Goal: Contribute content: Add original content to the website for others to see

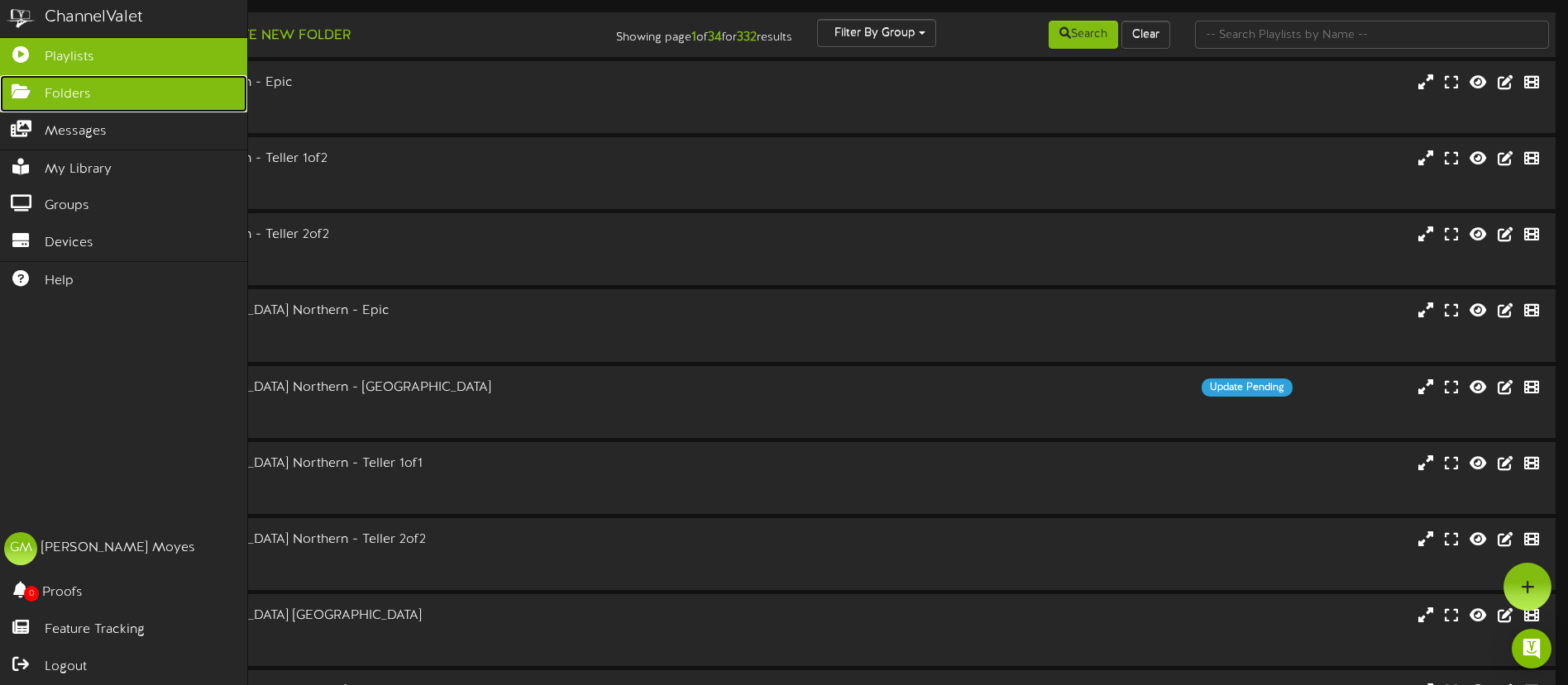
click at [58, 98] on span "Folders" at bounding box center [67, 95] width 46 height 19
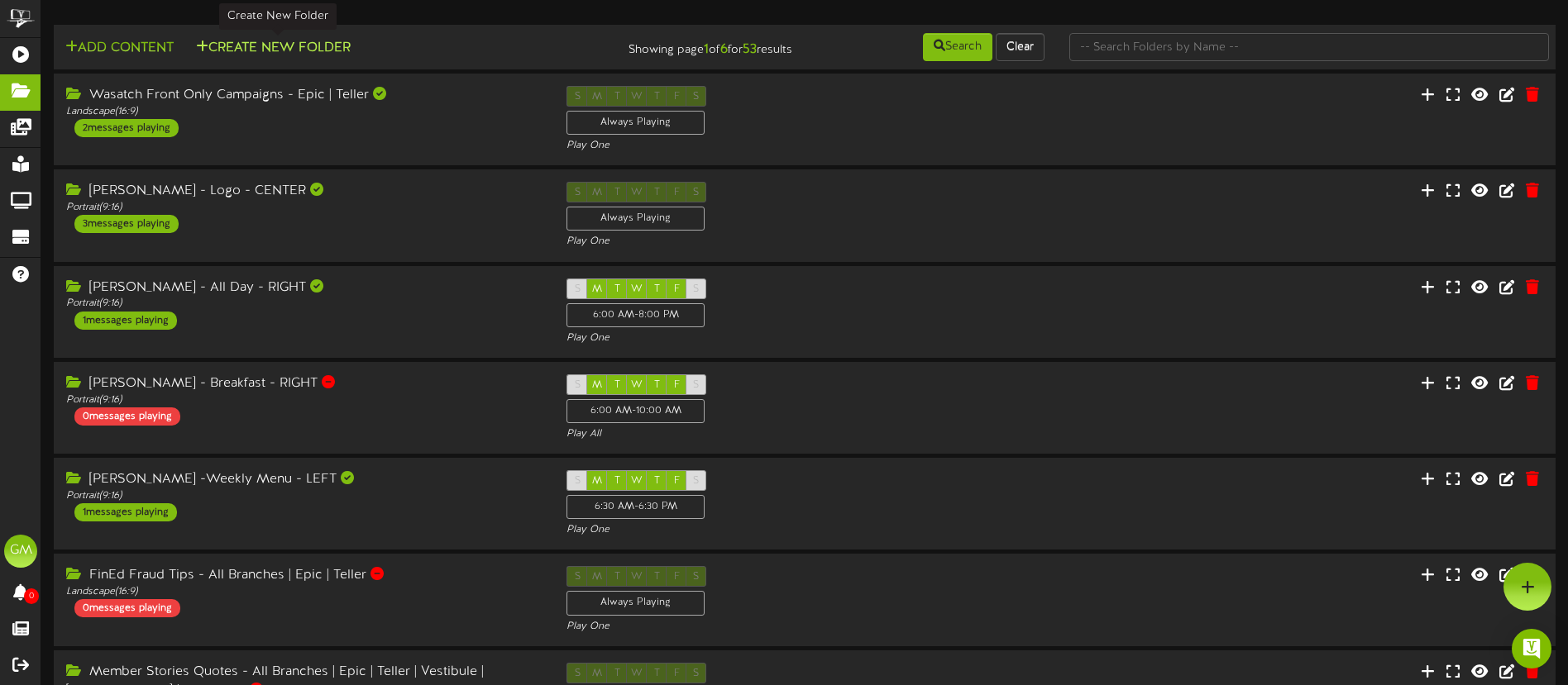
click at [301, 46] on button "Create New Folder" at bounding box center [273, 49] width 165 height 21
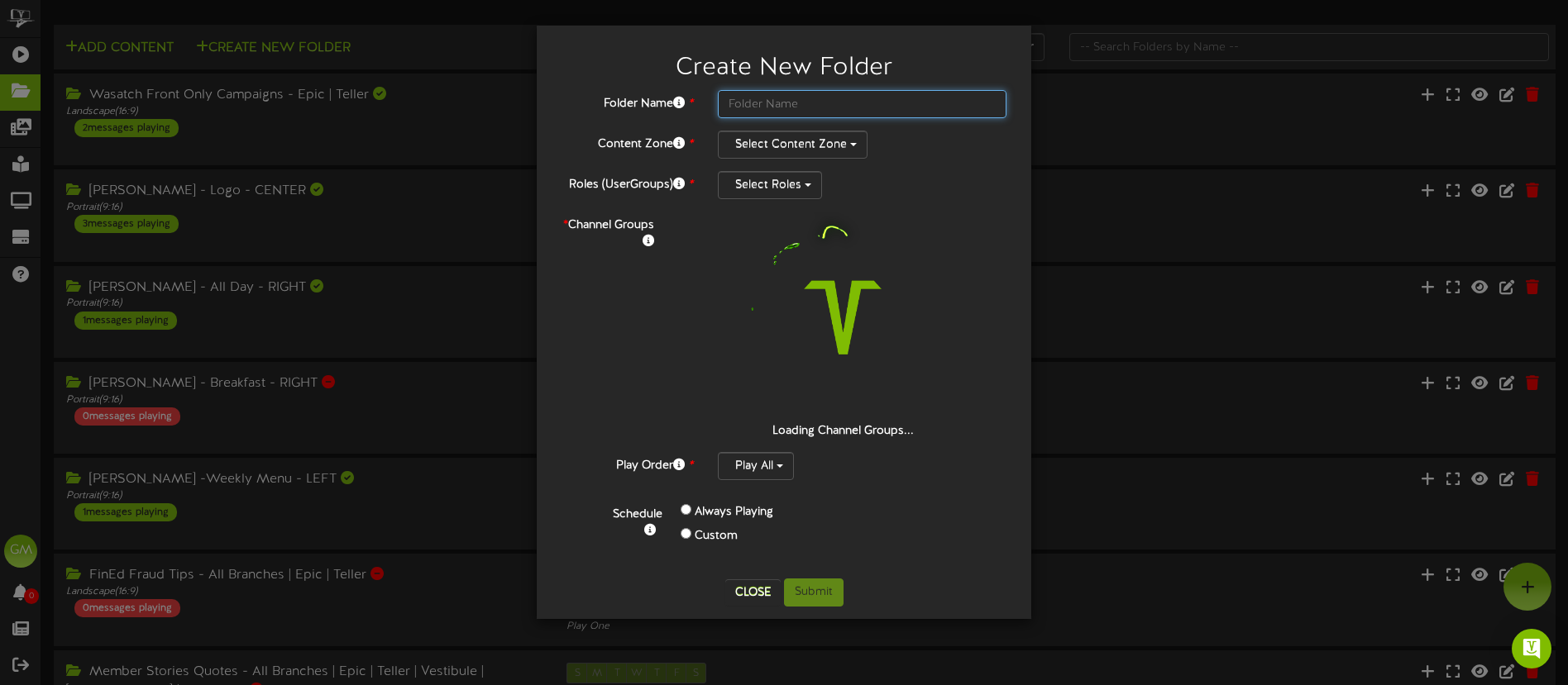
click at [808, 105] on input "text" at bounding box center [862, 104] width 289 height 28
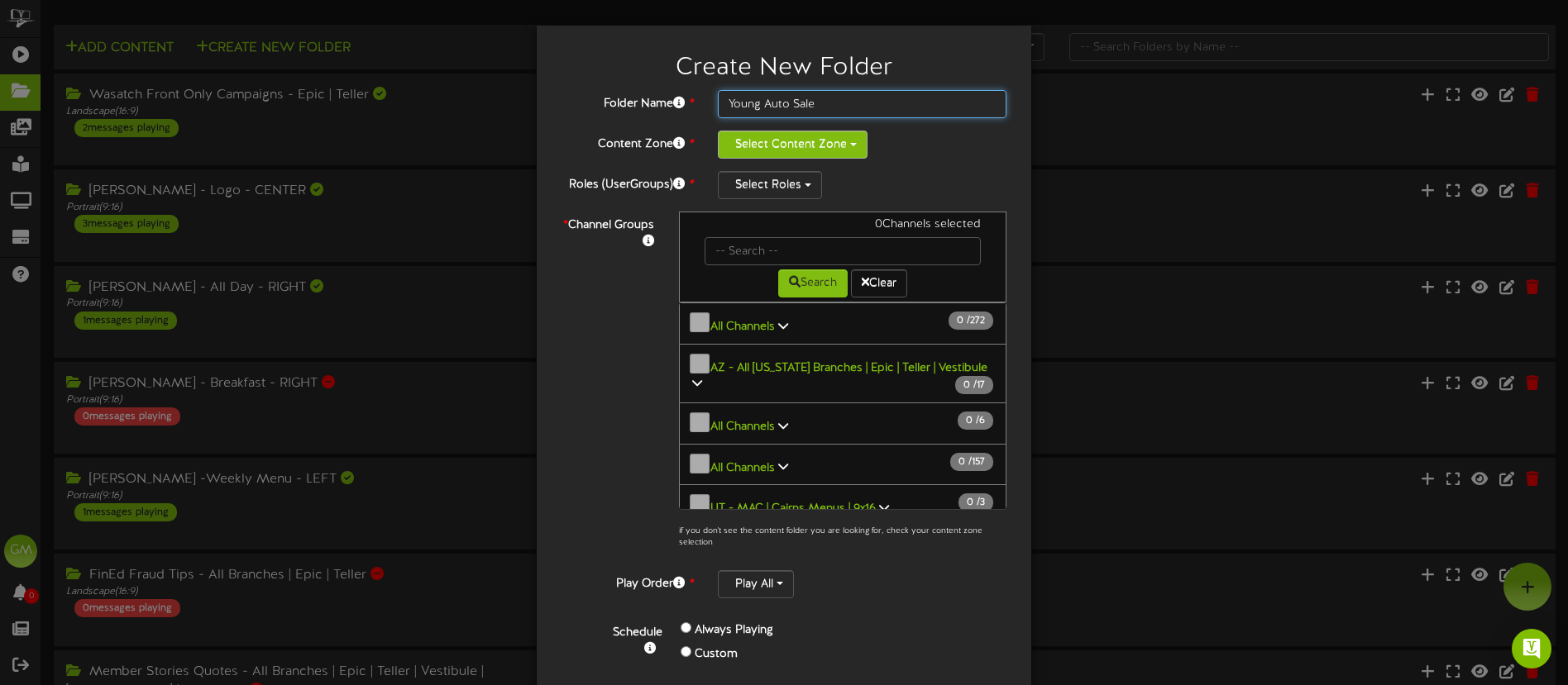
type input "Young Auto Sale"
click at [853, 155] on button "Select Content Zone" at bounding box center [793, 145] width 150 height 28
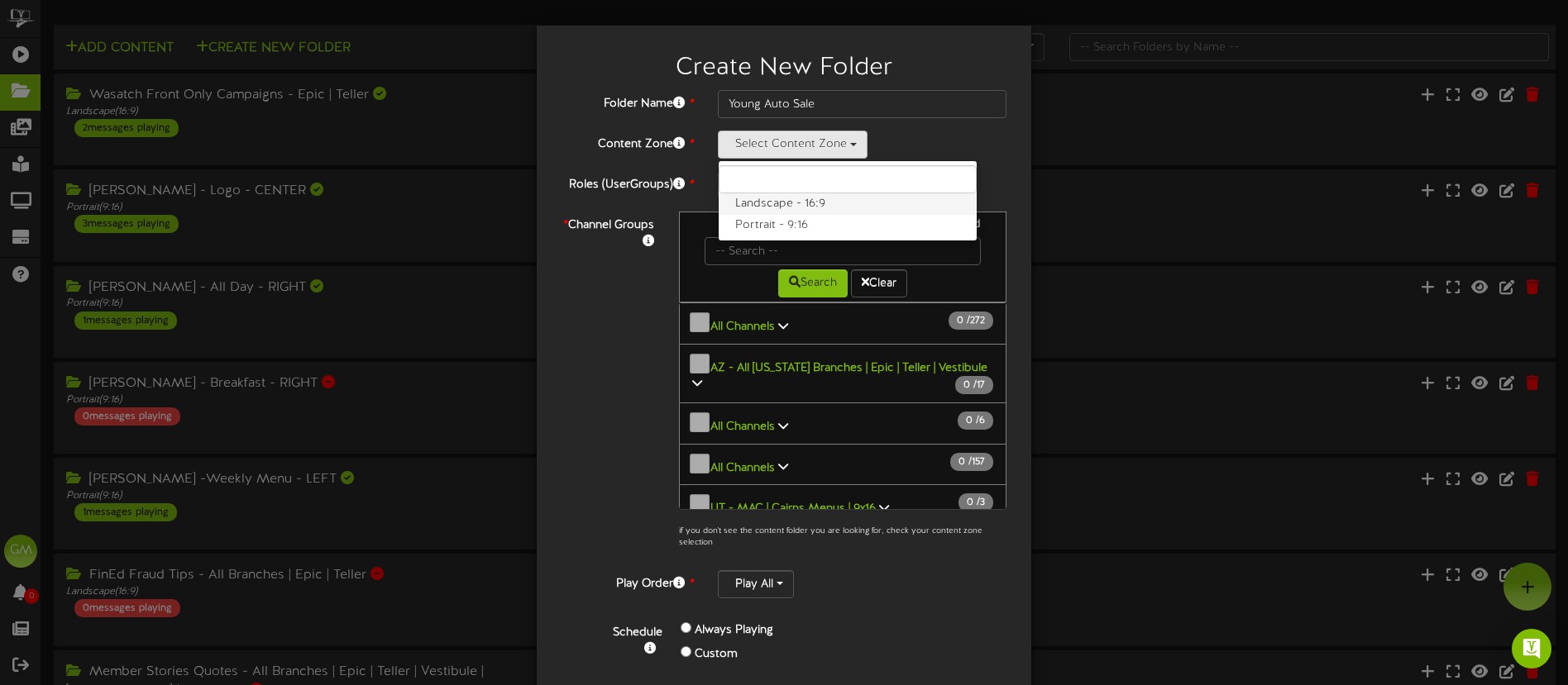
click at [822, 205] on label "Landscape - 16:9" at bounding box center [848, 204] width 258 height 22
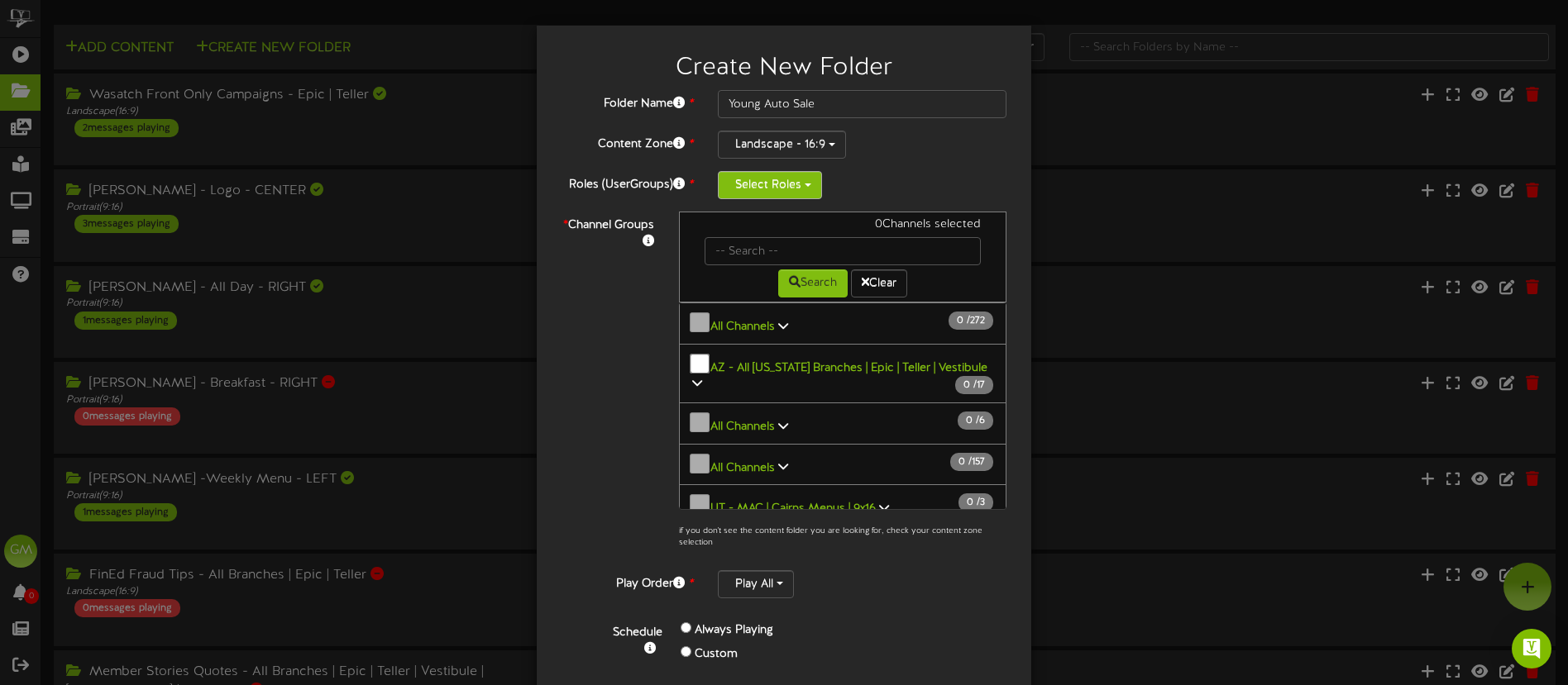
click at [808, 192] on button "Select Roles" at bounding box center [770, 185] width 105 height 28
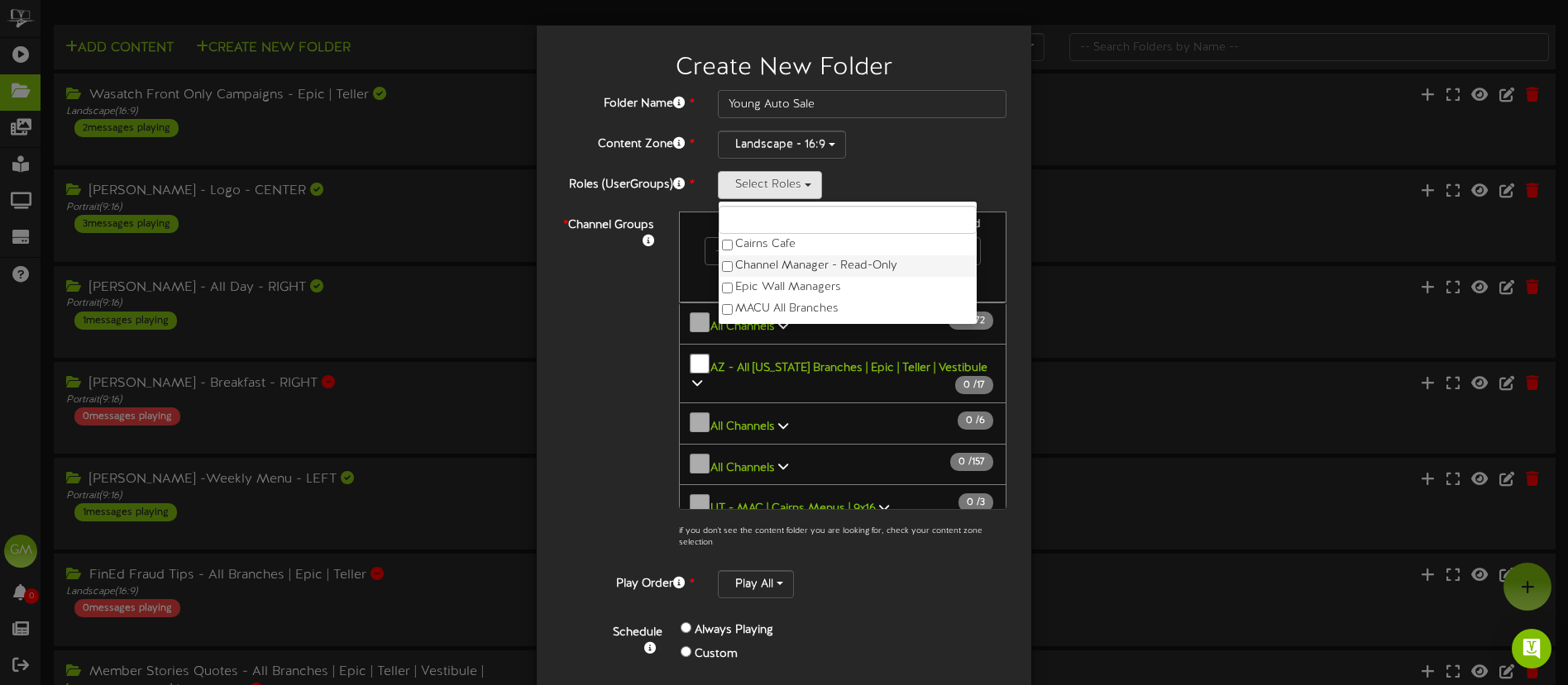
click at [790, 263] on label "Channel Manager - Read-Only" at bounding box center [848, 266] width 258 height 22
click at [799, 288] on label "Epic Wall Managers" at bounding box center [848, 288] width 258 height 22
click at [813, 307] on label "MACU All Branches" at bounding box center [848, 309] width 258 height 22
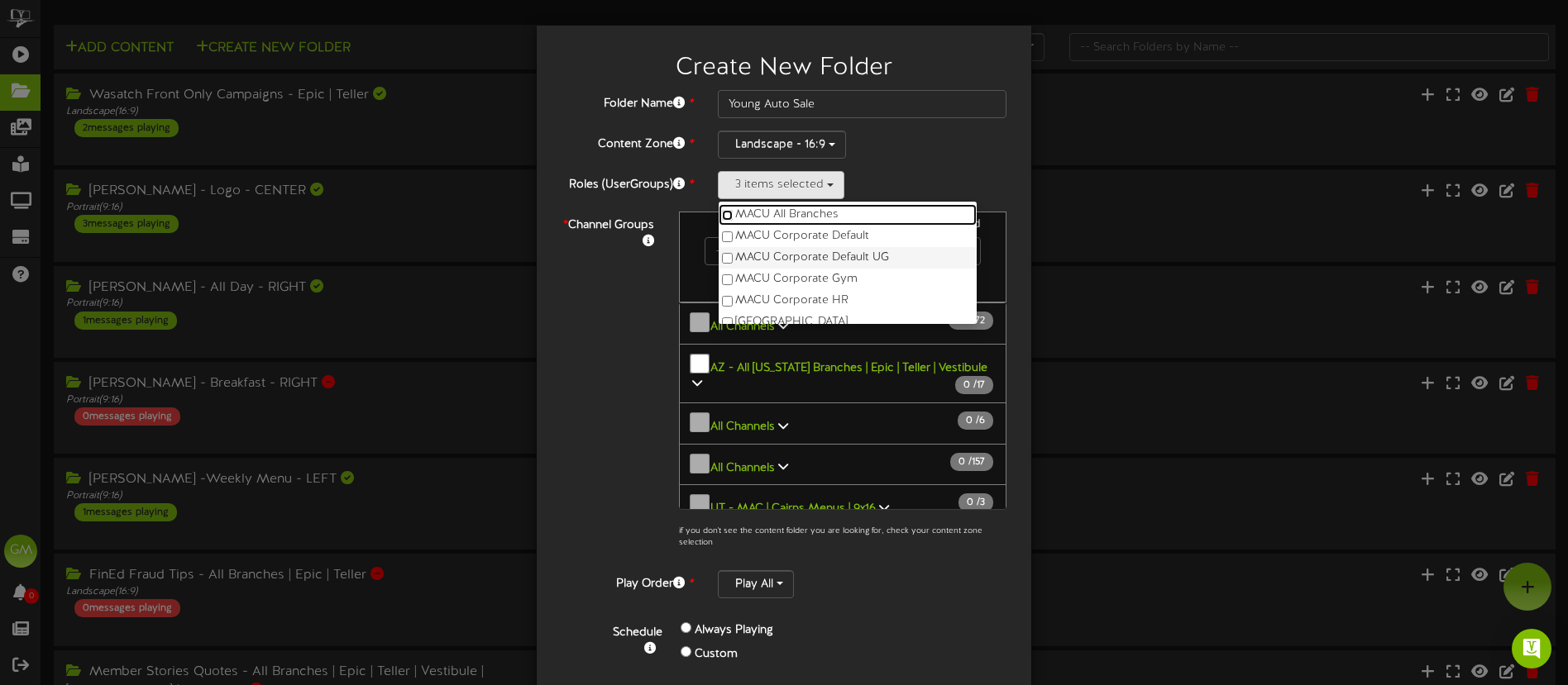
scroll to position [129, 0]
click at [800, 313] on label "Revel Support" at bounding box center [848, 309] width 258 height 22
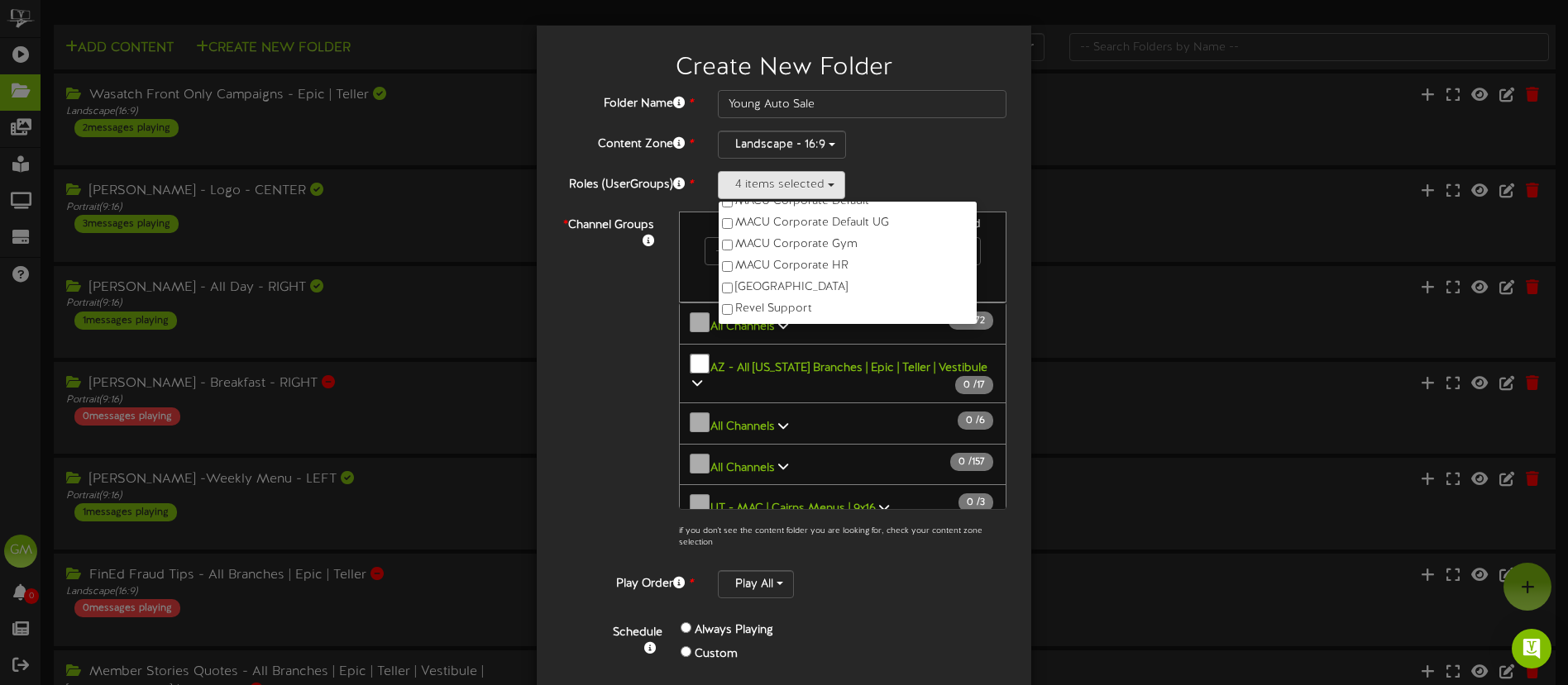
click at [621, 353] on div "* Channel Groups 0 Channels selected Search Clear 0" at bounding box center [784, 384] width 470 height 346
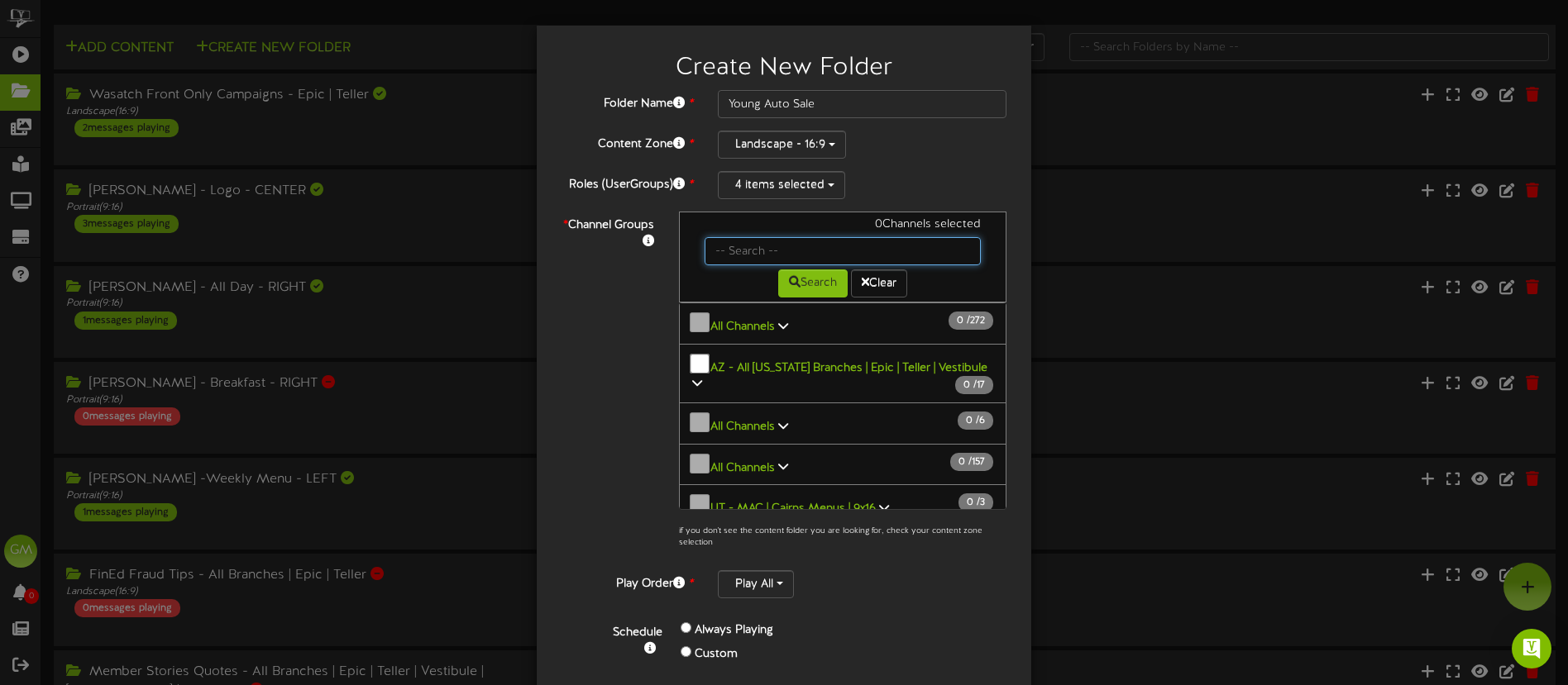
click at [791, 248] on input "text" at bounding box center [842, 251] width 276 height 28
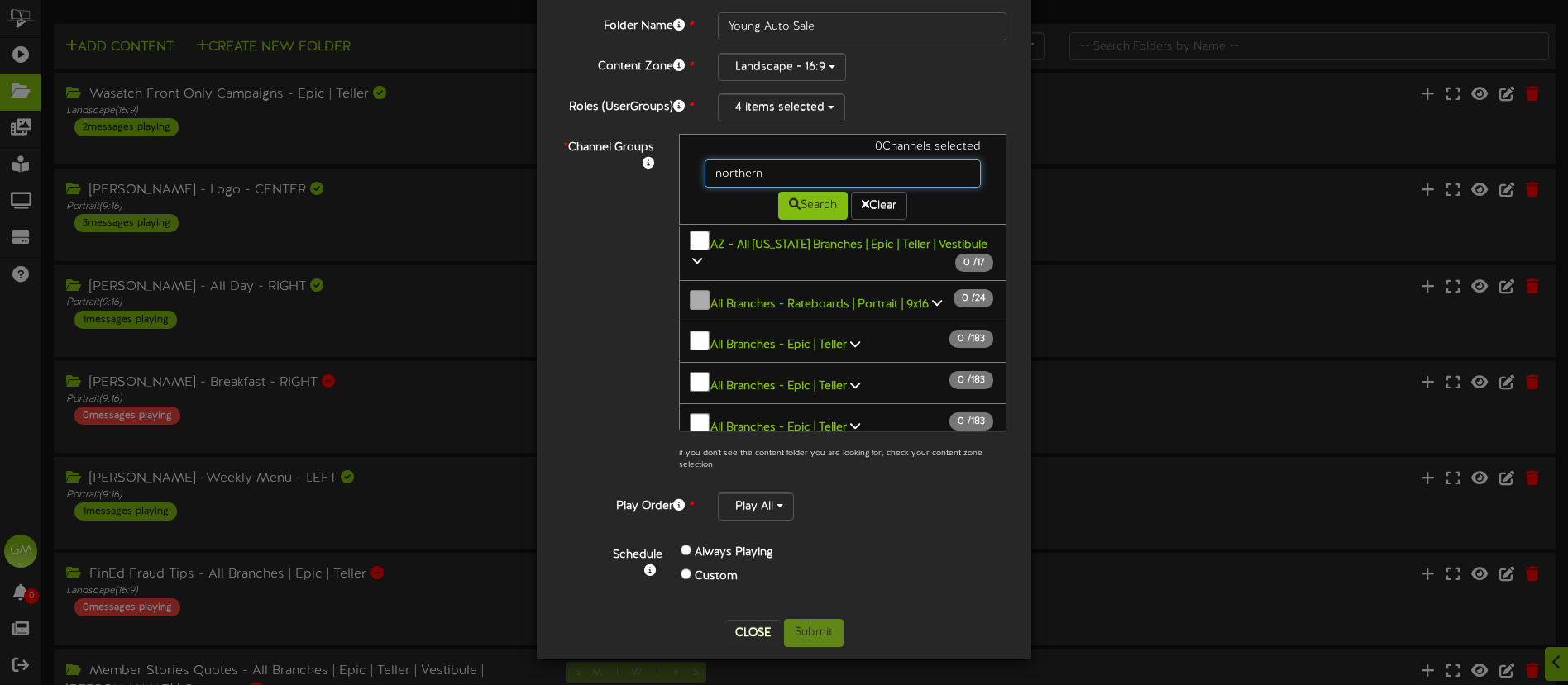
scroll to position [385, 0]
drag, startPoint x: 770, startPoint y: 172, endPoint x: 707, endPoint y: 173, distance: 63.0
click at [707, 173] on input "northern" at bounding box center [842, 173] width 276 height 28
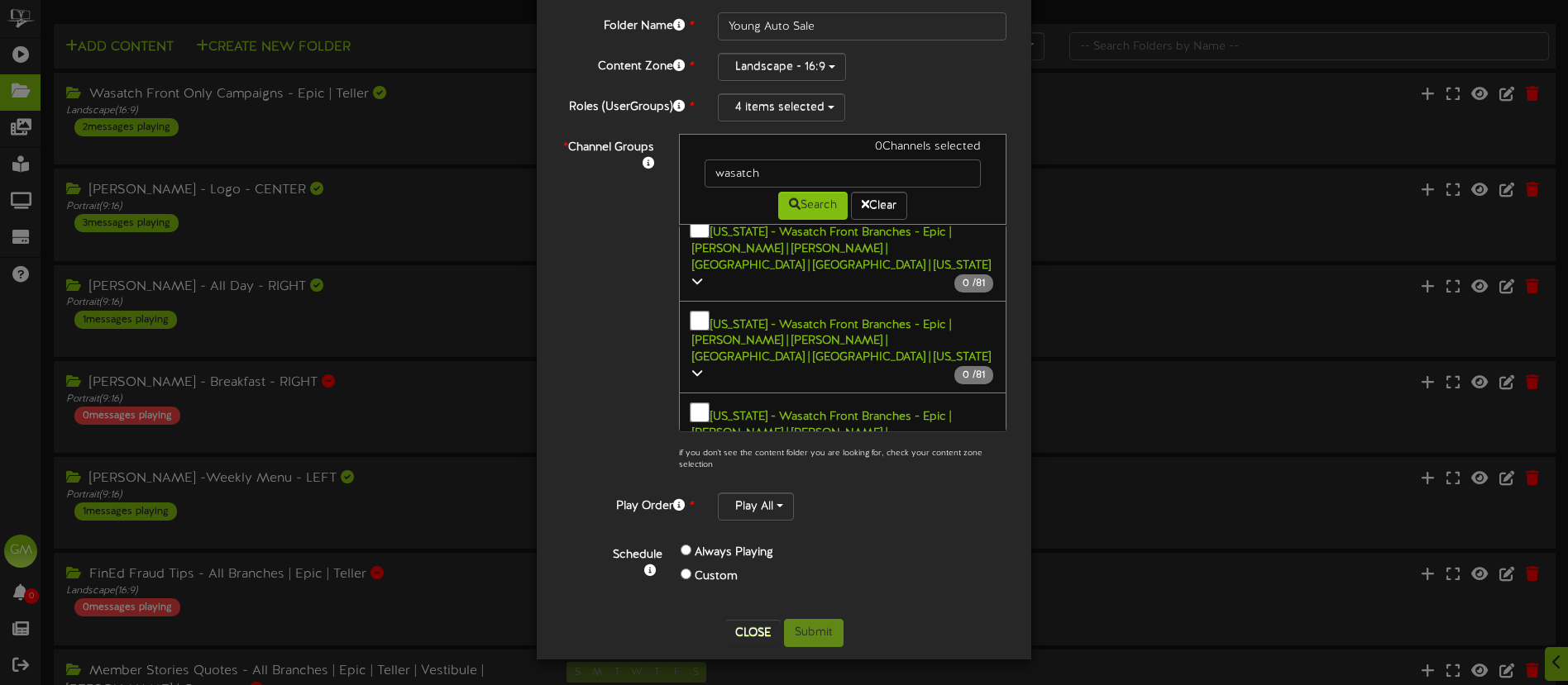
drag, startPoint x: 599, startPoint y: 336, endPoint x: 654, endPoint y: 331, distance: 55.2
click at [599, 336] on div "* Channel Groups 0 Channels selected wasatch Search Clear 0 81 0 81" at bounding box center [784, 307] width 470 height 346
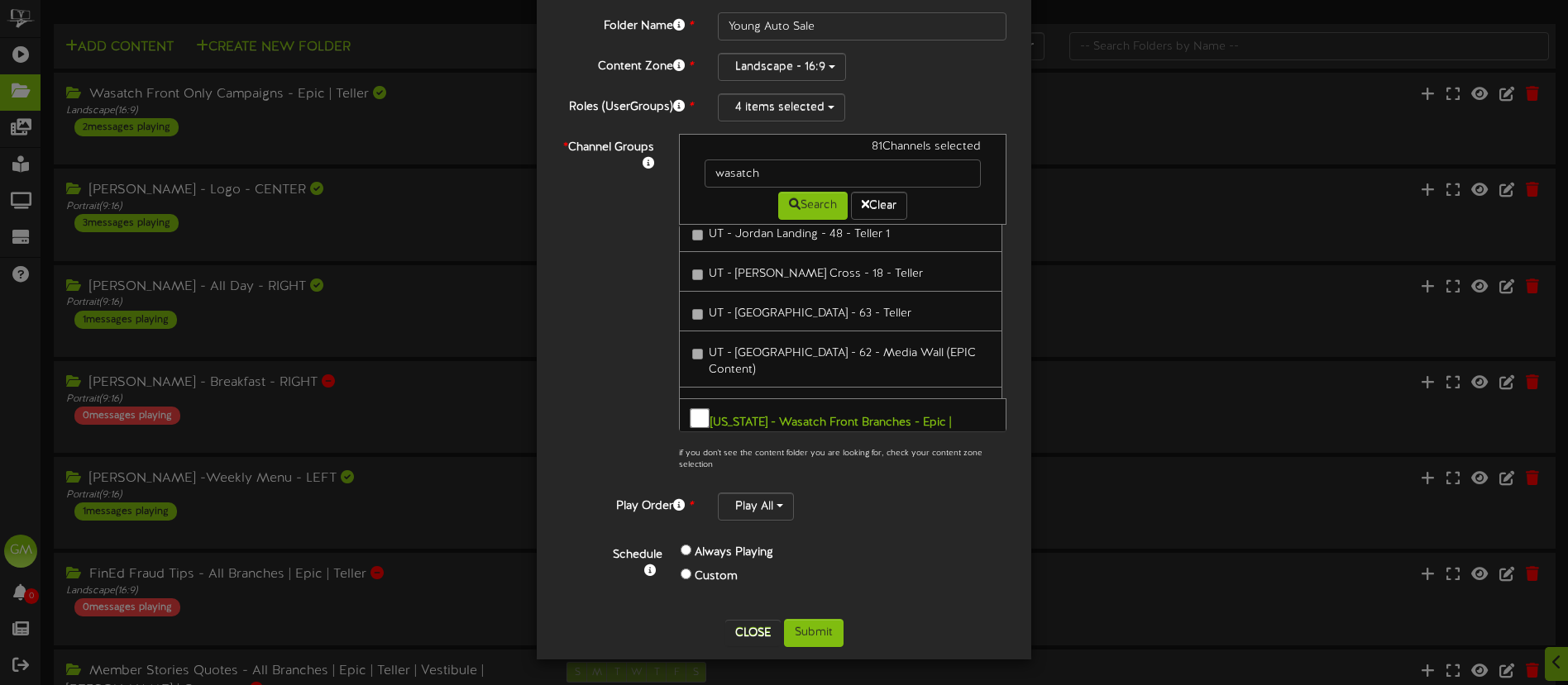
click at [696, 301] on div "Utah - Wasatch Front Branches - Epic | Teller - Weber | Davis | Salt Lake | Sum…" at bounding box center [843, 328] width 328 height 207
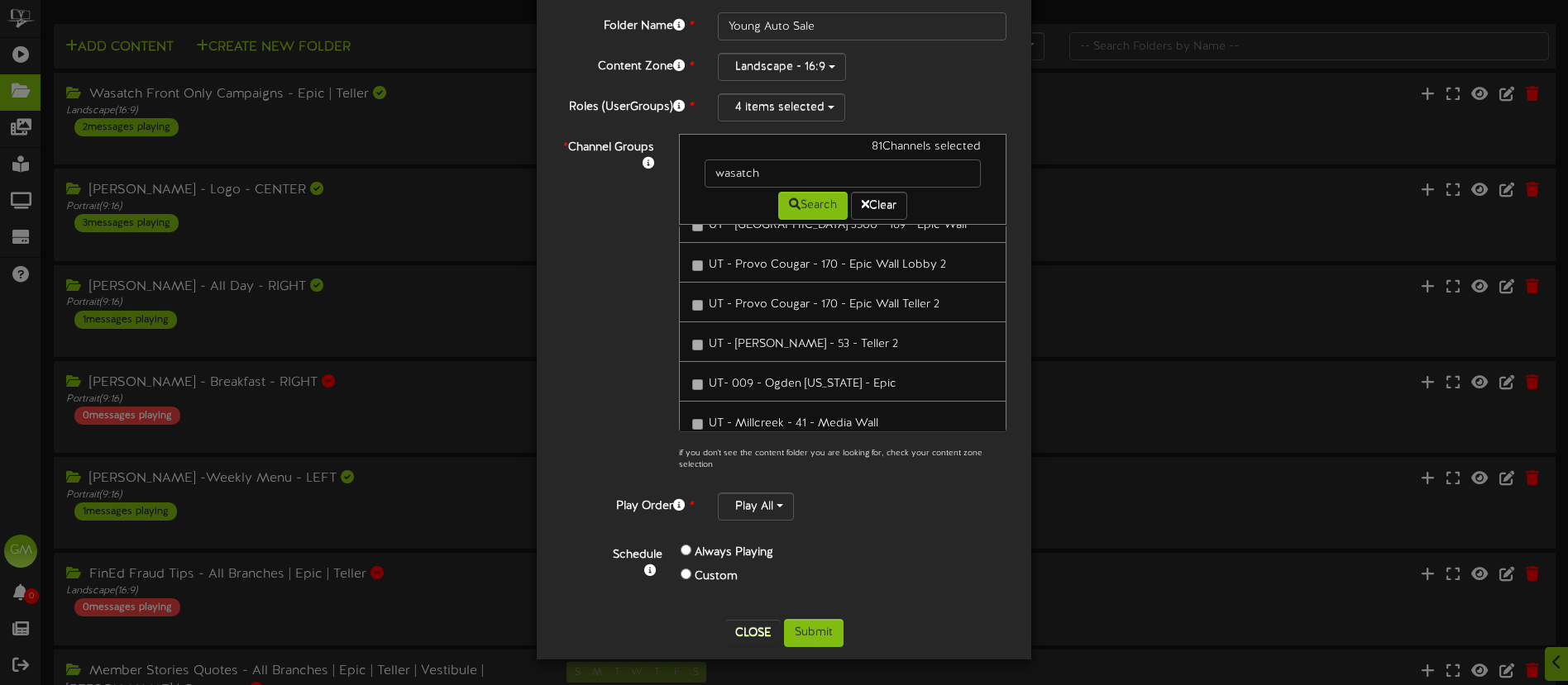
scroll to position [20072, 0]
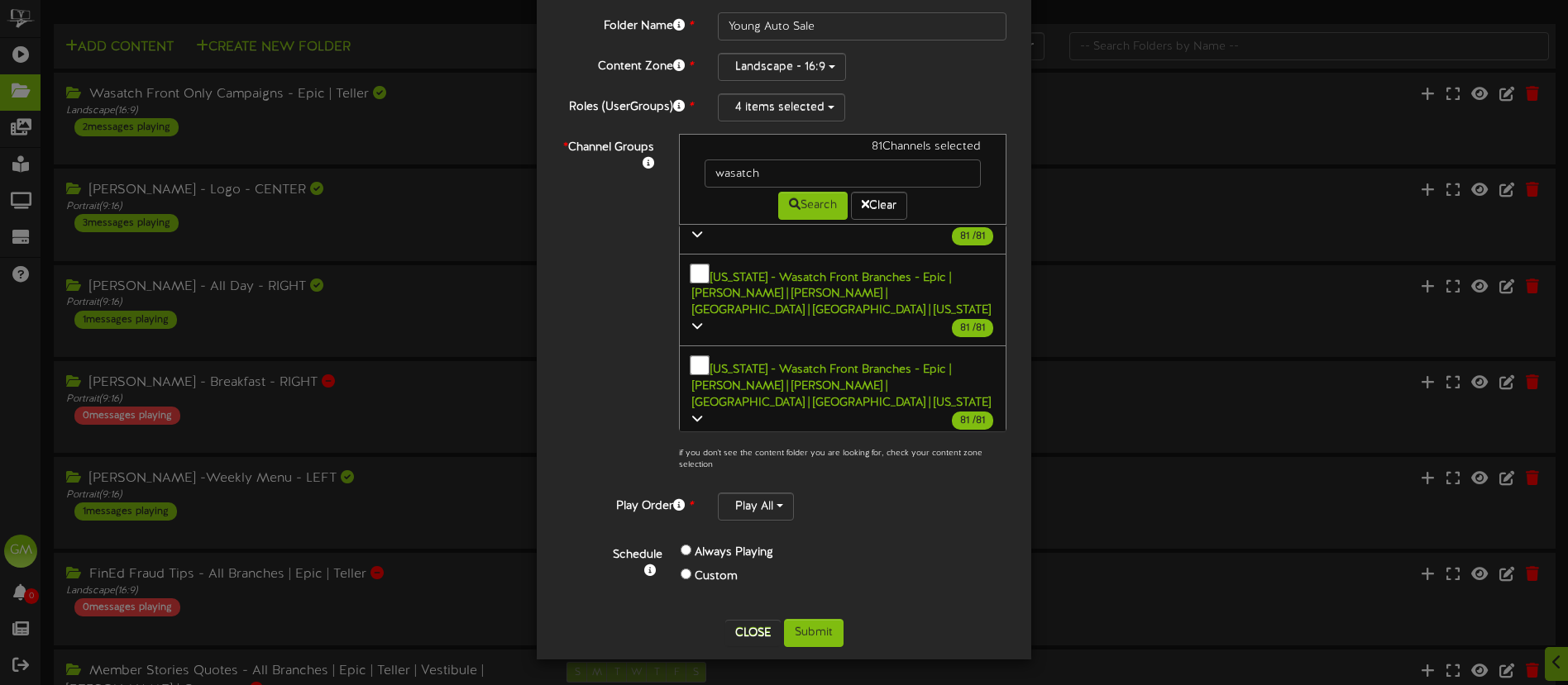
scroll to position [4119, 0]
drag, startPoint x: 704, startPoint y: 177, endPoint x: 672, endPoint y: 178, distance: 32.0
click at [672, 178] on div "81 Channels selected wasatch Search Clear Utah - Wasatch Front Branches - Epic …" at bounding box center [842, 307] width 352 height 346
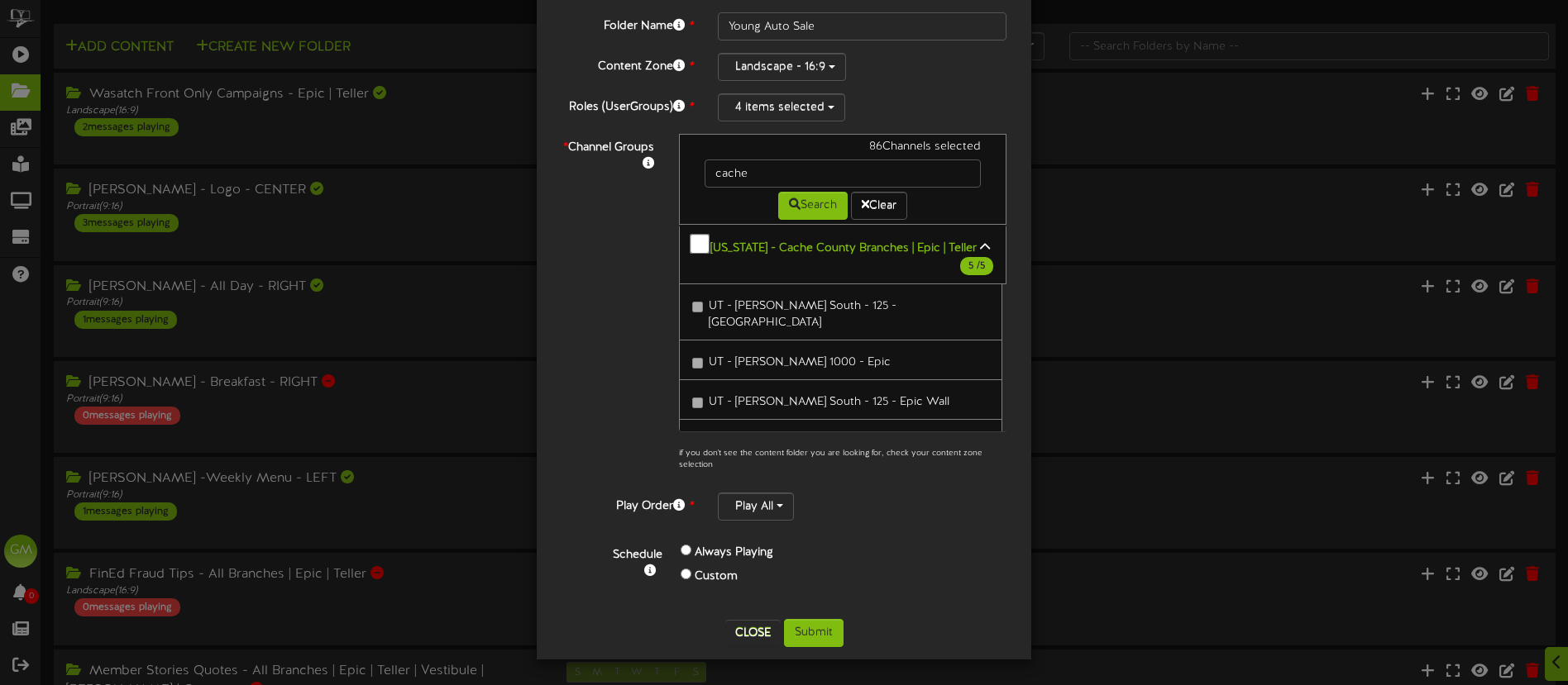
scroll to position [279, 0]
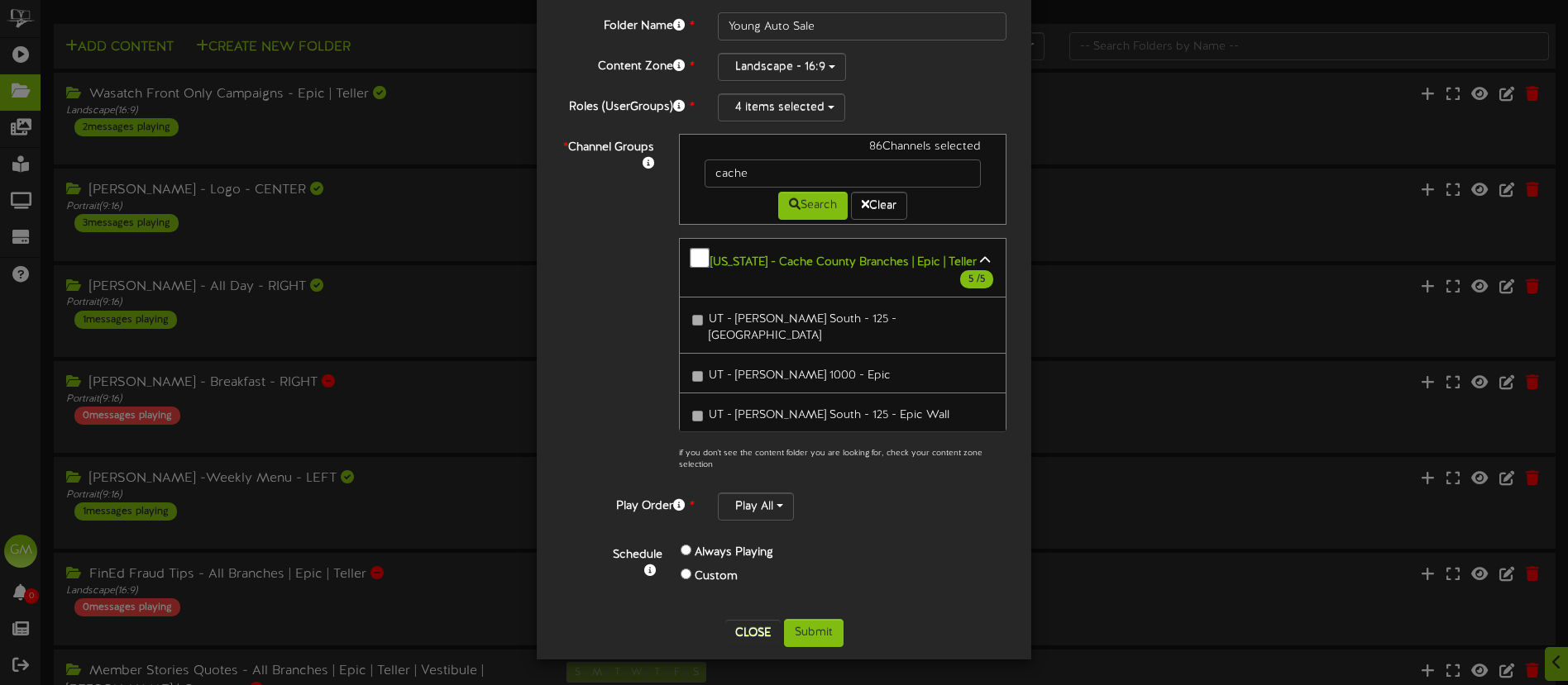
click at [702, 252] on button "Utah - Cache County Branches | Epic | Teller 5 / 5" at bounding box center [843, 268] width 328 height 60
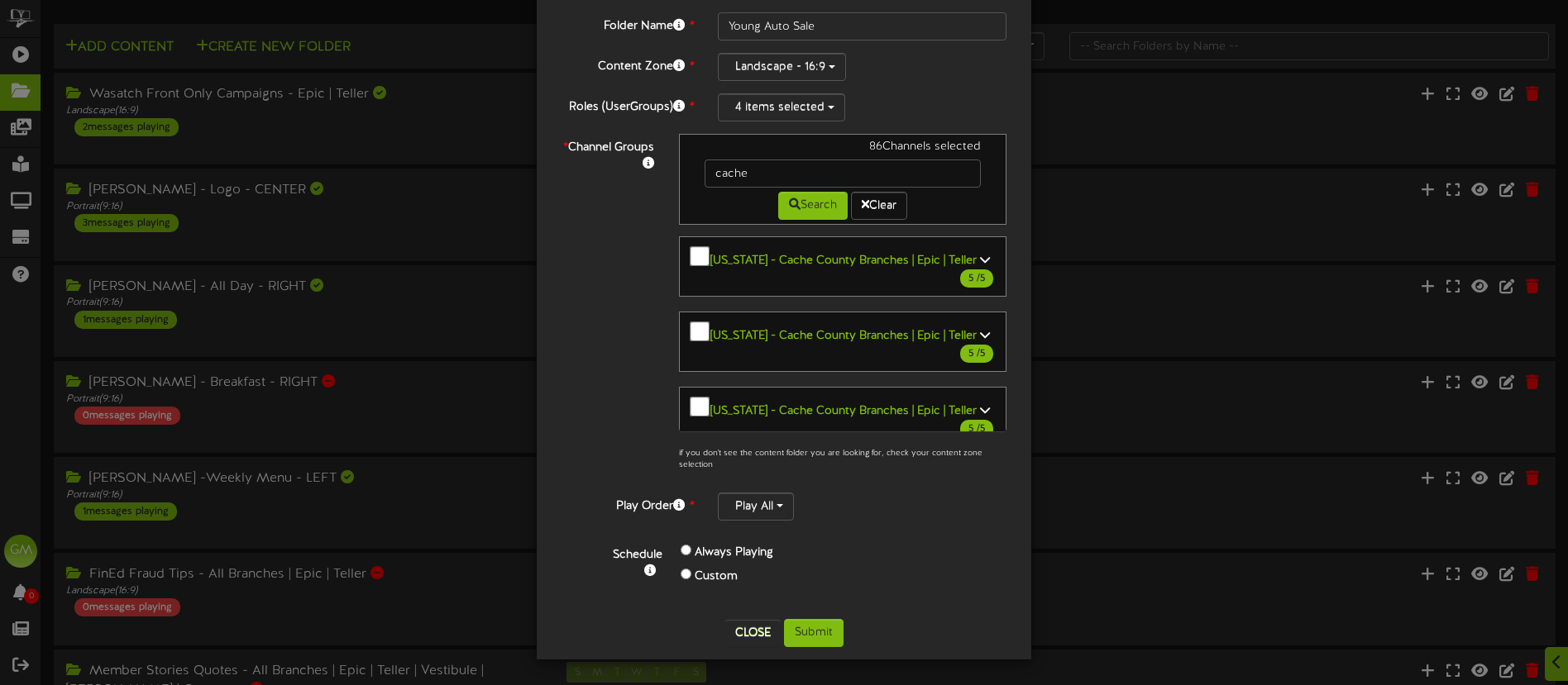
scroll to position [63, 0]
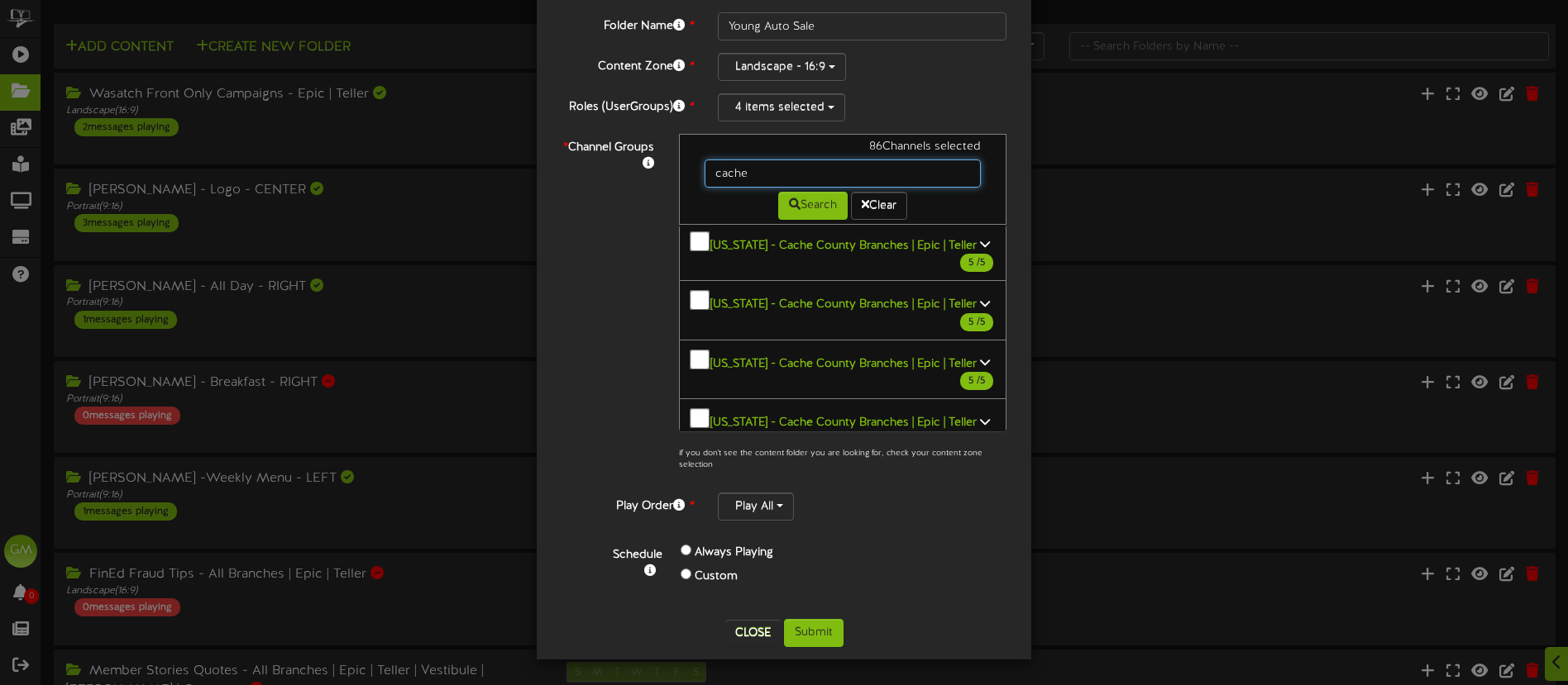
drag, startPoint x: 762, startPoint y: 174, endPoint x: 707, endPoint y: 176, distance: 55.0
click at [707, 176] on input "cache" at bounding box center [842, 173] width 276 height 28
type input "I"
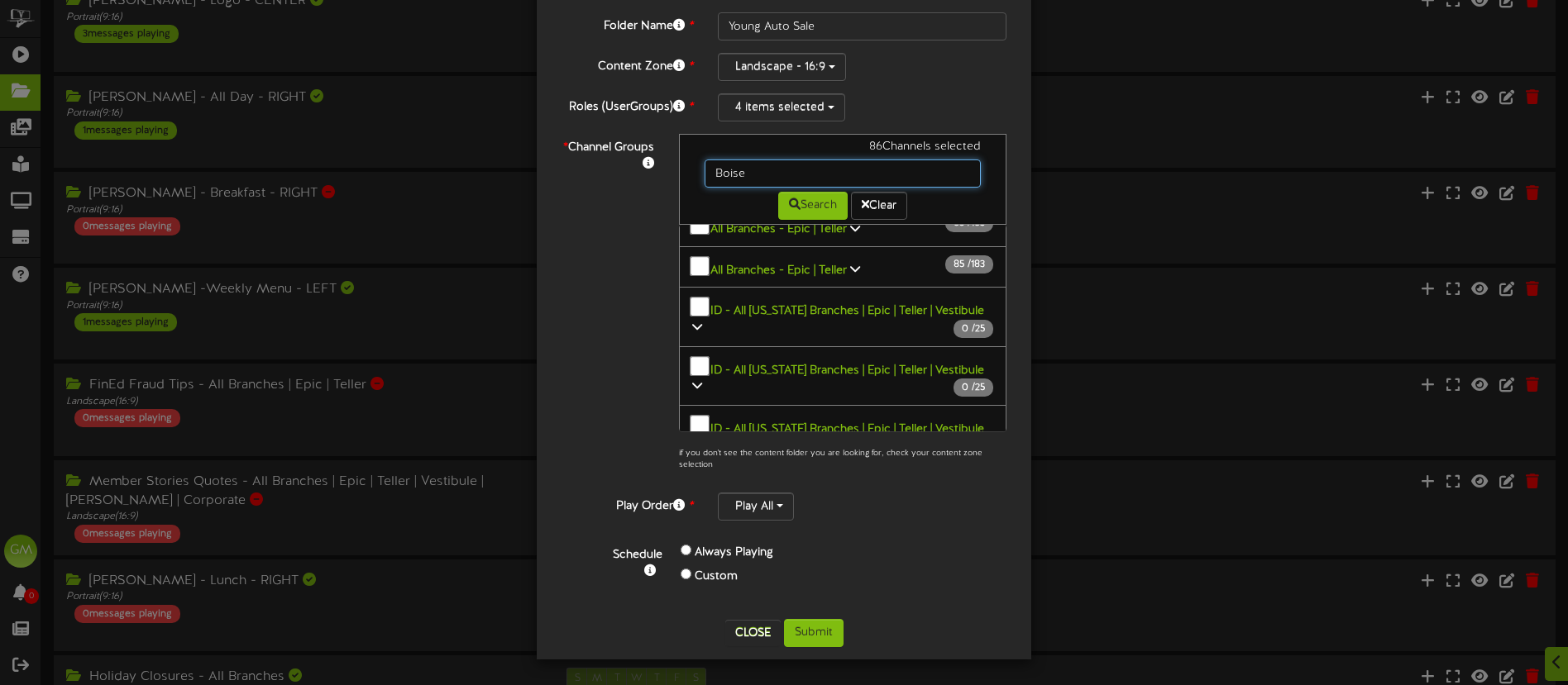
scroll to position [0, 0]
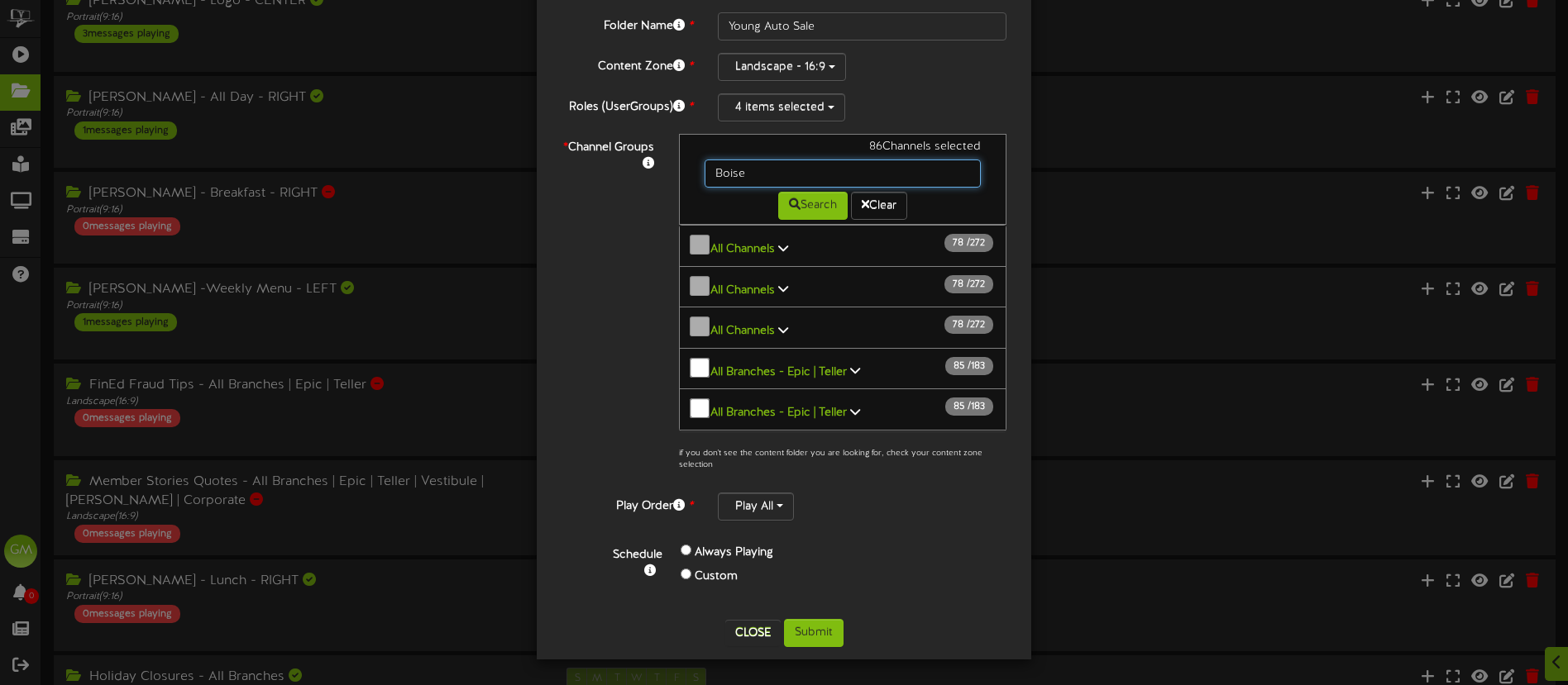
drag, startPoint x: 747, startPoint y: 176, endPoint x: 686, endPoint y: 176, distance: 61.0
click at [686, 176] on div "86 Channels selected Boise Search Clear" at bounding box center [843, 180] width 328 height 91
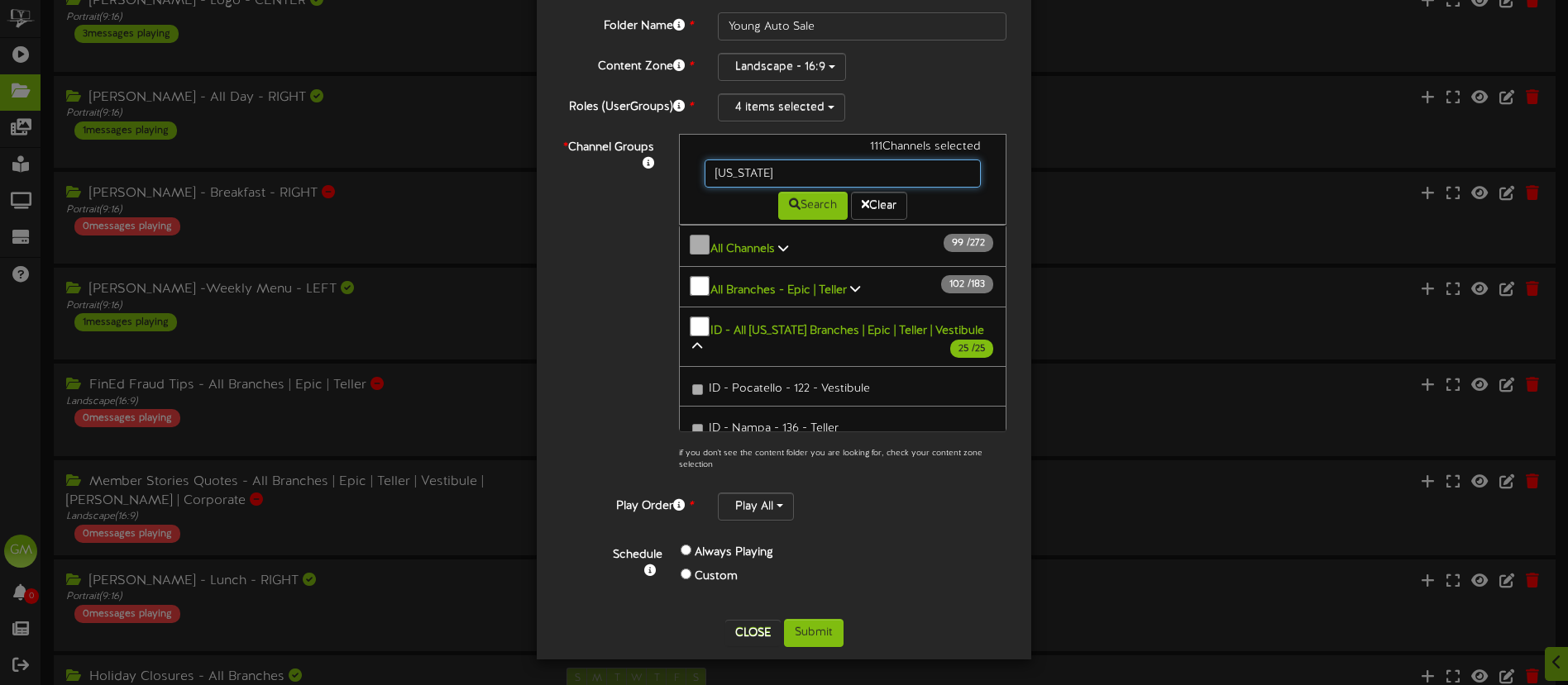
drag, startPoint x: 733, startPoint y: 175, endPoint x: 672, endPoint y: 173, distance: 61.0
click at [672, 173] on div "111 Channels selected Idaho Search Clear All Channels" at bounding box center [842, 307] width 352 height 346
type input "j"
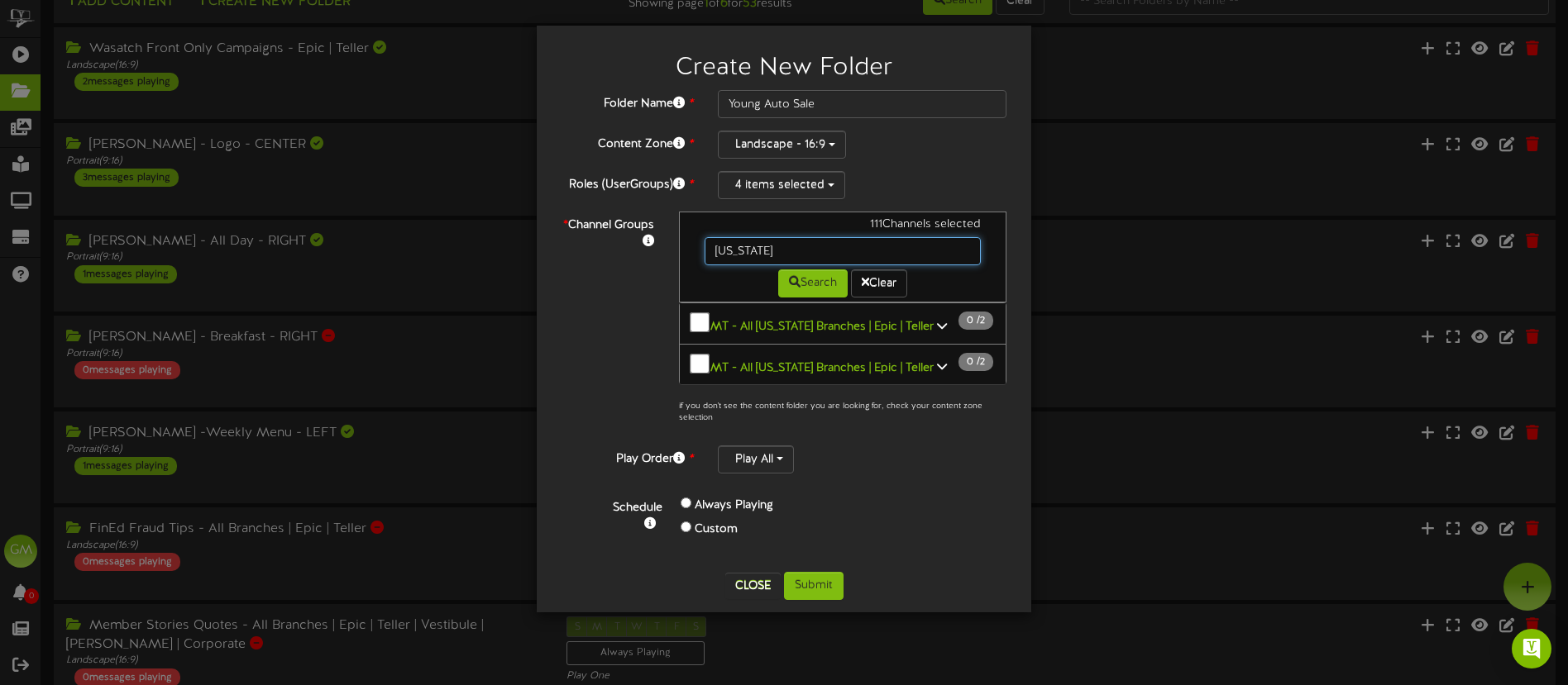
scroll to position [42, 0]
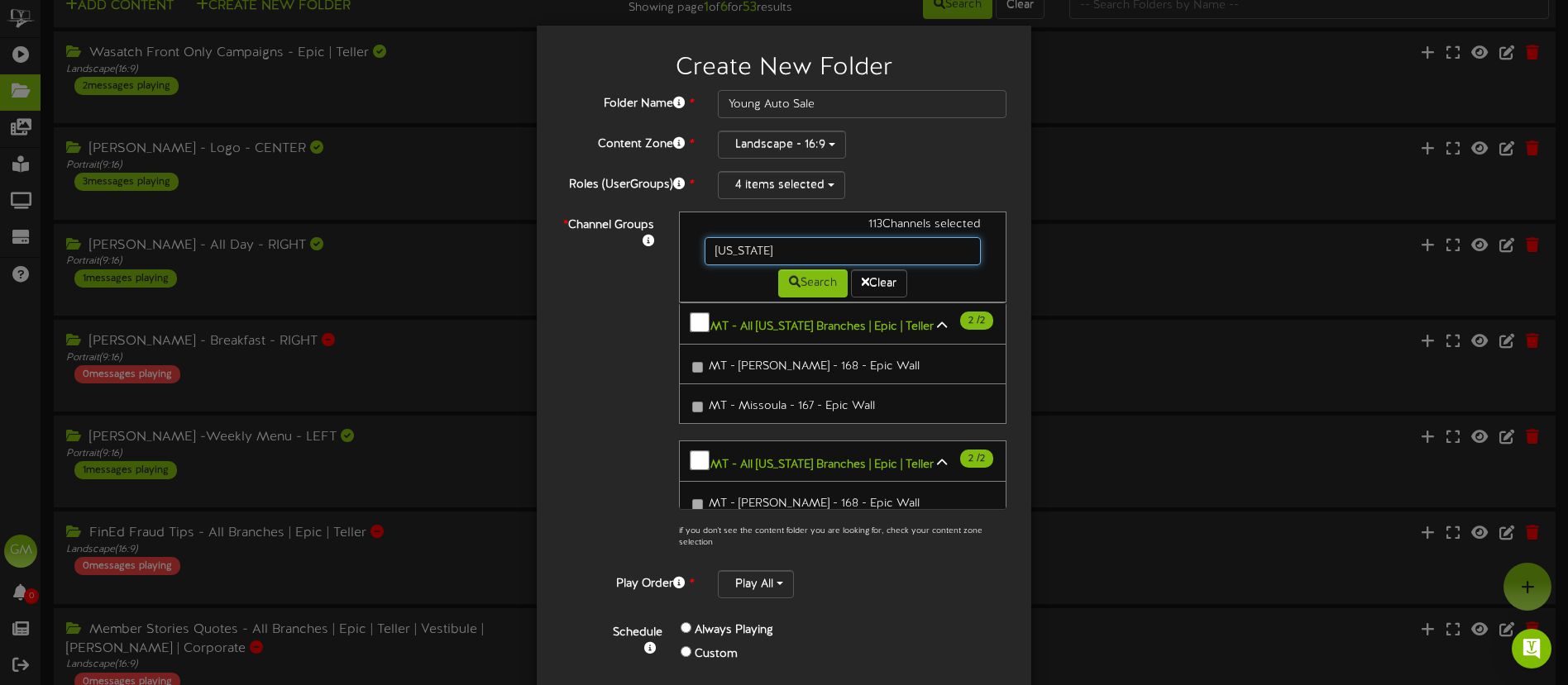
drag, startPoint x: 795, startPoint y: 254, endPoint x: 677, endPoint y: 246, distance: 118.3
click at [677, 246] on div "113 Channels selected Montana Search Clear MT - All Montana Branches | Epic | T…" at bounding box center [842, 384] width 352 height 346
type input "marketing"
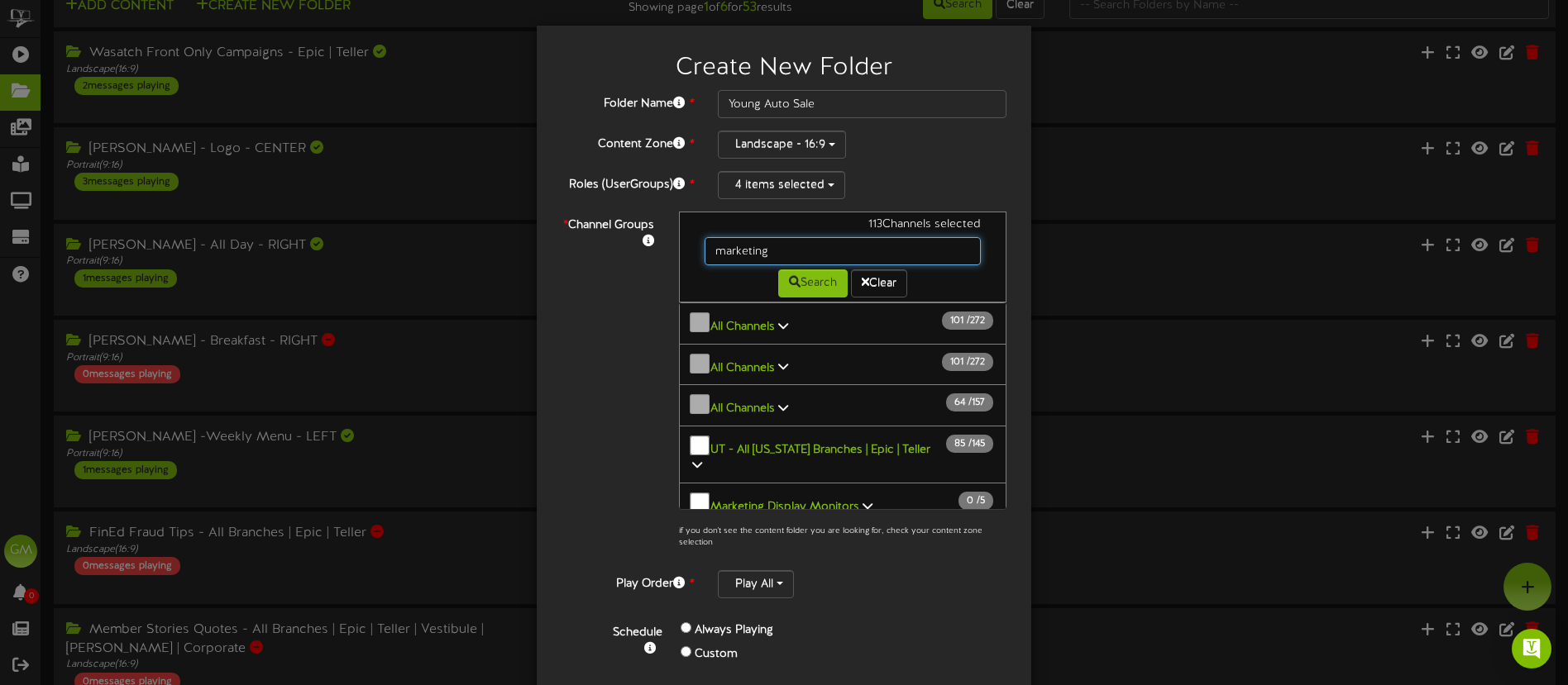
scroll to position [17, 0]
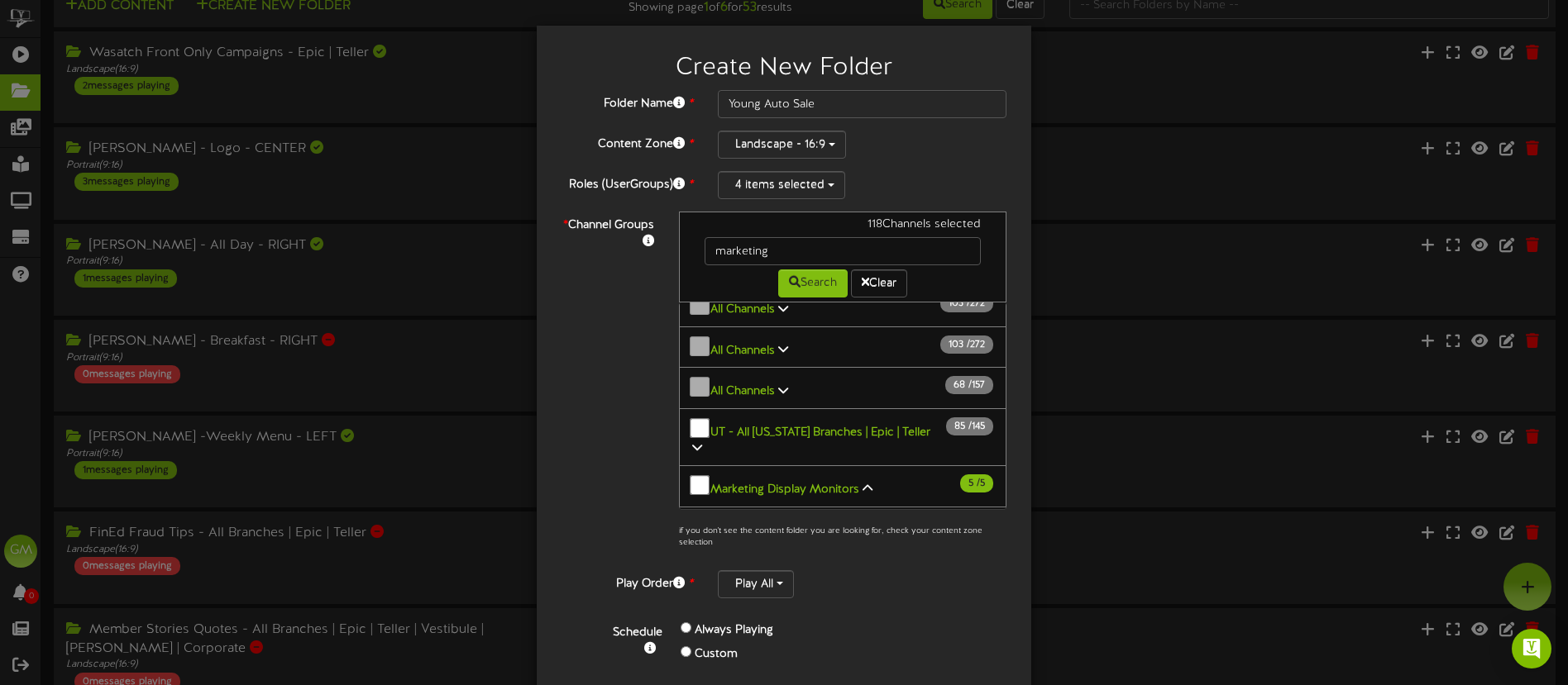
click at [624, 434] on div "* Channel Groups 118 Channels selected marketing Search Clear All Channels 103 …" at bounding box center [784, 384] width 470 height 346
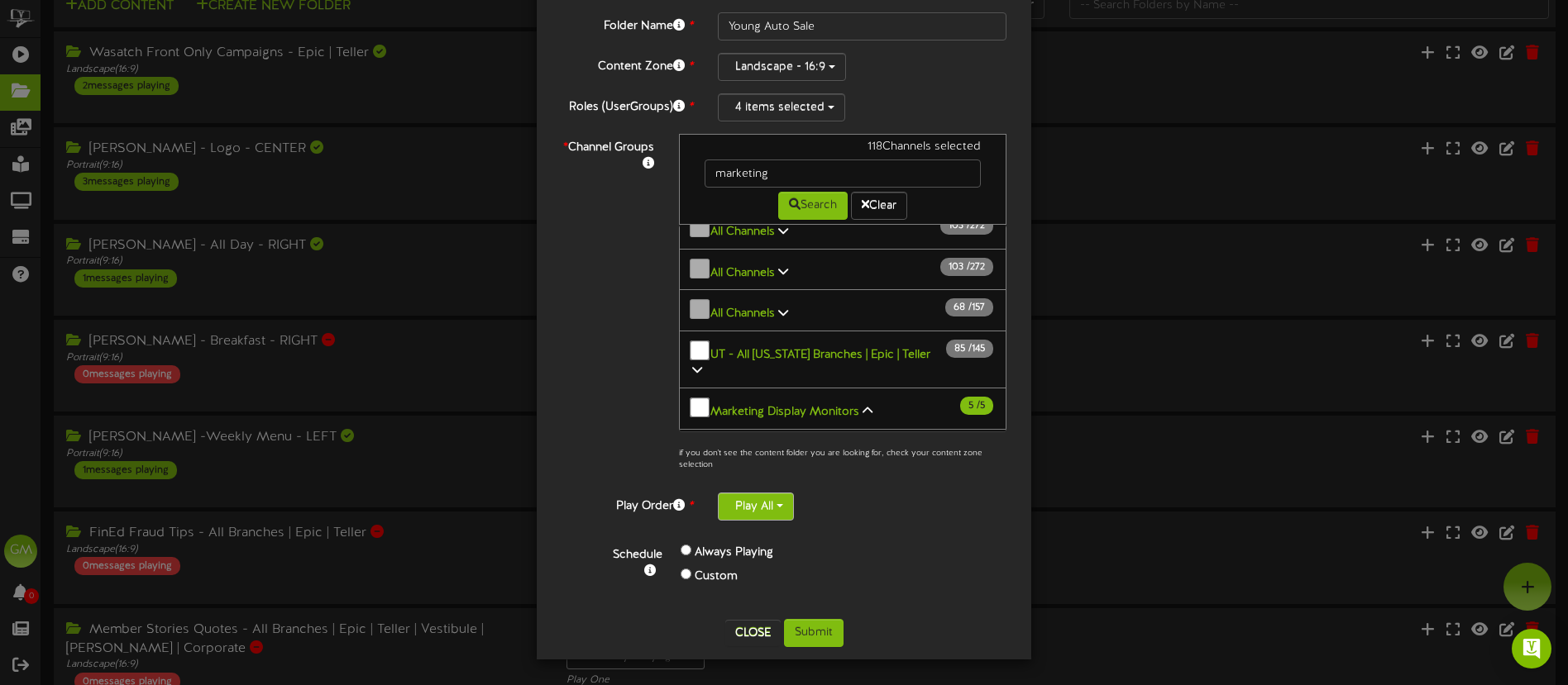
click at [783, 502] on button "Play All" at bounding box center [755, 506] width 76 height 28
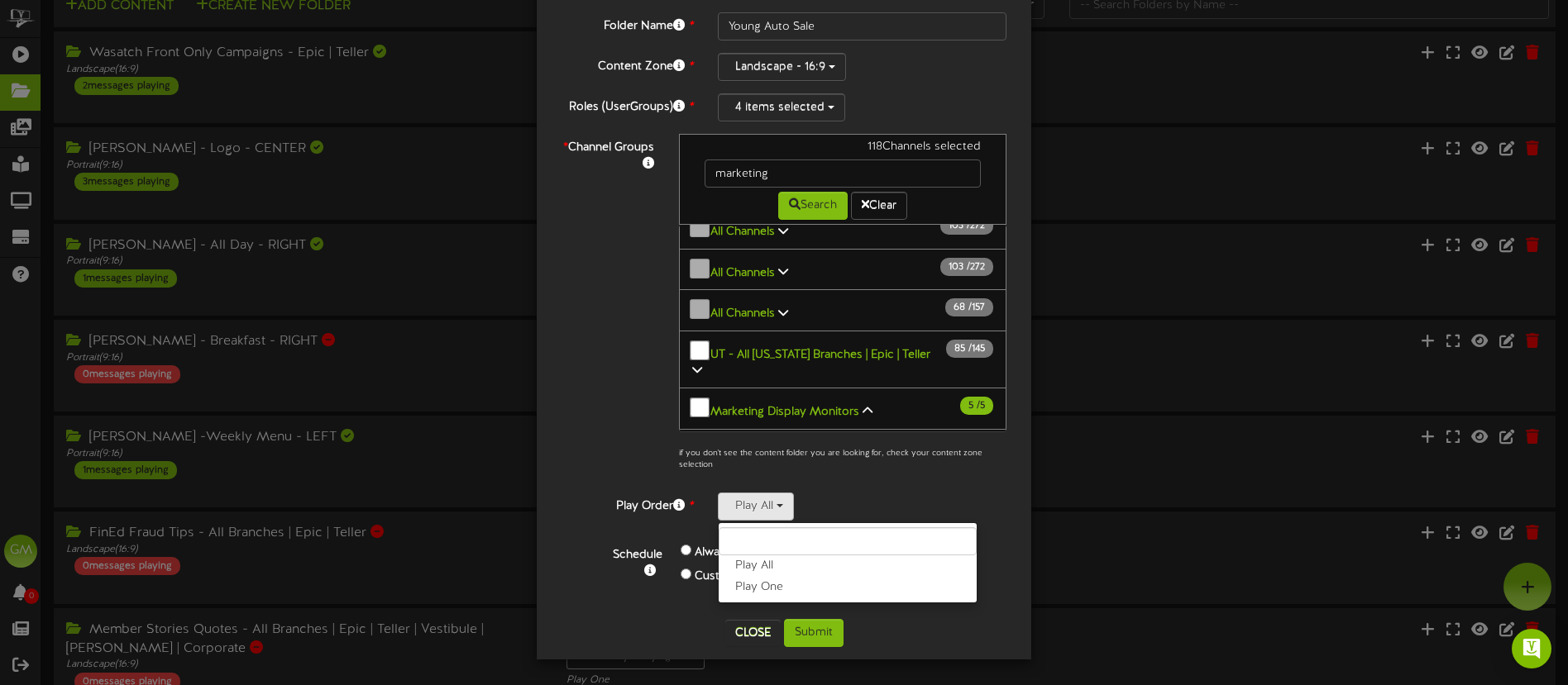
drag, startPoint x: 778, startPoint y: 585, endPoint x: 751, endPoint y: 586, distance: 27.0
click at [778, 585] on label "Play One" at bounding box center [848, 587] width 258 height 22
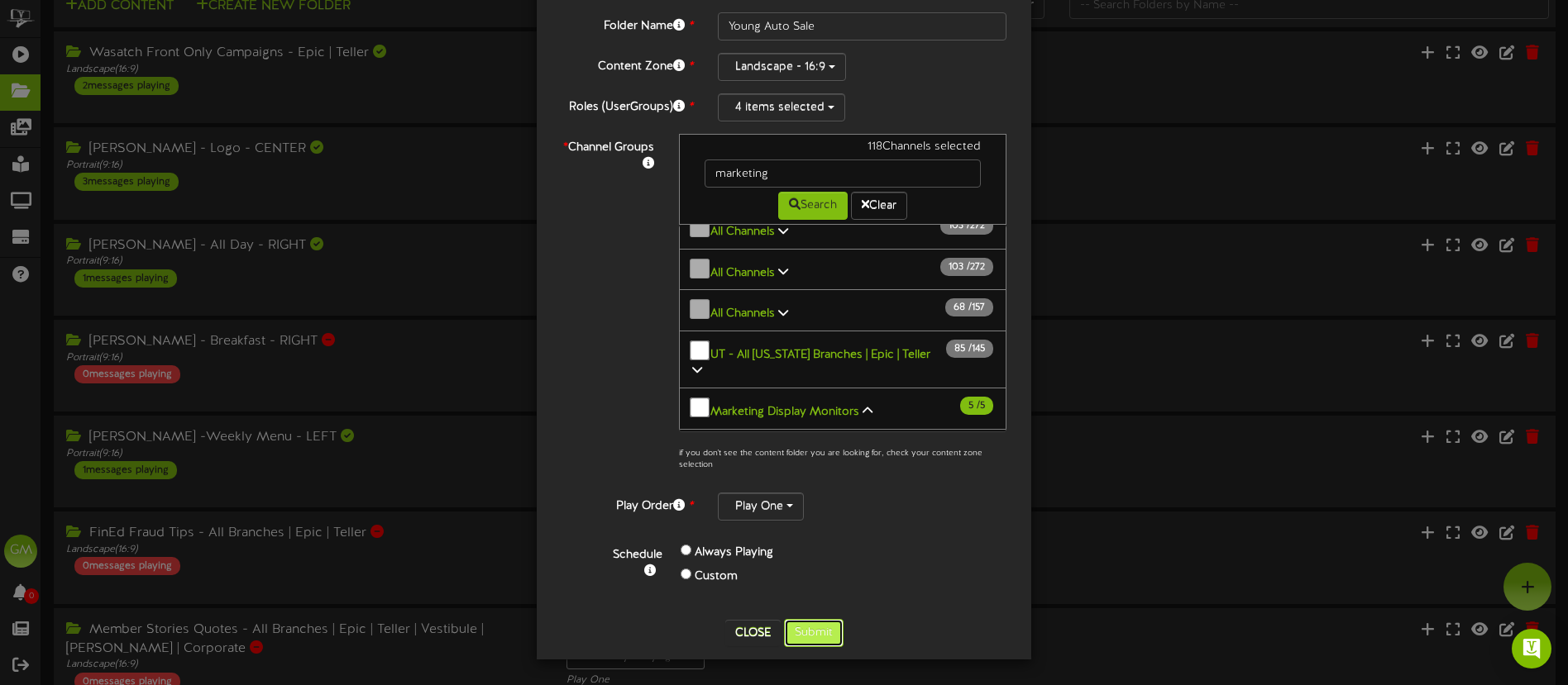
click at [813, 634] on button "Submit" at bounding box center [814, 633] width 59 height 28
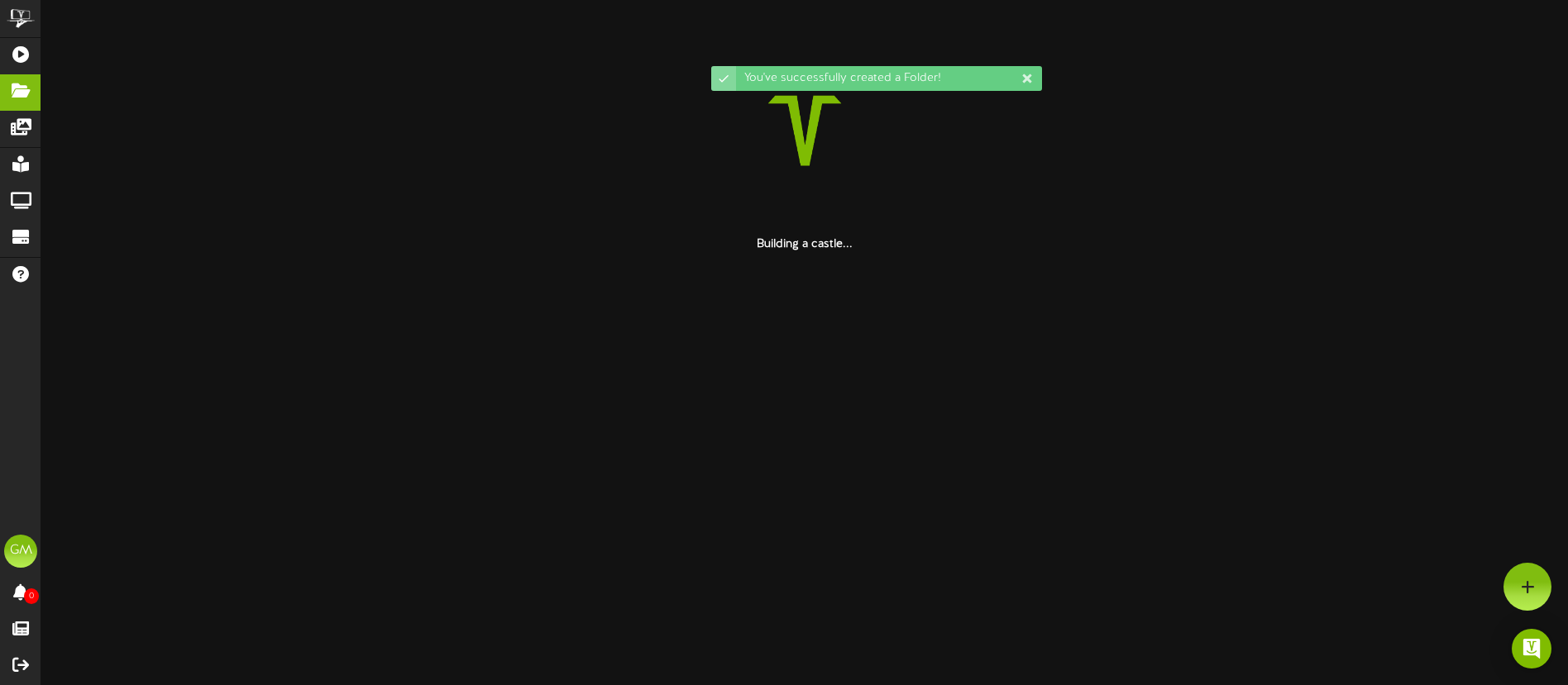
scroll to position [0, 0]
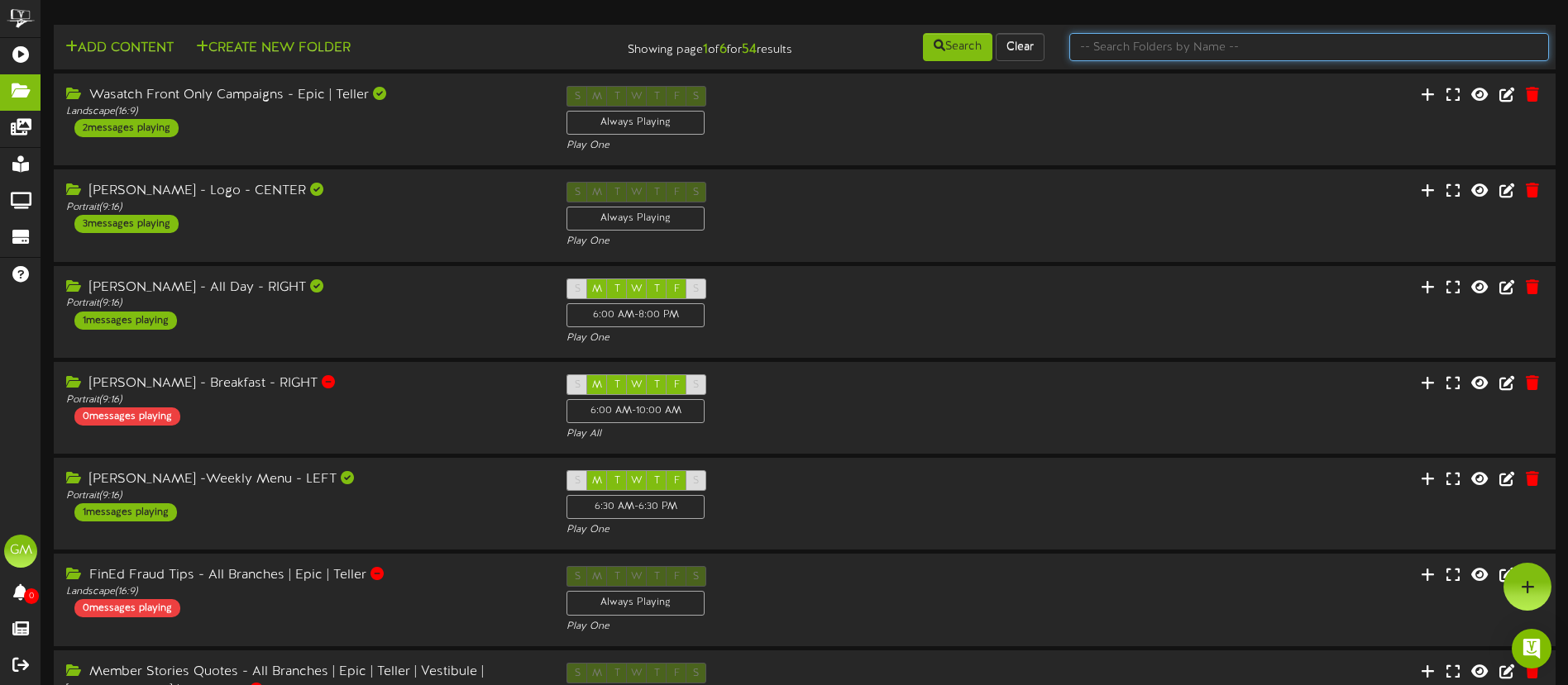
click at [1178, 50] on input "text" at bounding box center [1309, 47] width 480 height 28
type input "Young"
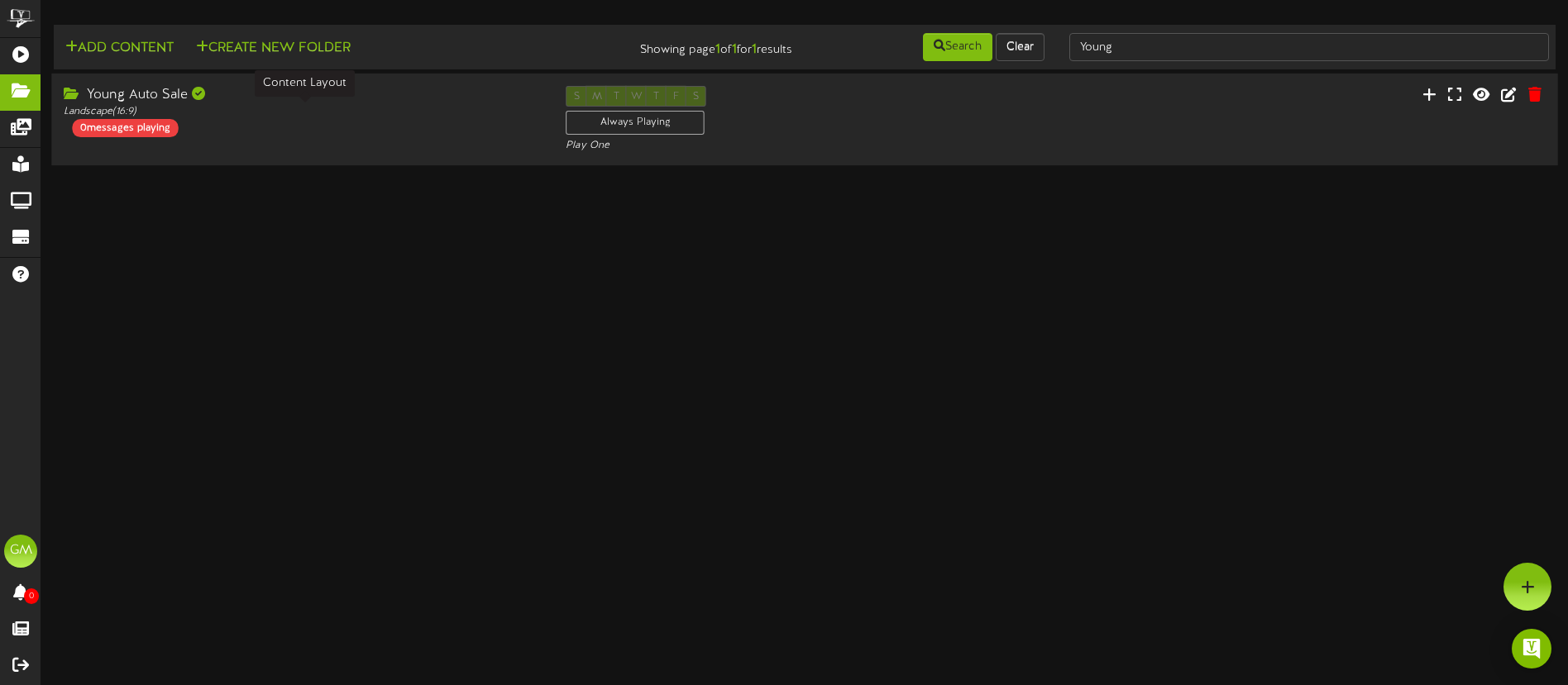
click at [330, 118] on div "Landscape ( 16:9 )" at bounding box center [302, 112] width 477 height 14
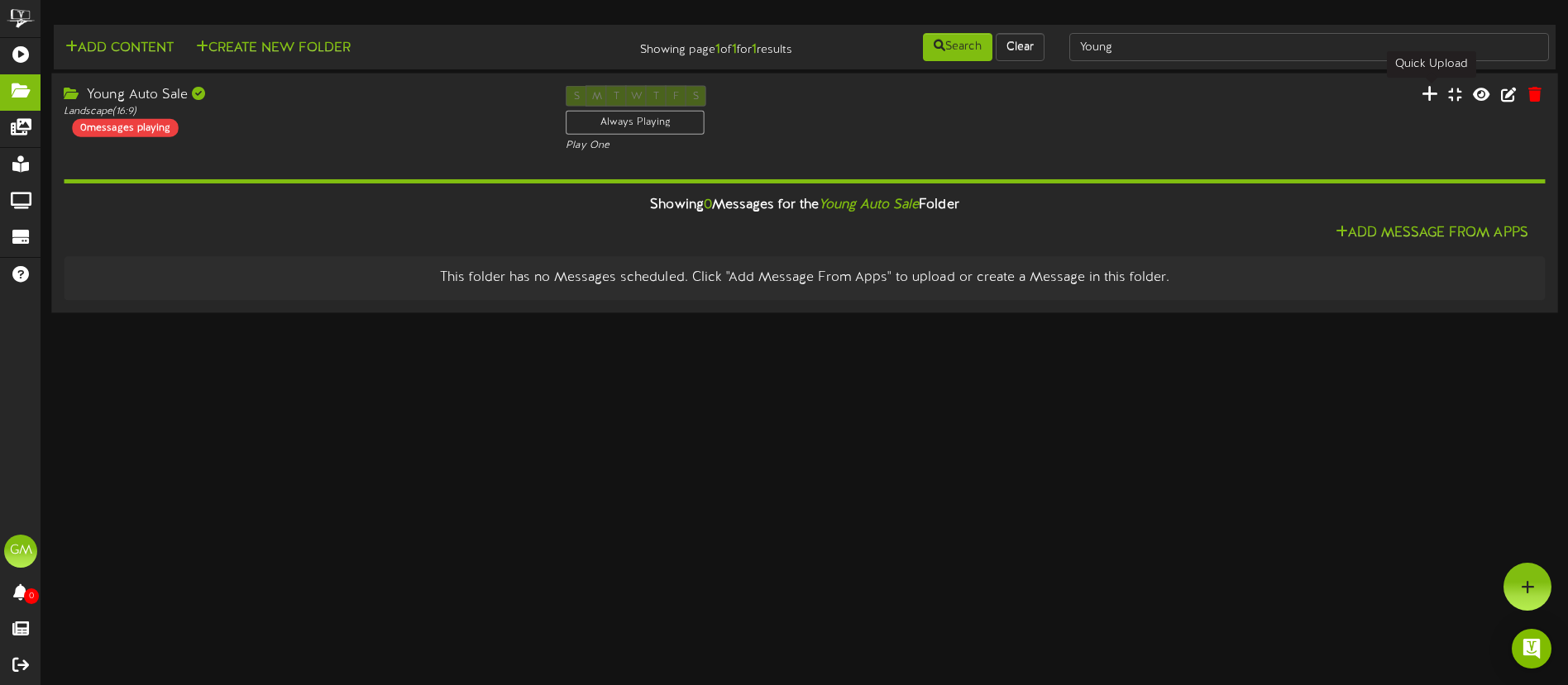
click at [1429, 96] on icon at bounding box center [1428, 93] width 17 height 18
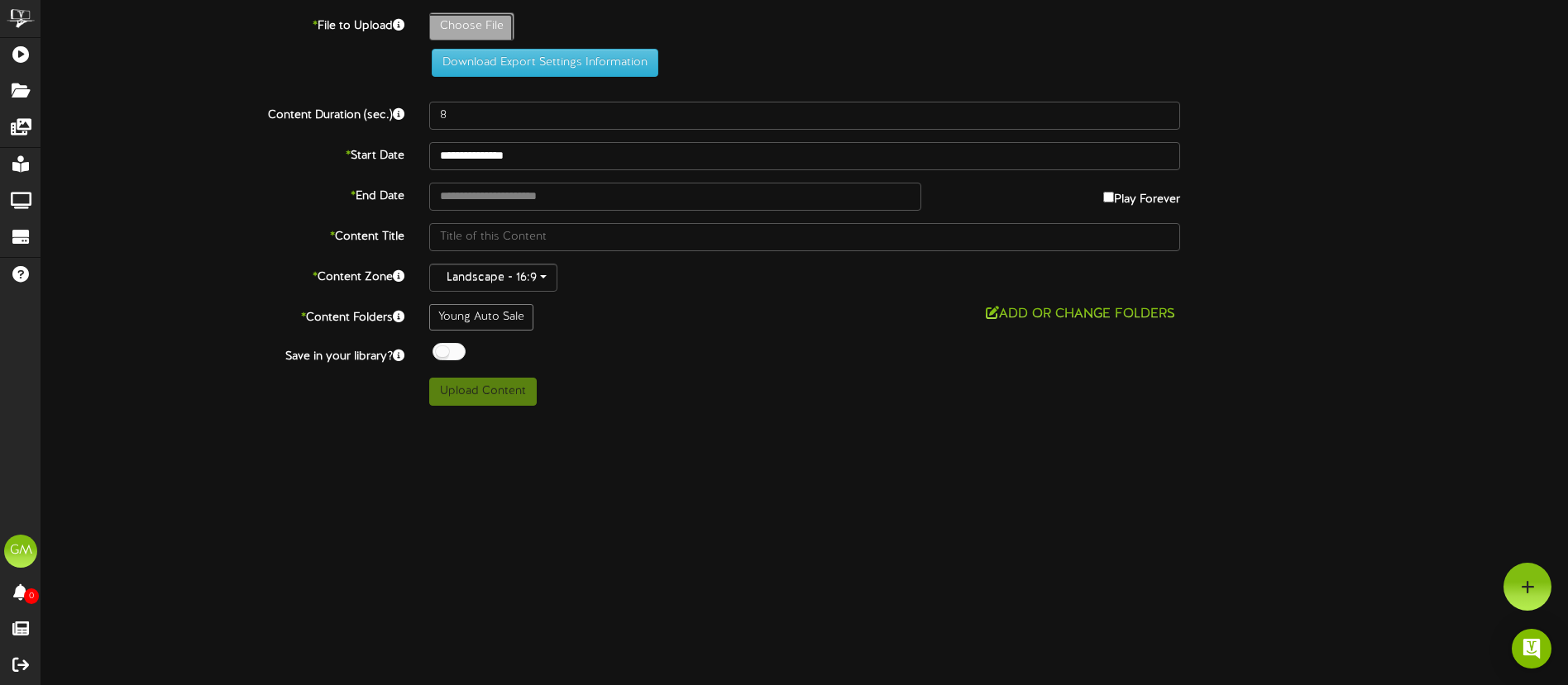
type input "**********"
type input "2025-IndirectLending-YoungAuto-TellerTV-KC1"
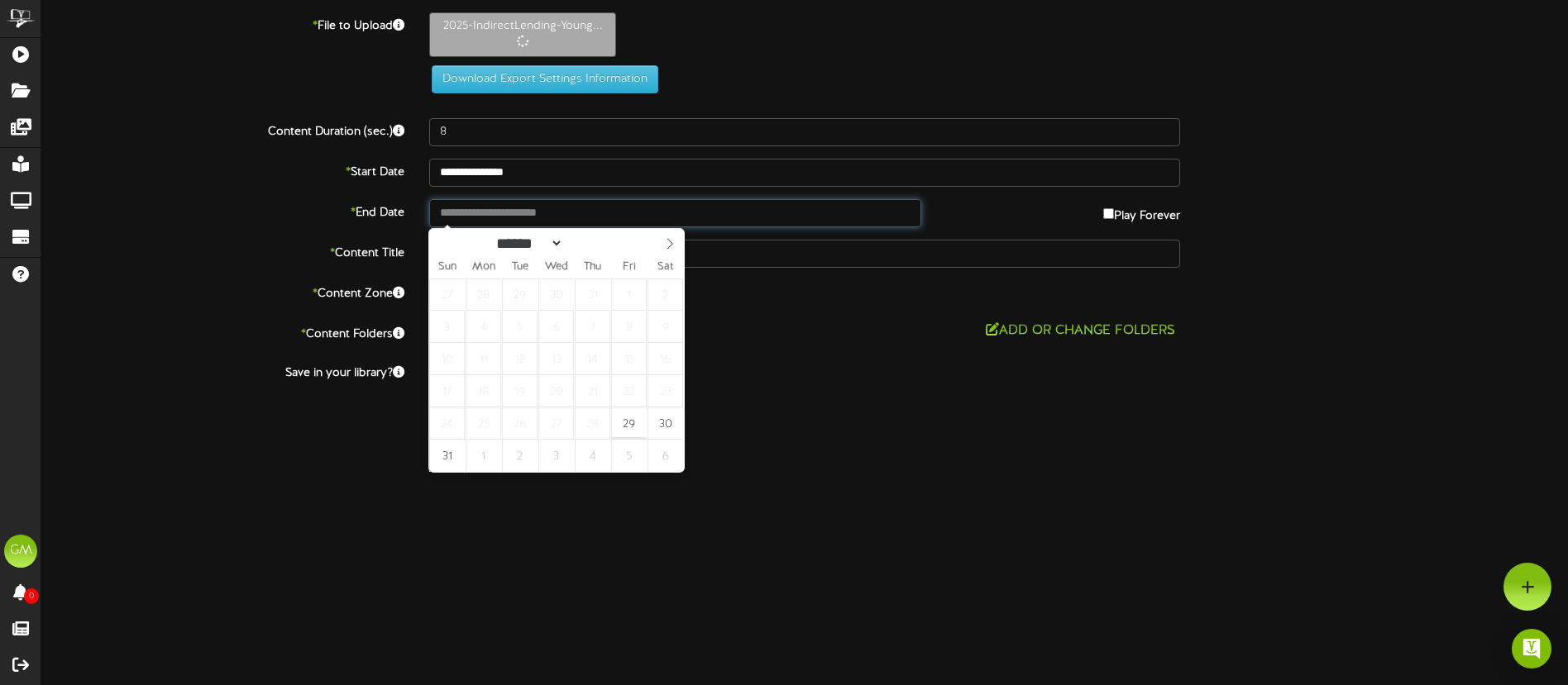
click at [559, 211] on input "text" at bounding box center [675, 214] width 492 height 28
type input "**********"
select select "*"
click at [672, 243] on icon at bounding box center [670, 243] width 6 height 10
type input "**********"
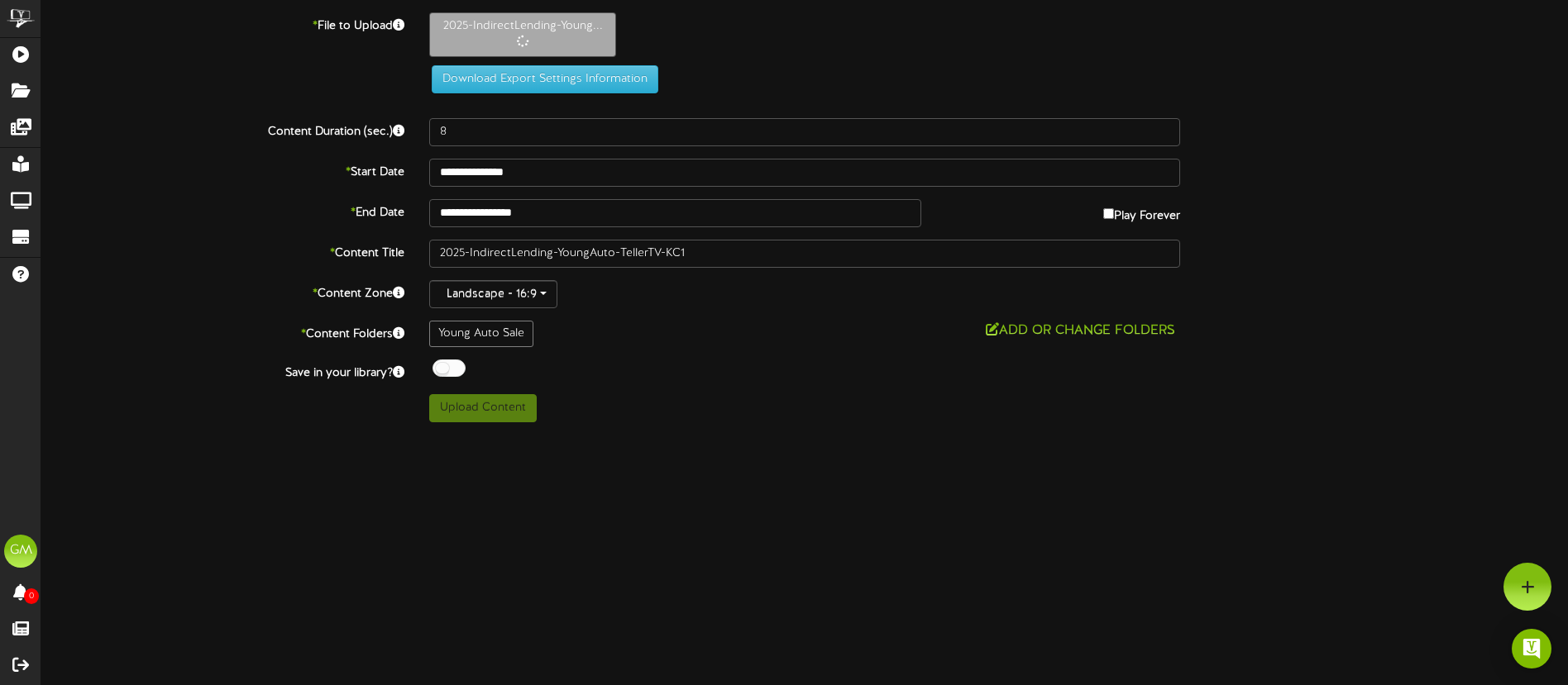
click at [744, 386] on div "**********" at bounding box center [804, 217] width 1527 height 410
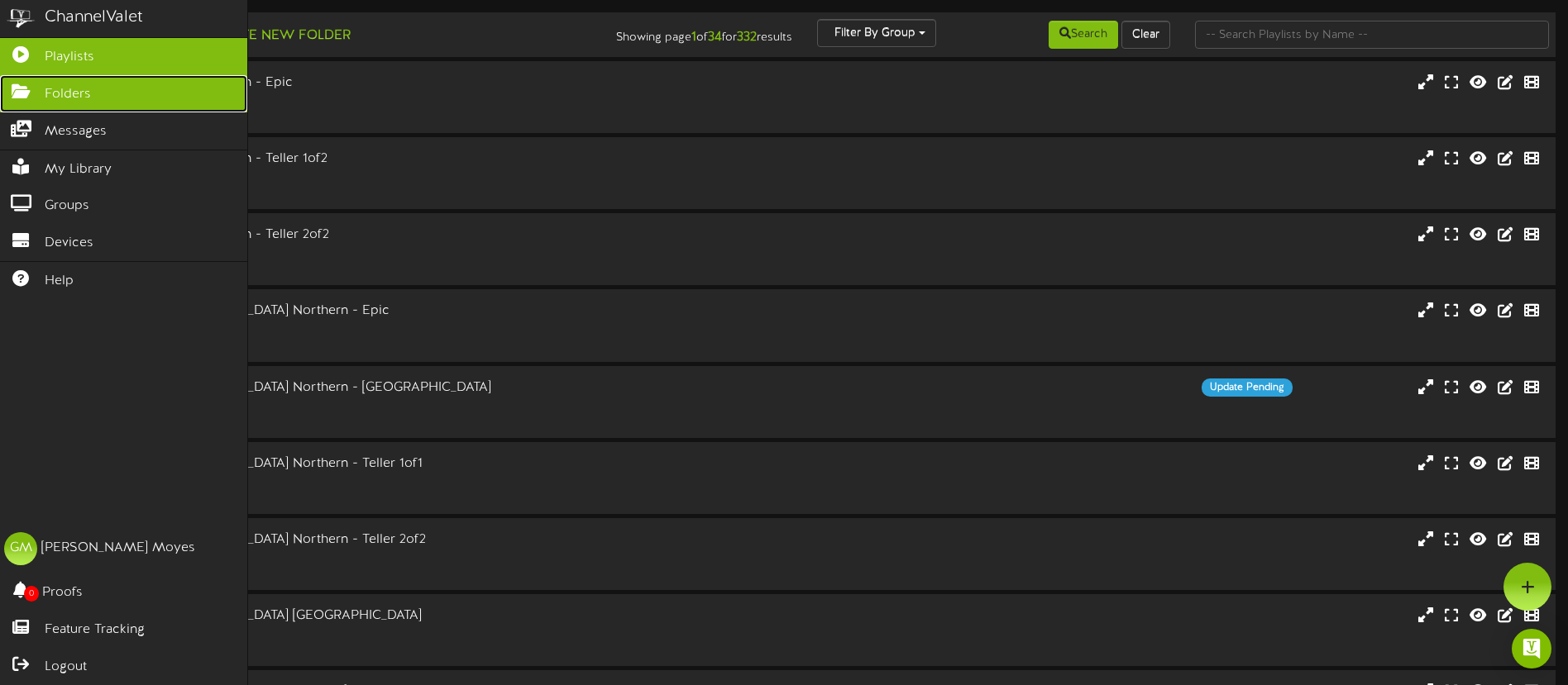
click at [32, 98] on link "Folders" at bounding box center [124, 93] width 248 height 37
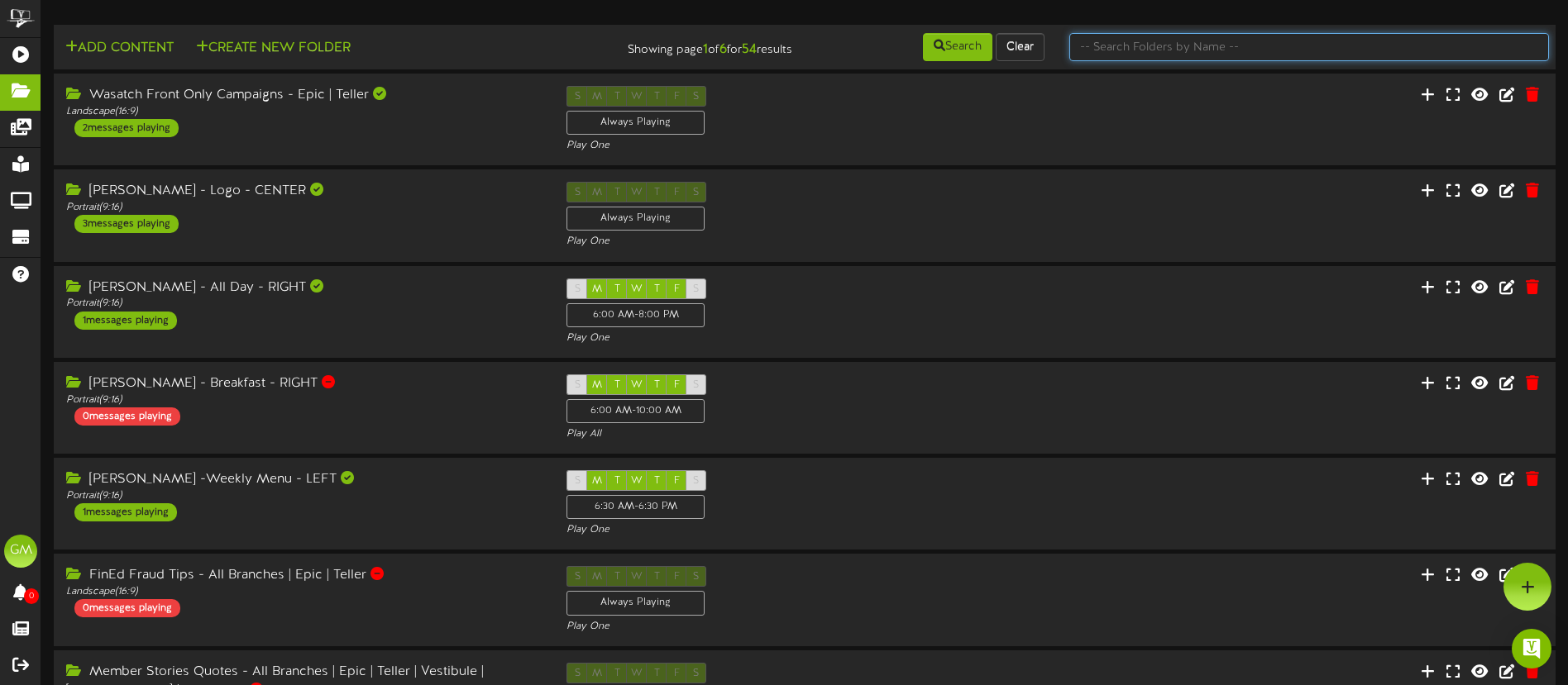
click at [1204, 52] on input "text" at bounding box center [1309, 47] width 480 height 28
type input "Young"
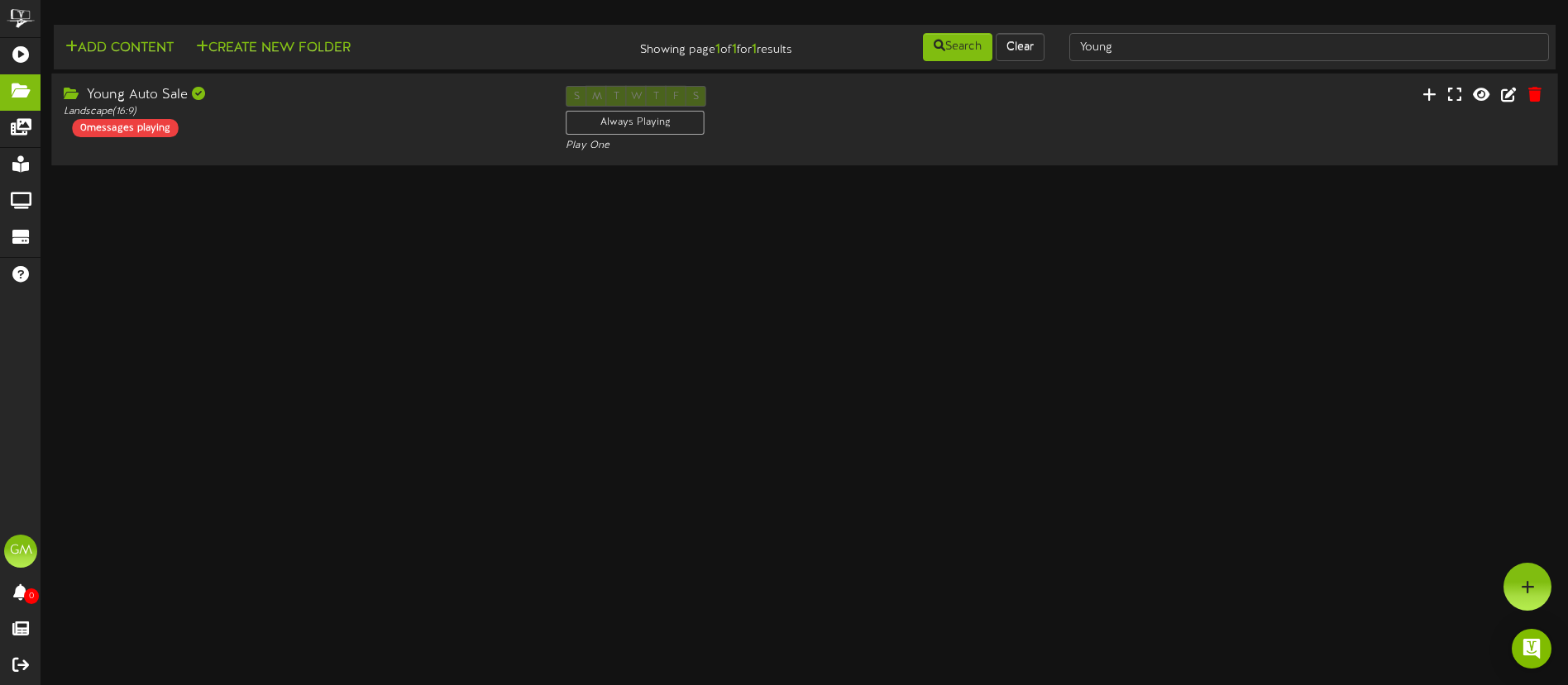
click at [361, 120] on div "Young Auto Sale Landscape ( 16:9 ) 0 messages playing" at bounding box center [303, 112] width 502 height 51
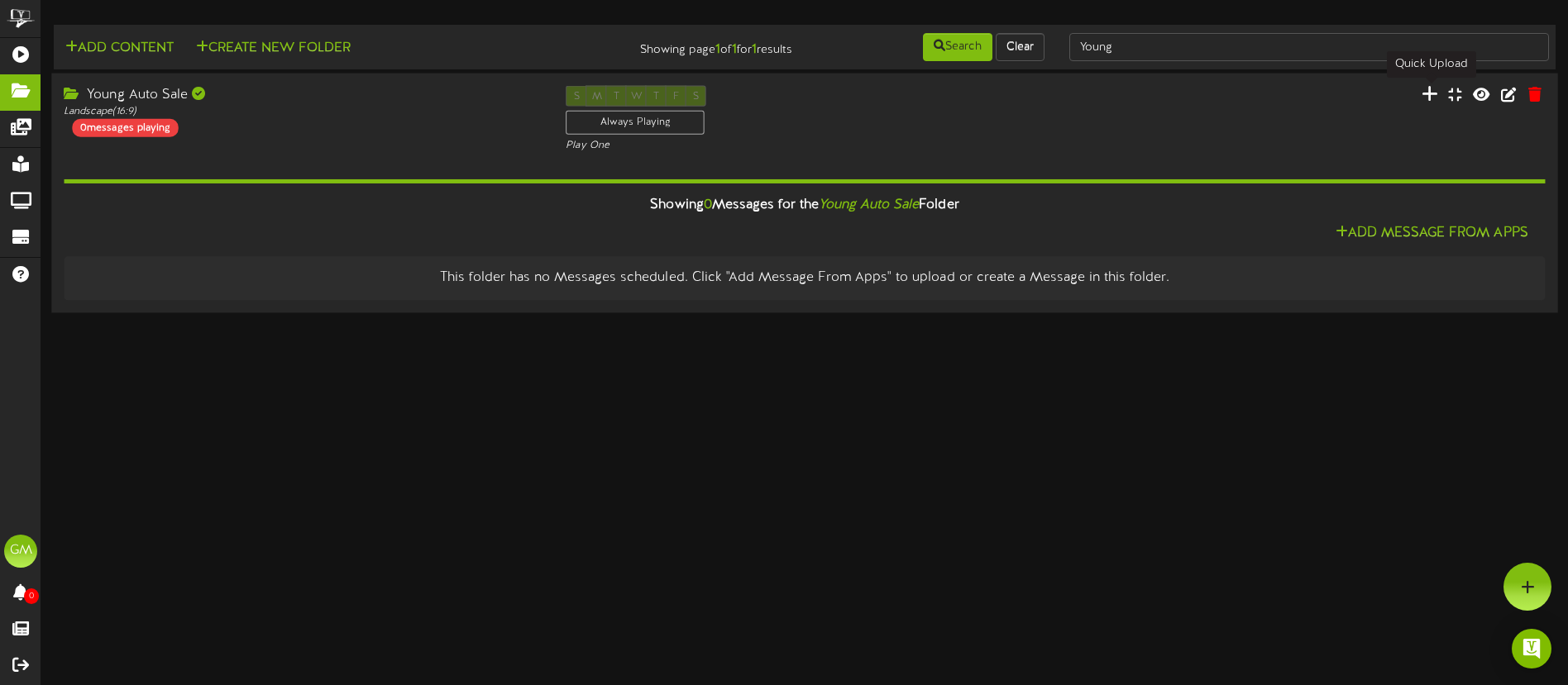
click at [1432, 91] on icon at bounding box center [1428, 93] width 17 height 18
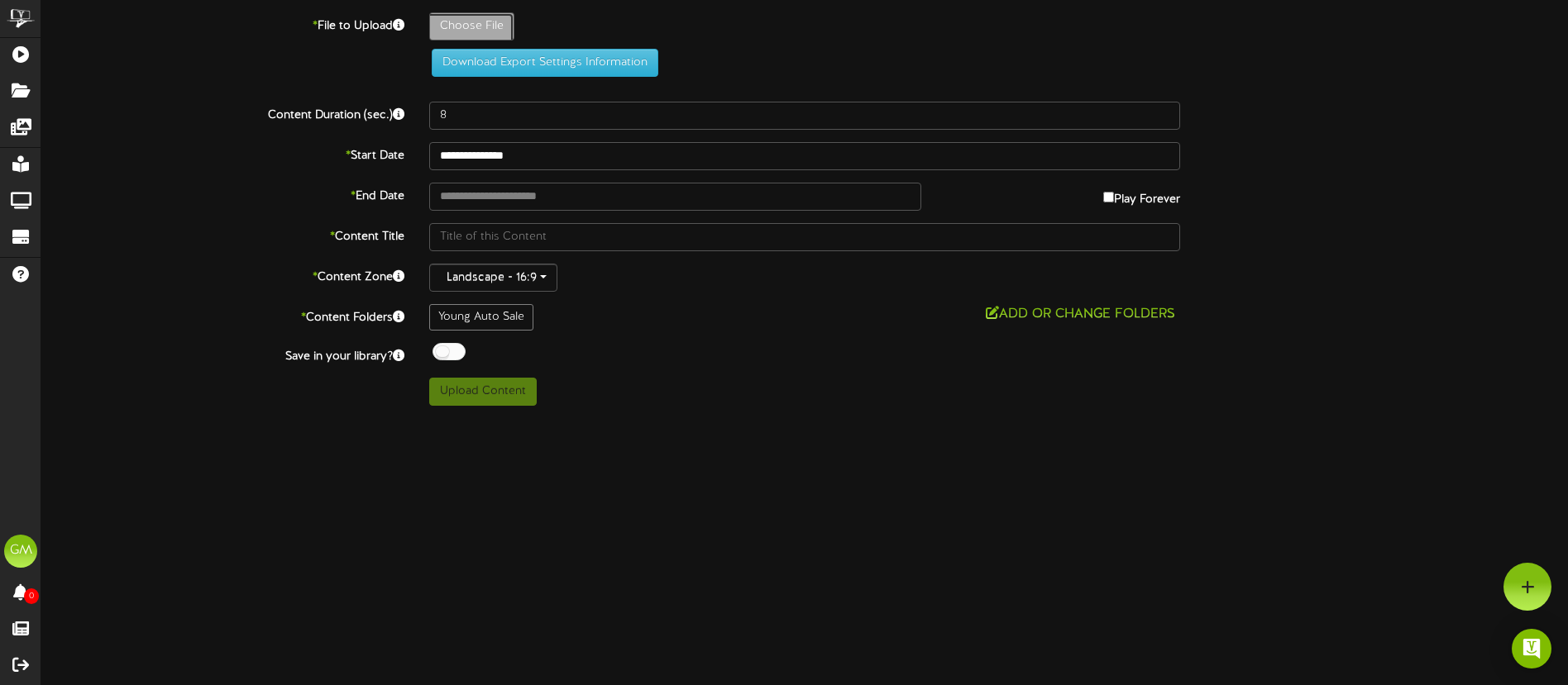
type input "**********"
type input "2025-IndirectLending-YoungAuto-TellerTV-KC1"
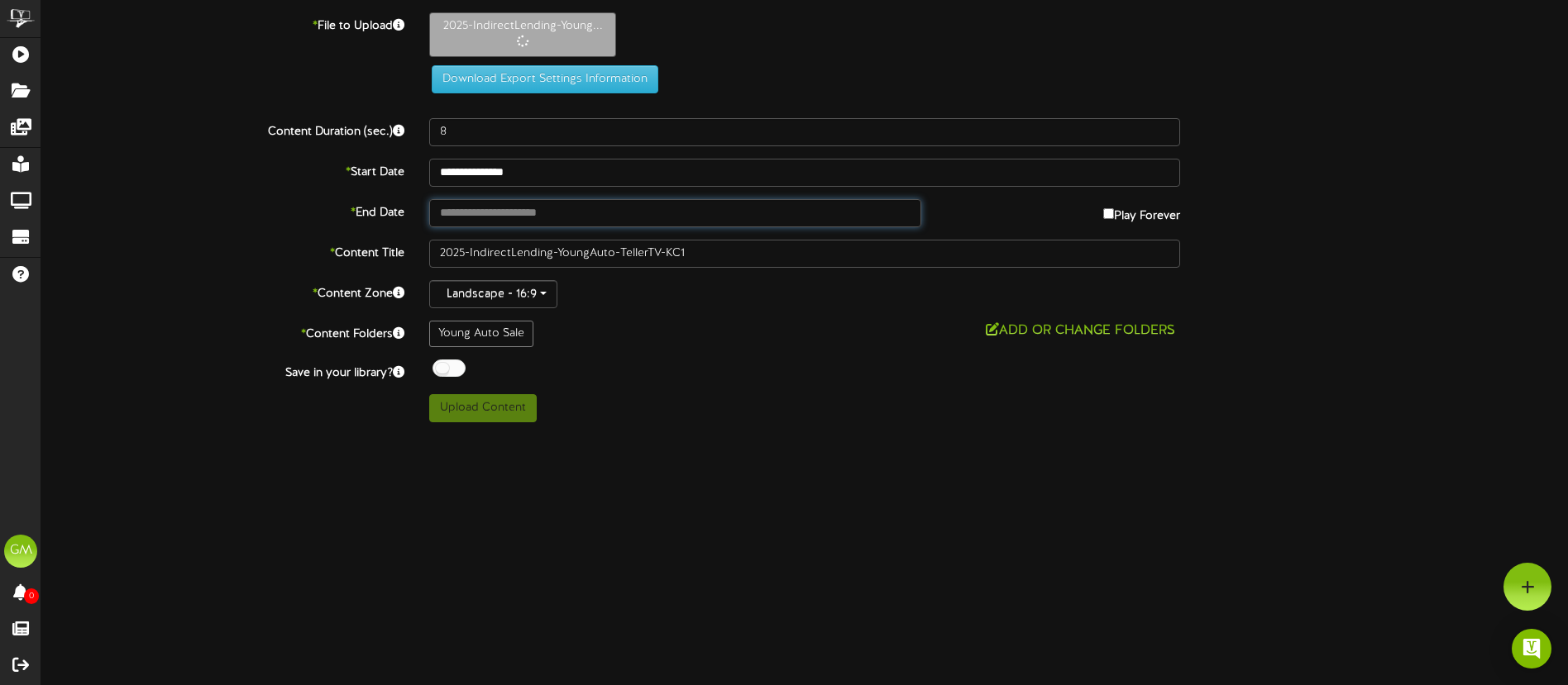
click at [514, 221] on body "ChannelValet Playlists Folders Messages My Library Groups Devices Help [PERSON_…" at bounding box center [784, 217] width 1568 height 435
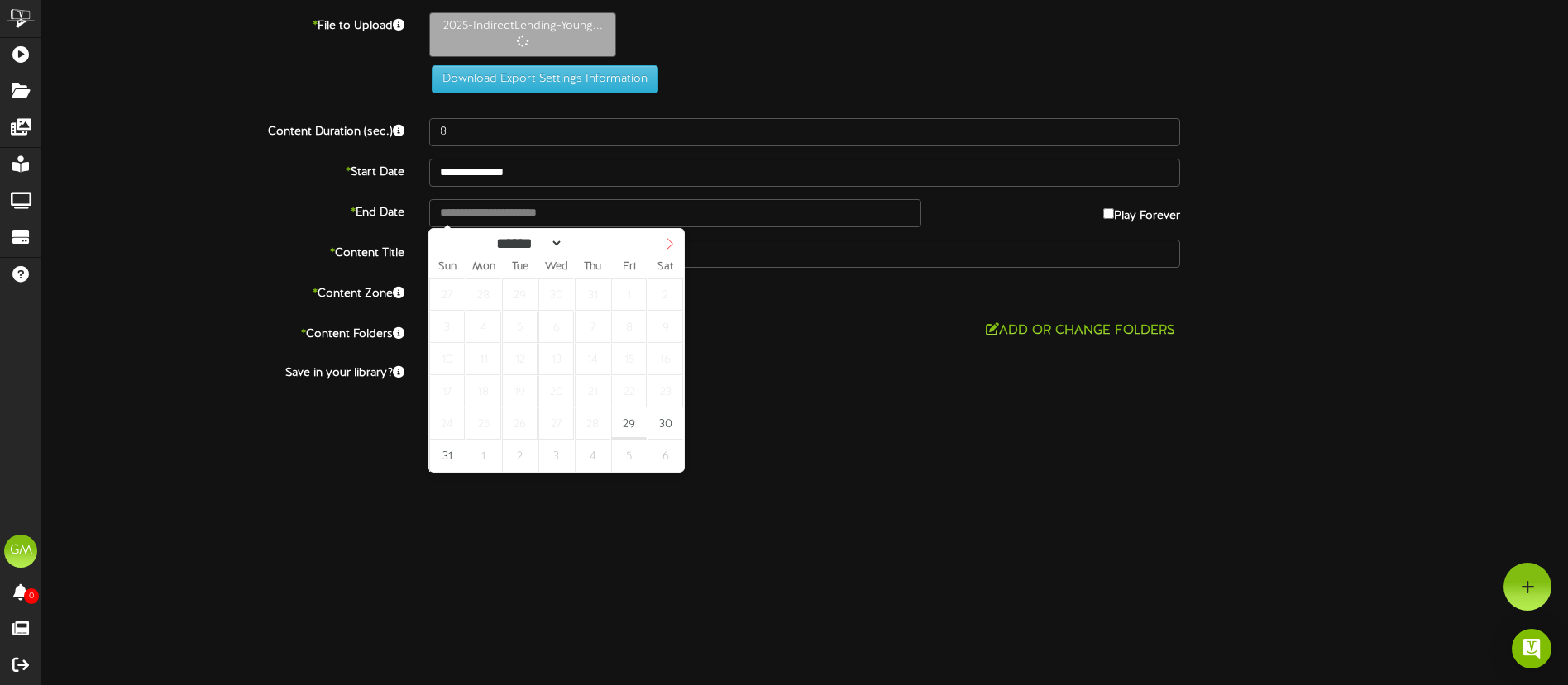
select select "*"
click at [668, 248] on icon at bounding box center [670, 243] width 6 height 10
type input "**********"
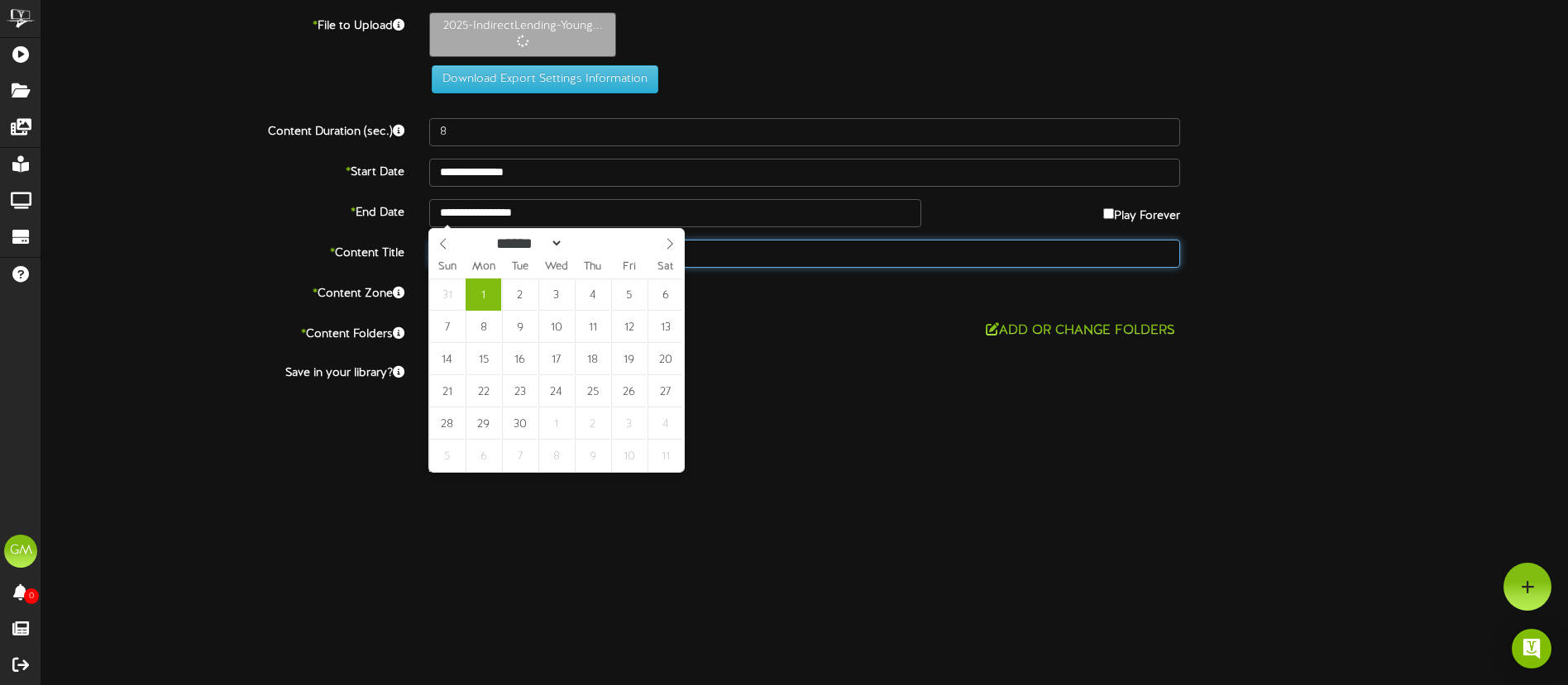
click at [811, 241] on input "2025-IndirectLending-YoungAuto-TellerTV-KC1" at bounding box center [804, 254] width 751 height 28
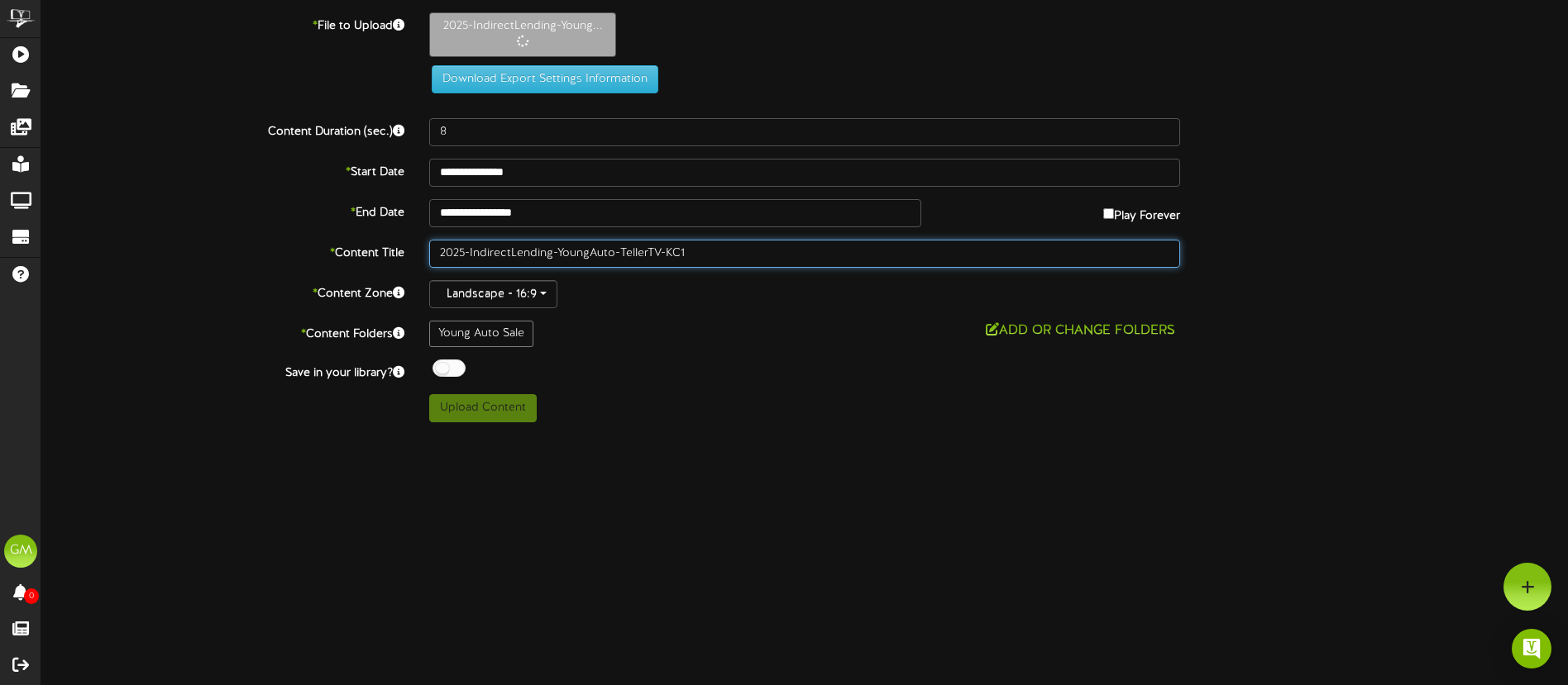
click at [785, 251] on input "2025-IndirectLending-YoungAuto-TellerTV-KC1" at bounding box center [804, 254] width 751 height 28
type input "2025-IndirectLending-YoungAuto-TellerTV-KC"
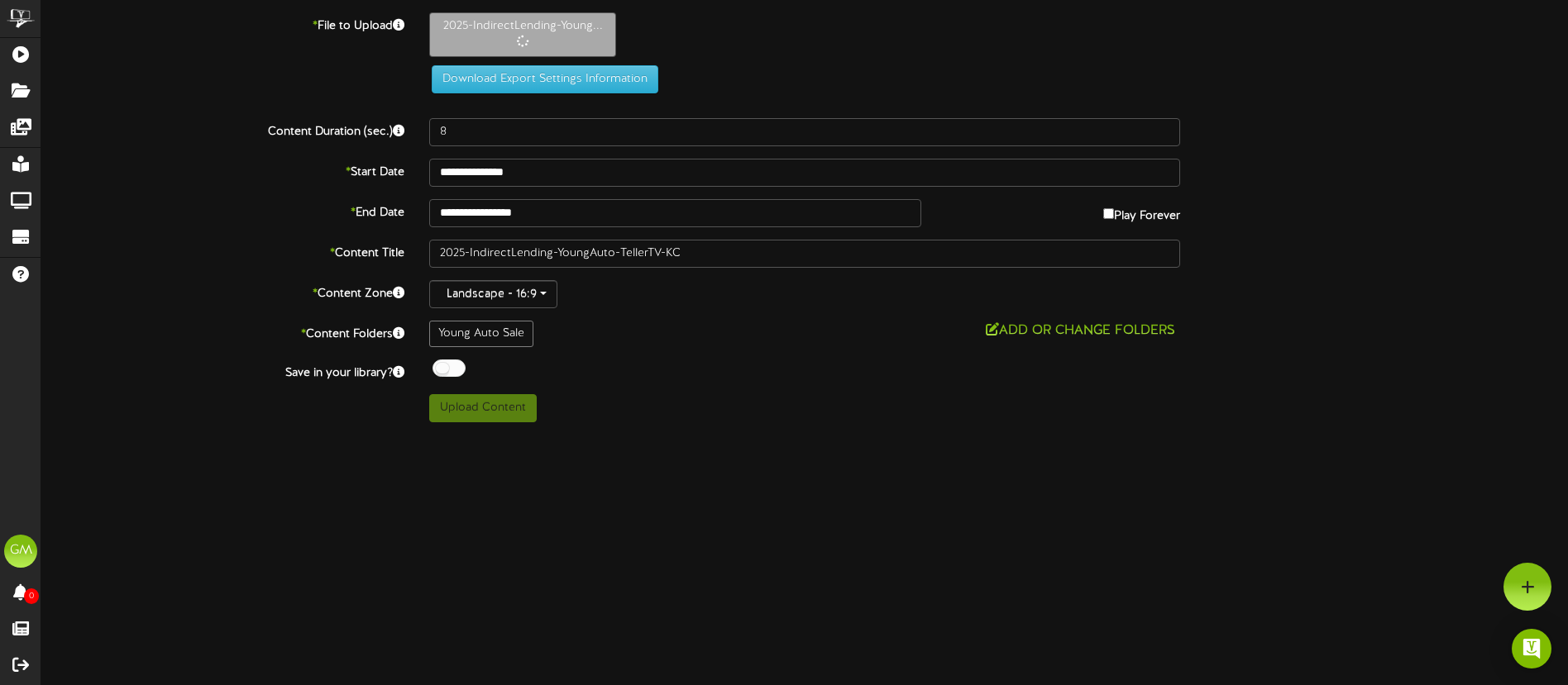
click at [907, 435] on html "ChannelValet Playlists Folders Messages My Library Groups Devices Help [PERSON_…" at bounding box center [784, 217] width 1568 height 435
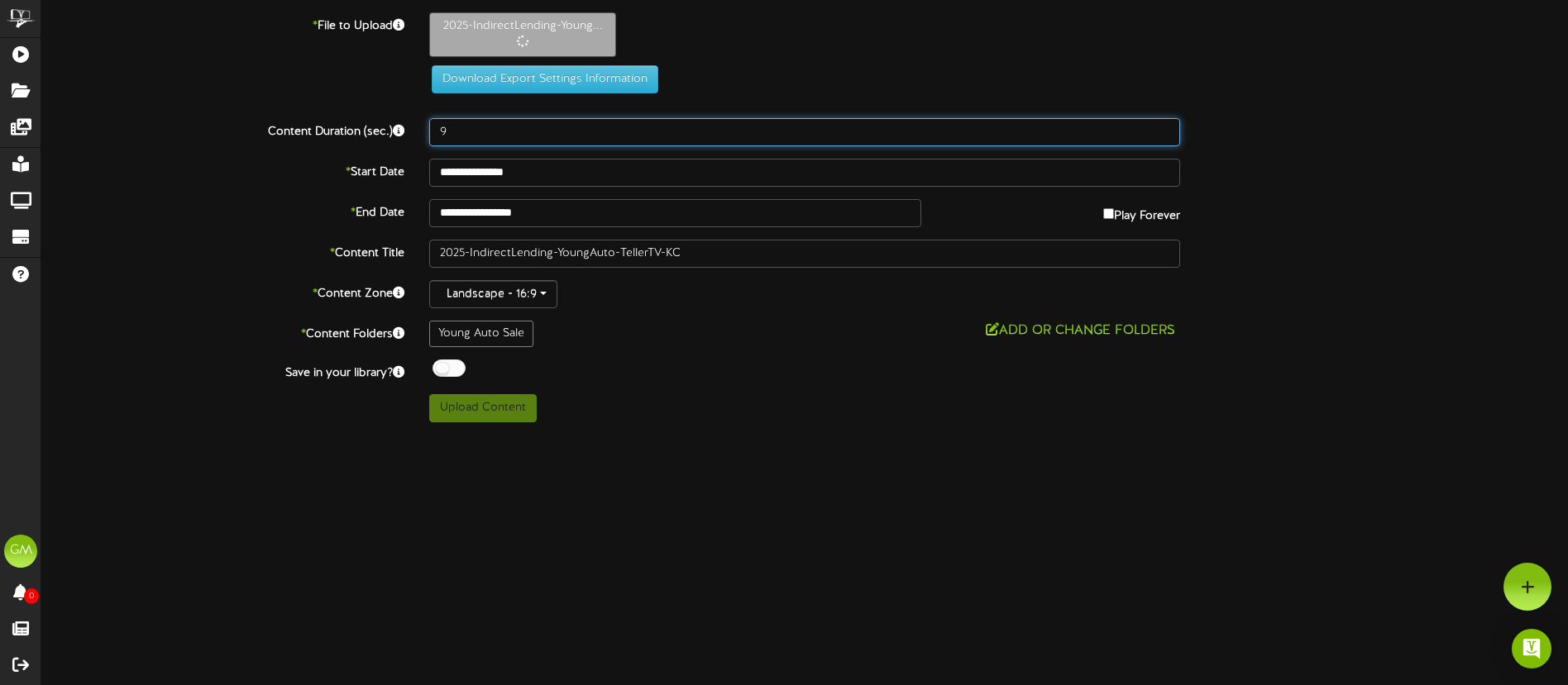
click at [1166, 130] on input "9" at bounding box center [804, 132] width 751 height 28
click at [1166, 130] on input "10" at bounding box center [804, 132] width 751 height 28
click at [1166, 130] on input "11" at bounding box center [804, 132] width 751 height 28
type input "12"
click at [1166, 130] on input "12" at bounding box center [804, 132] width 751 height 28
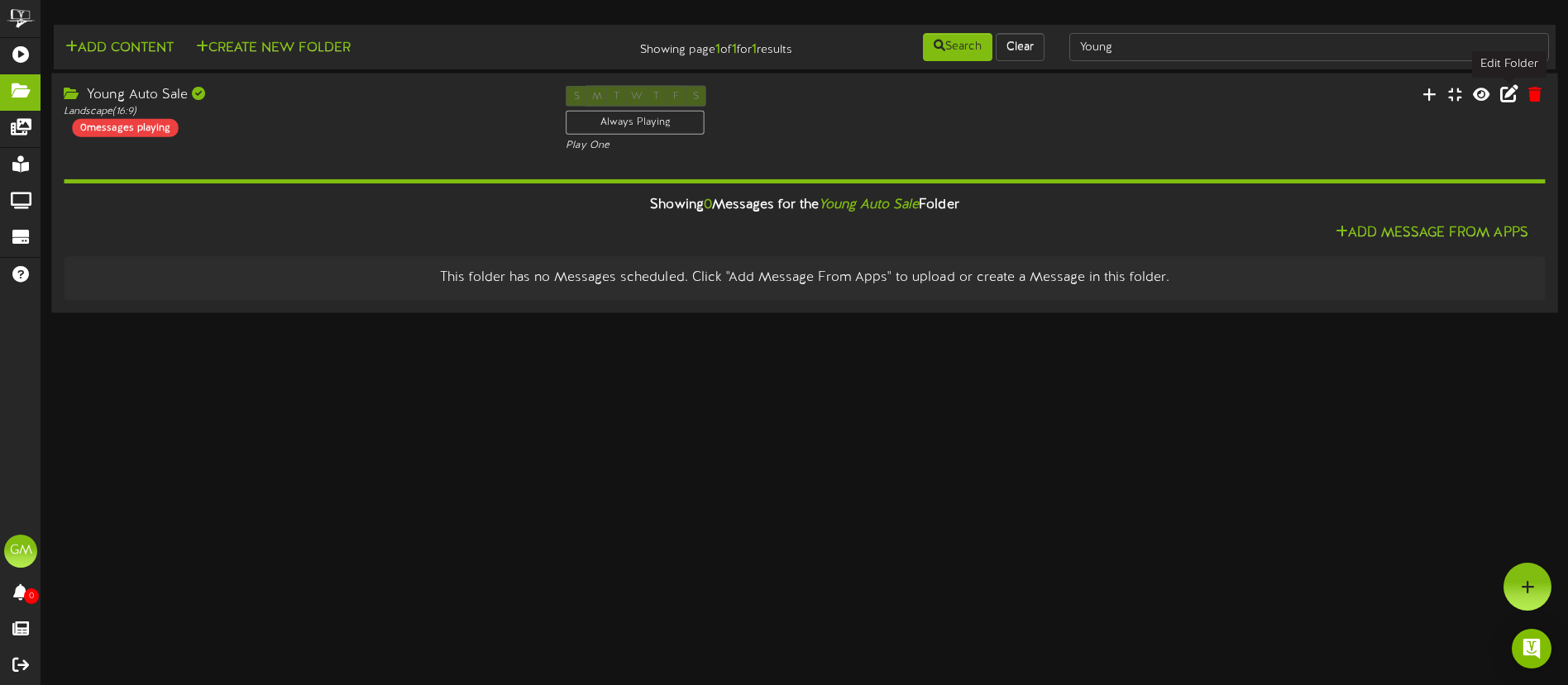
click at [1502, 97] on icon at bounding box center [1509, 93] width 18 height 18
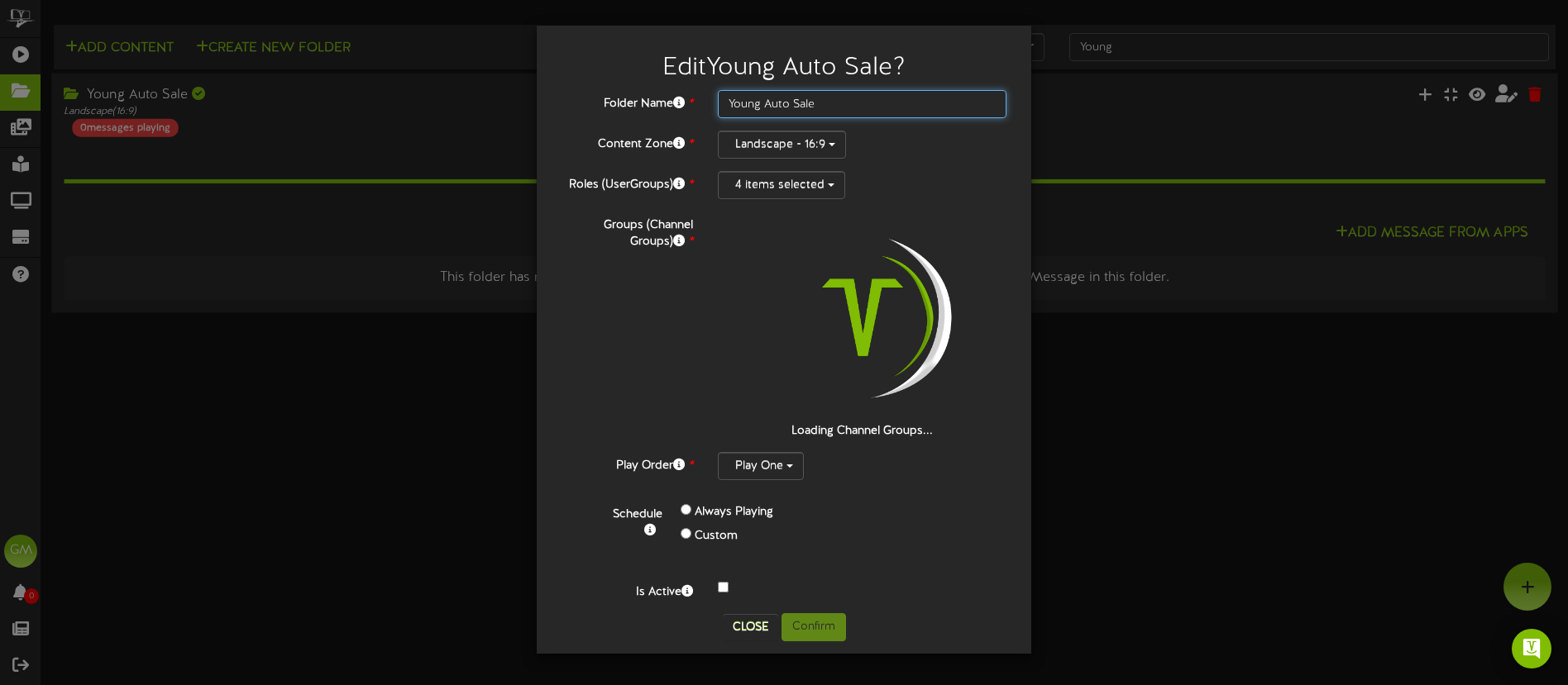
drag, startPoint x: 729, startPoint y: 101, endPoint x: 738, endPoint y: 104, distance: 9.5
click at [729, 101] on input "Young Auto Sale" at bounding box center [862, 104] width 289 height 28
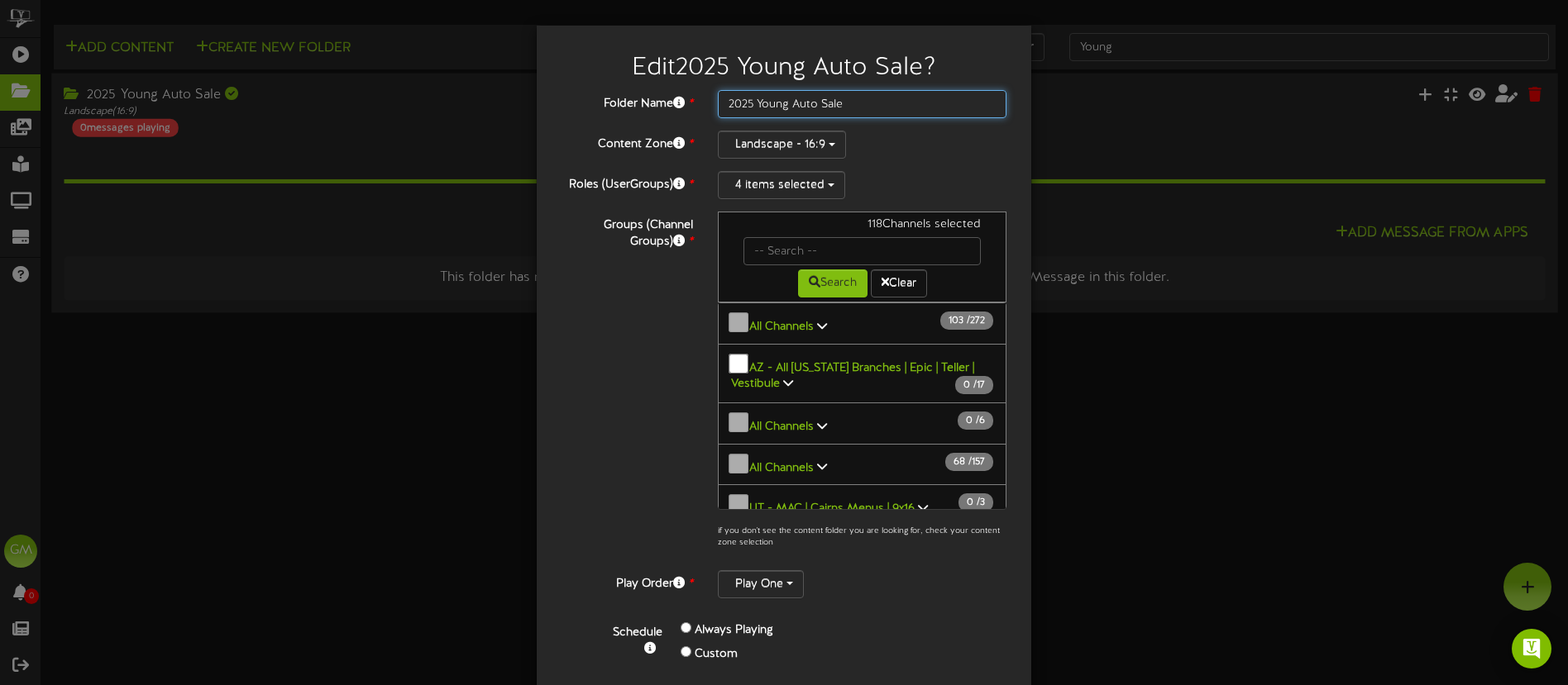
click at [887, 112] on input "2025 Young Auto Sale" at bounding box center [862, 104] width 289 height 28
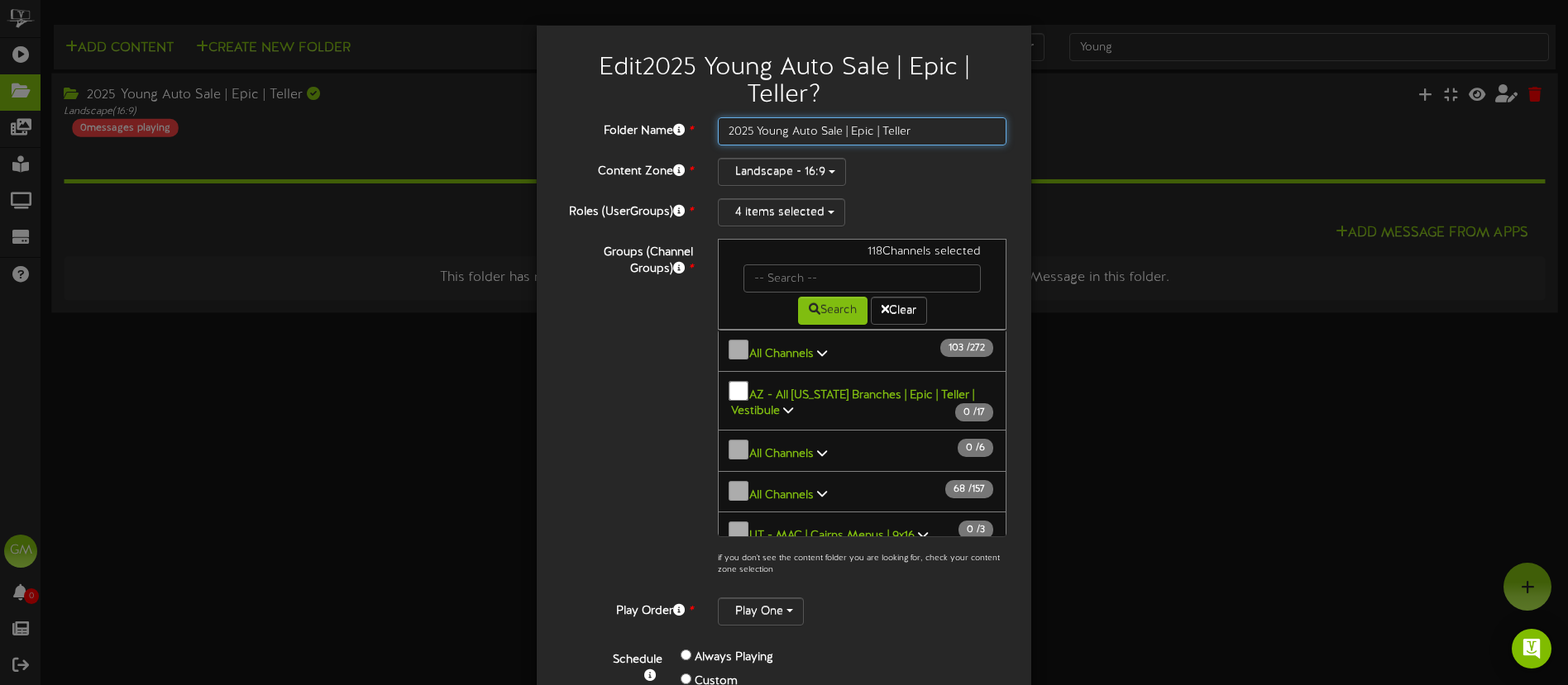
click at [855, 125] on input "2025 Young Auto Sale | Epic | Teller" at bounding box center [862, 132] width 289 height 28
click at [947, 136] on input "2025 Young Auto Sale - Epic | Teller" at bounding box center [862, 132] width 289 height 28
type input "2025 Young Auto Sale - Epic | Teller | MAC"
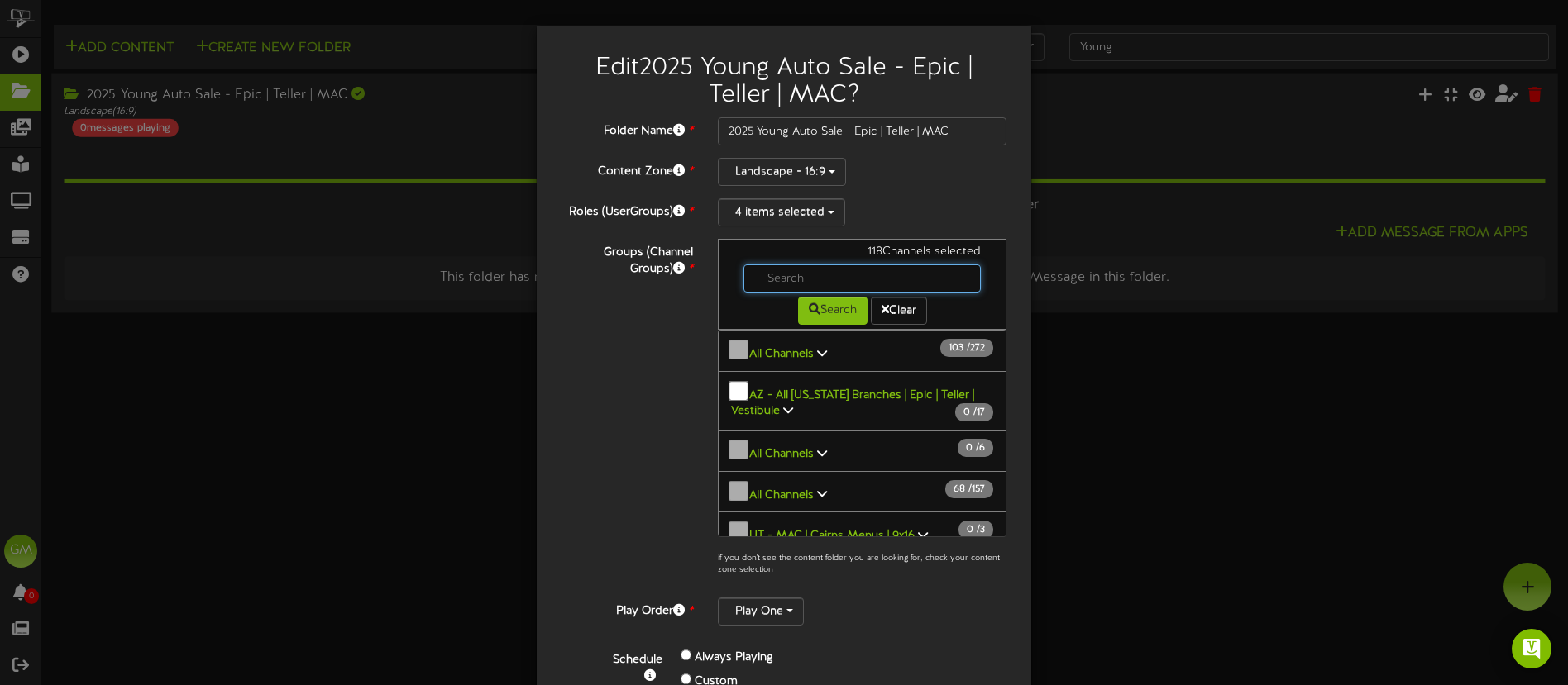
click at [824, 276] on input "text" at bounding box center [862, 279] width 237 height 28
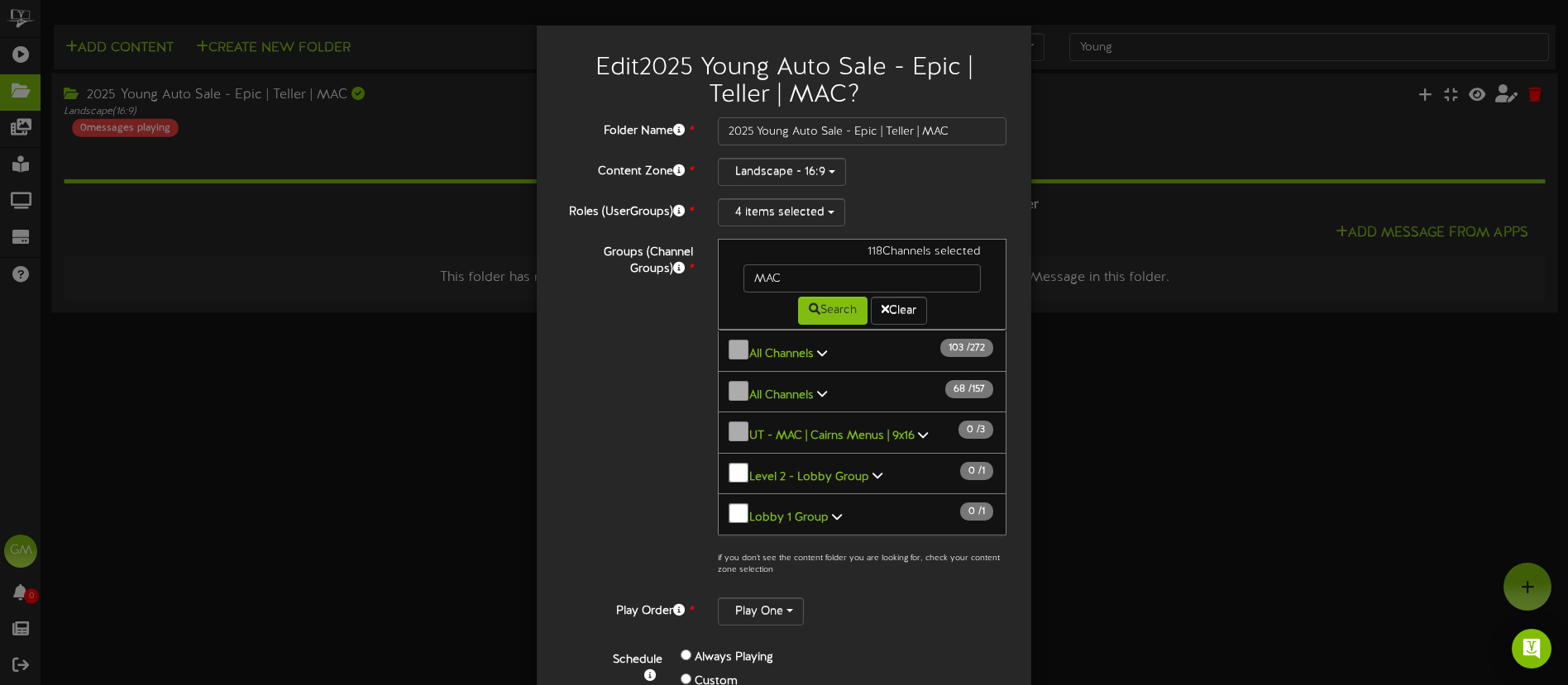
click at [629, 445] on div "Groups (Channel Groups) * 118 Channels selected MAC Search Clear" at bounding box center [784, 411] width 470 height 346
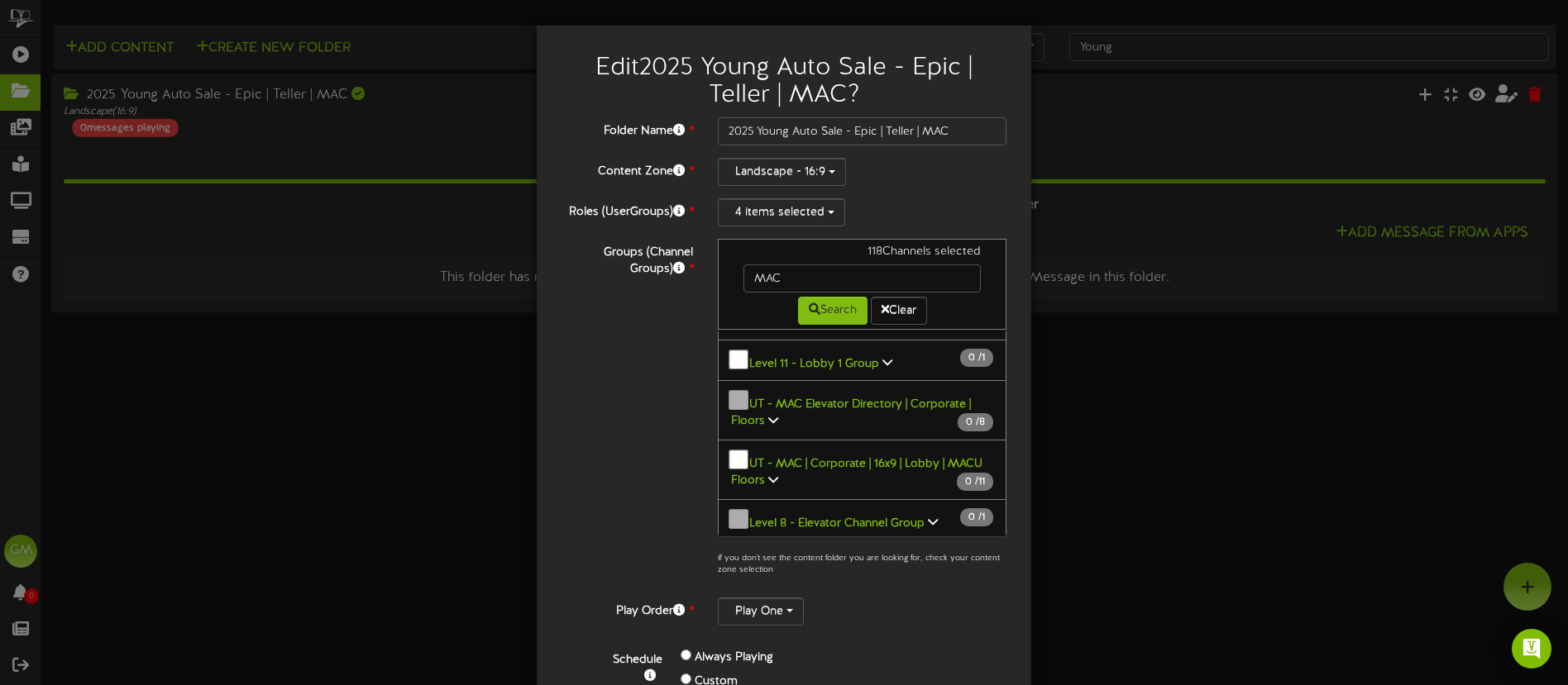
scroll to position [362, 0]
click at [776, 471] on icon at bounding box center [773, 476] width 10 height 11
click at [775, 471] on icon at bounding box center [773, 476] width 10 height 11
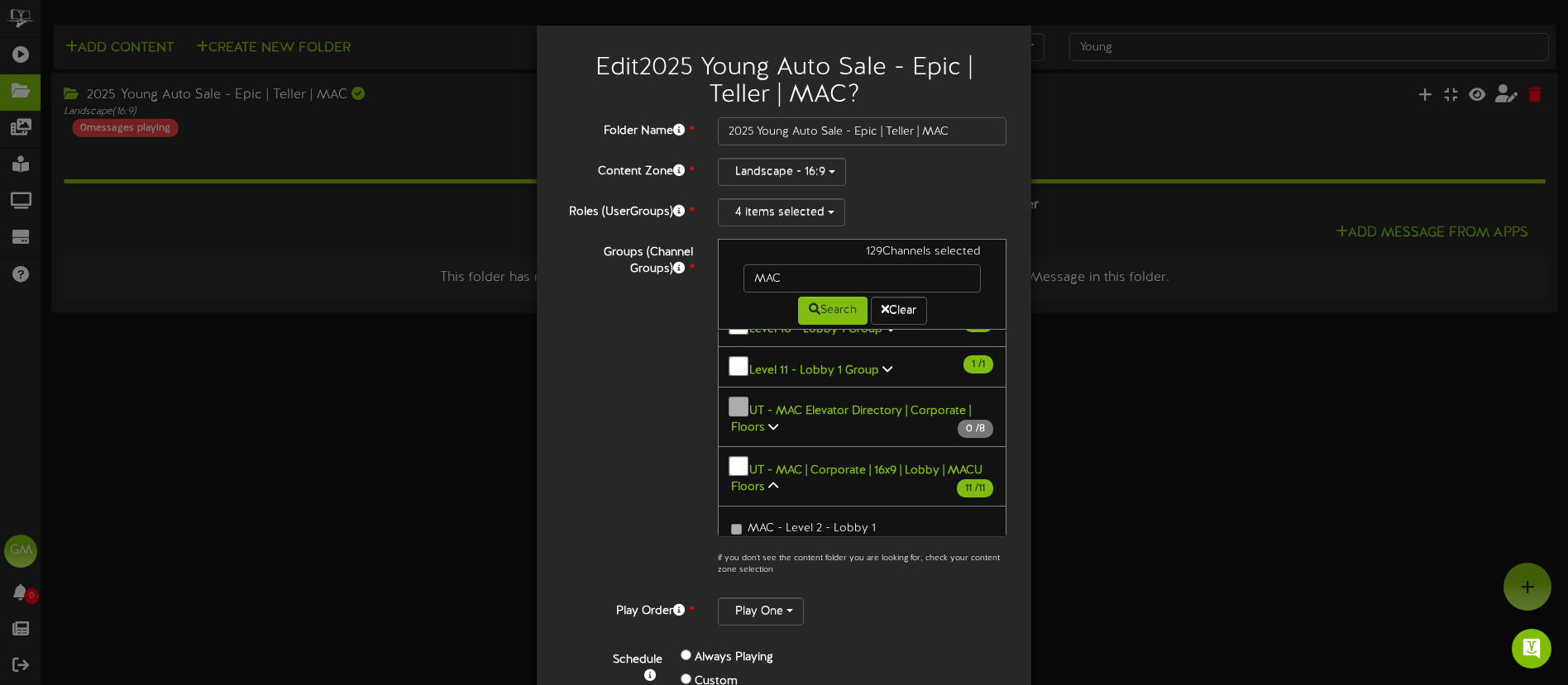
scroll to position [328, 0]
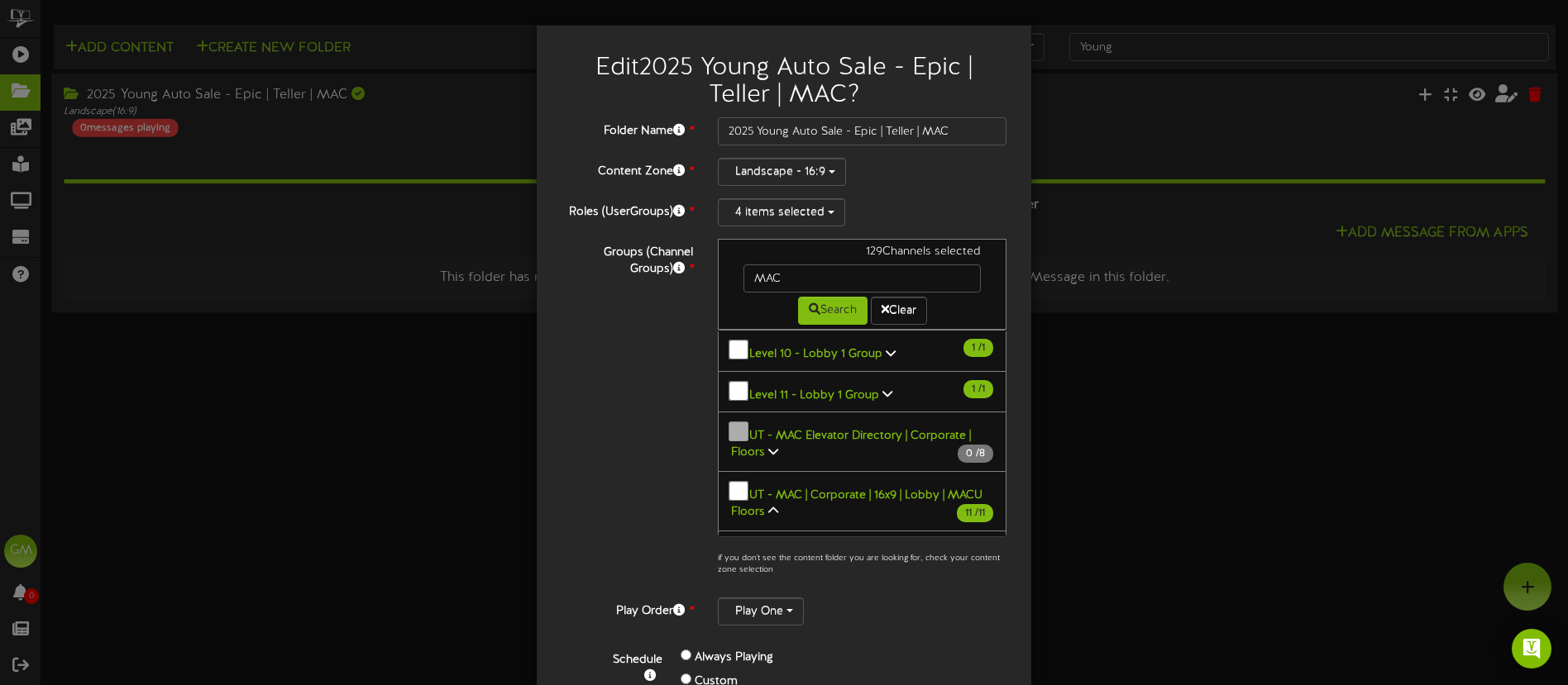
drag, startPoint x: 778, startPoint y: 465, endPoint x: 764, endPoint y: 465, distance: 14.0
click at [774, 505] on icon at bounding box center [773, 511] width 10 height 11
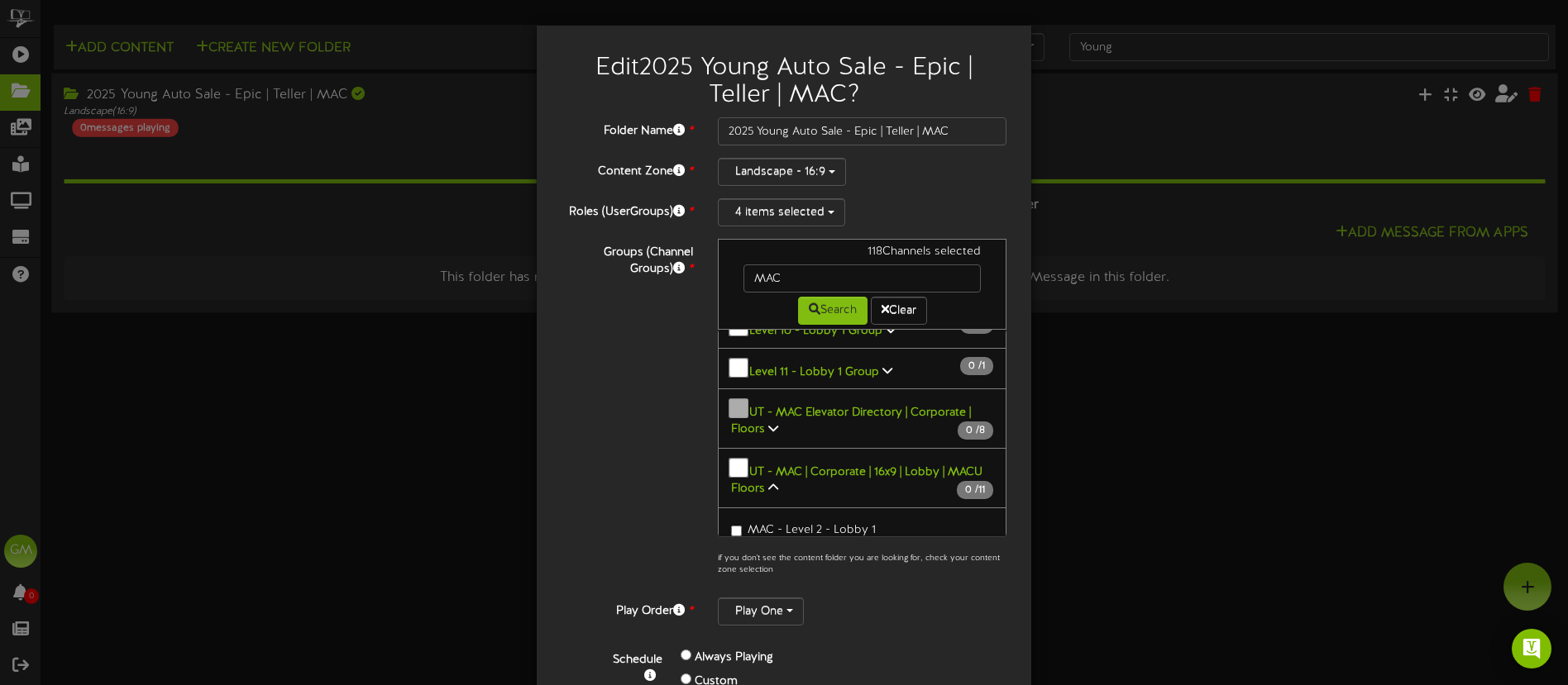
click at [775, 482] on icon at bounding box center [773, 487] width 10 height 11
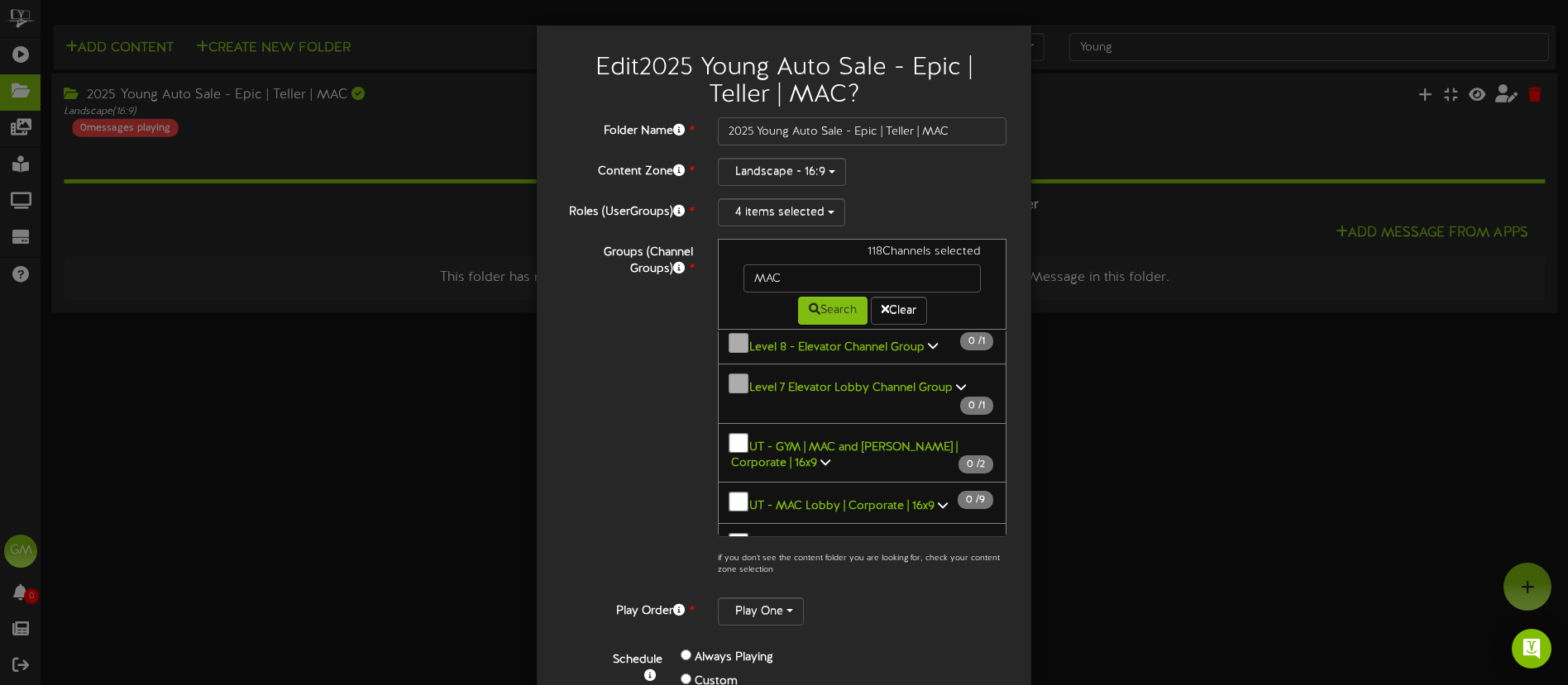
scroll to position [537, 0]
click at [938, 505] on icon at bounding box center [943, 511] width 10 height 11
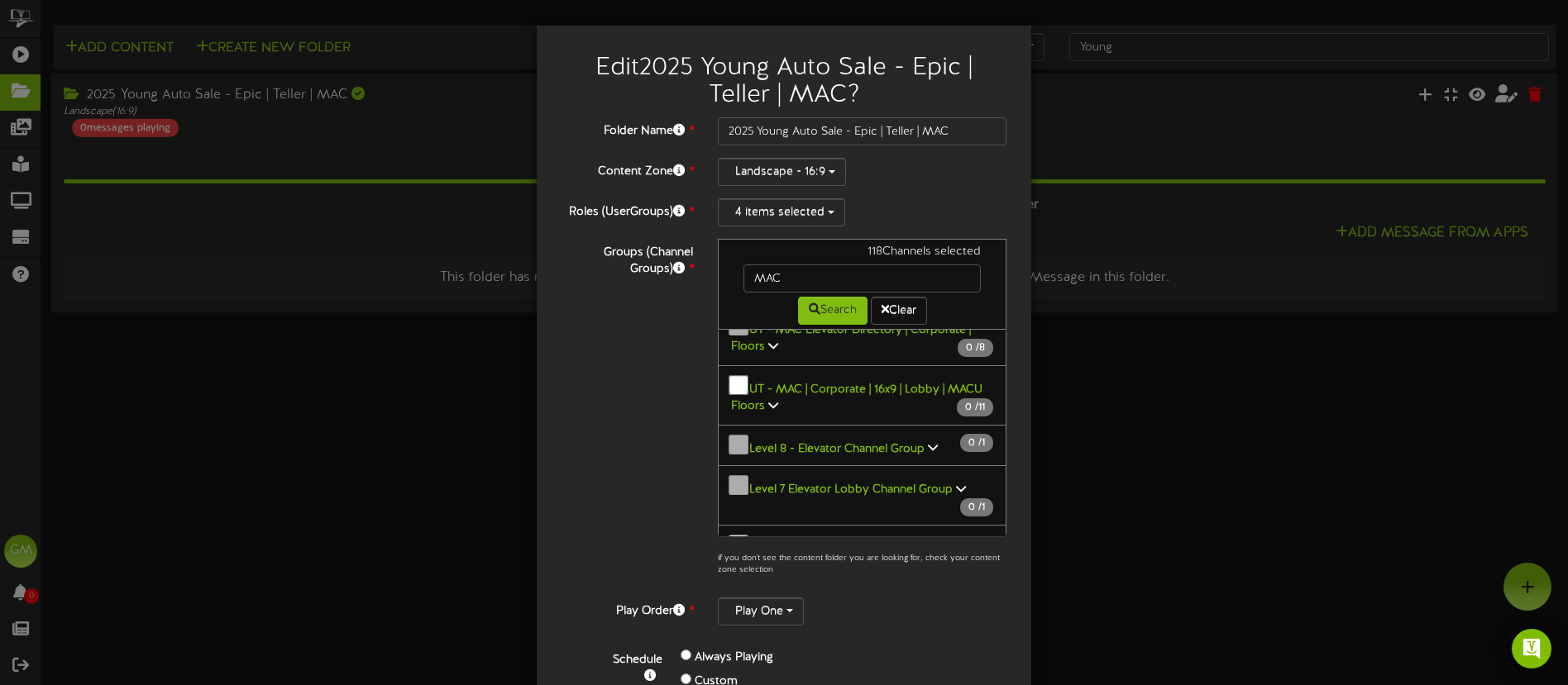
scroll to position [420, 0]
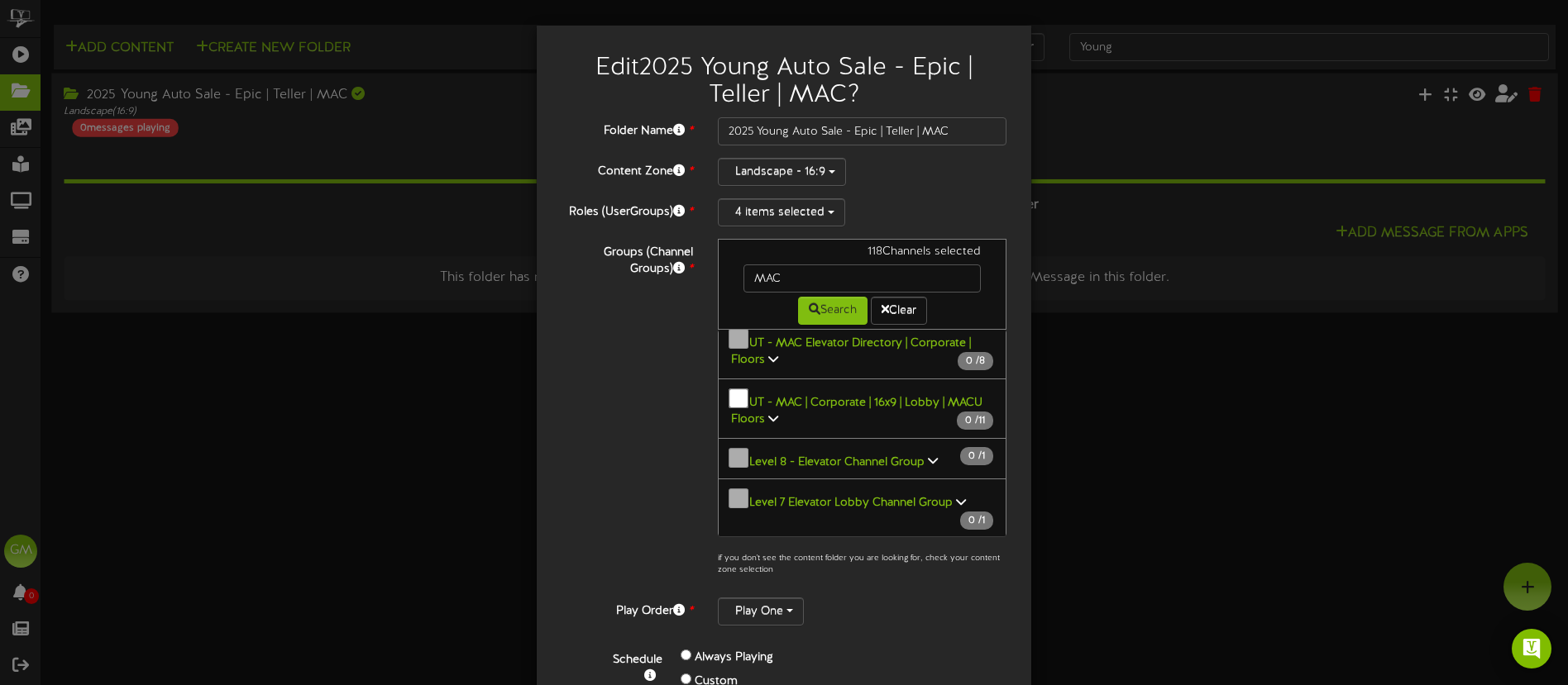
click at [774, 412] on icon at bounding box center [773, 417] width 10 height 11
click at [756, 455] on span "MAC - Level 2 - Lobby 1" at bounding box center [811, 461] width 128 height 12
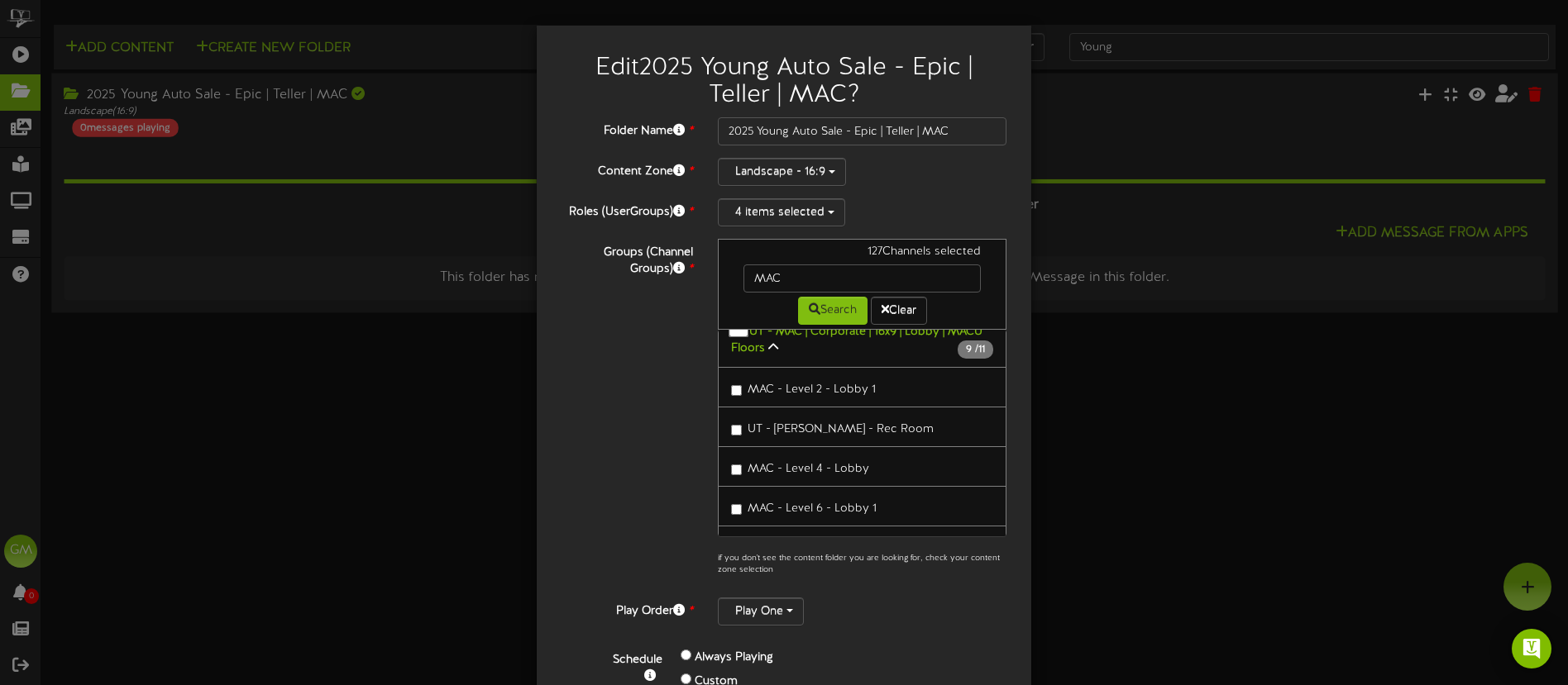
scroll to position [435, 0]
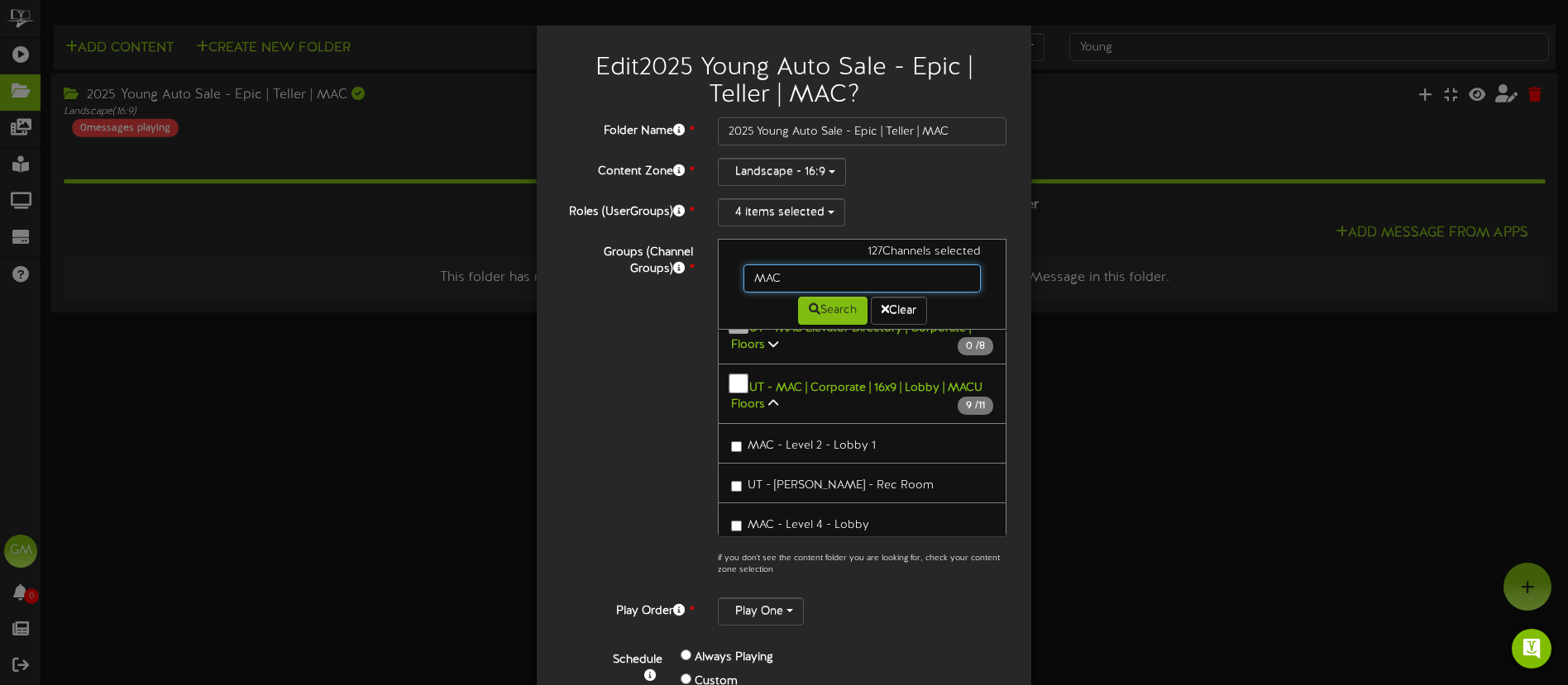
drag, startPoint x: 811, startPoint y: 275, endPoint x: 730, endPoint y: 277, distance: 81.0
click at [731, 277] on div "MAC" at bounding box center [862, 279] width 262 height 28
type input "[PERSON_NAME]"
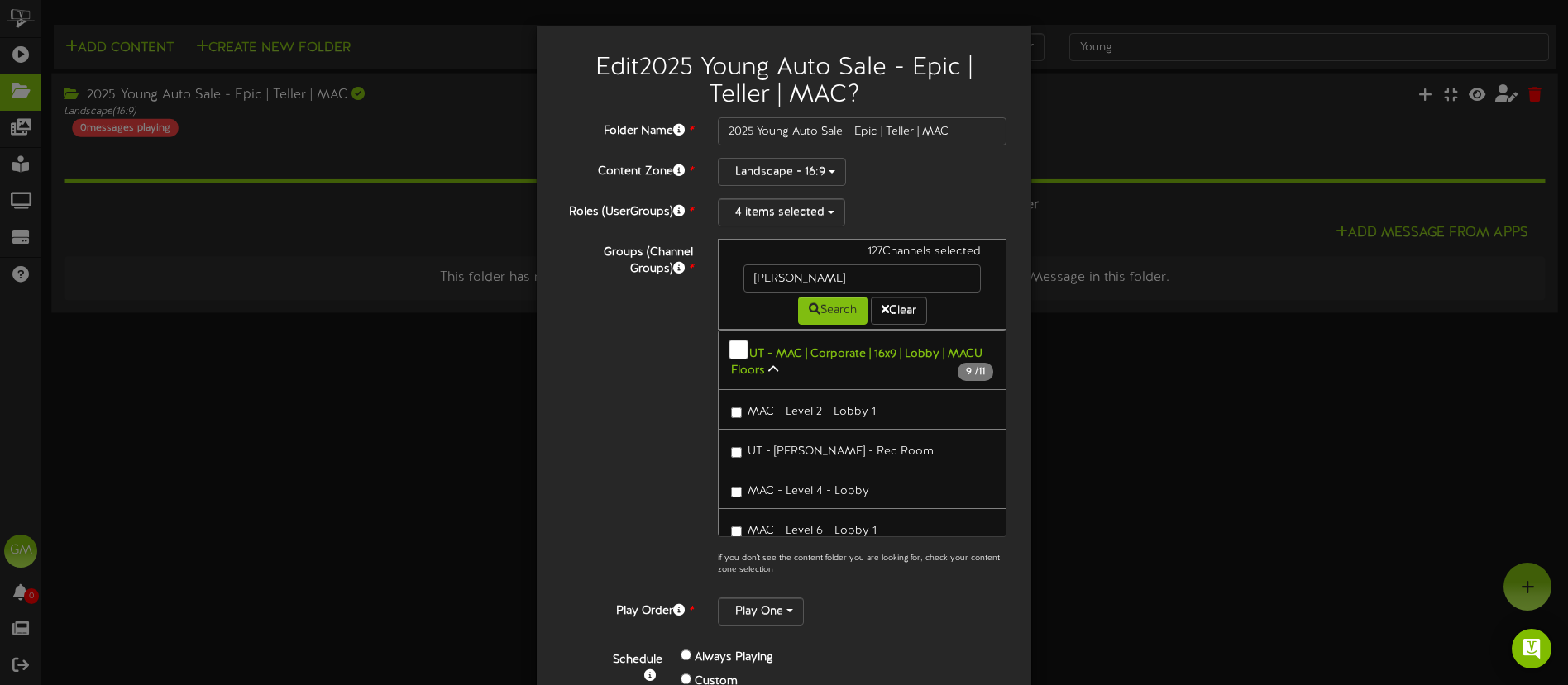
click at [655, 355] on div "Groups (Channel Groups) * 127 Channels selected [PERSON_NAME] Search Clear" at bounding box center [784, 411] width 470 height 346
drag, startPoint x: 771, startPoint y: 356, endPoint x: 790, endPoint y: 333, distance: 29.8
click at [774, 363] on icon at bounding box center [773, 369] width 10 height 11
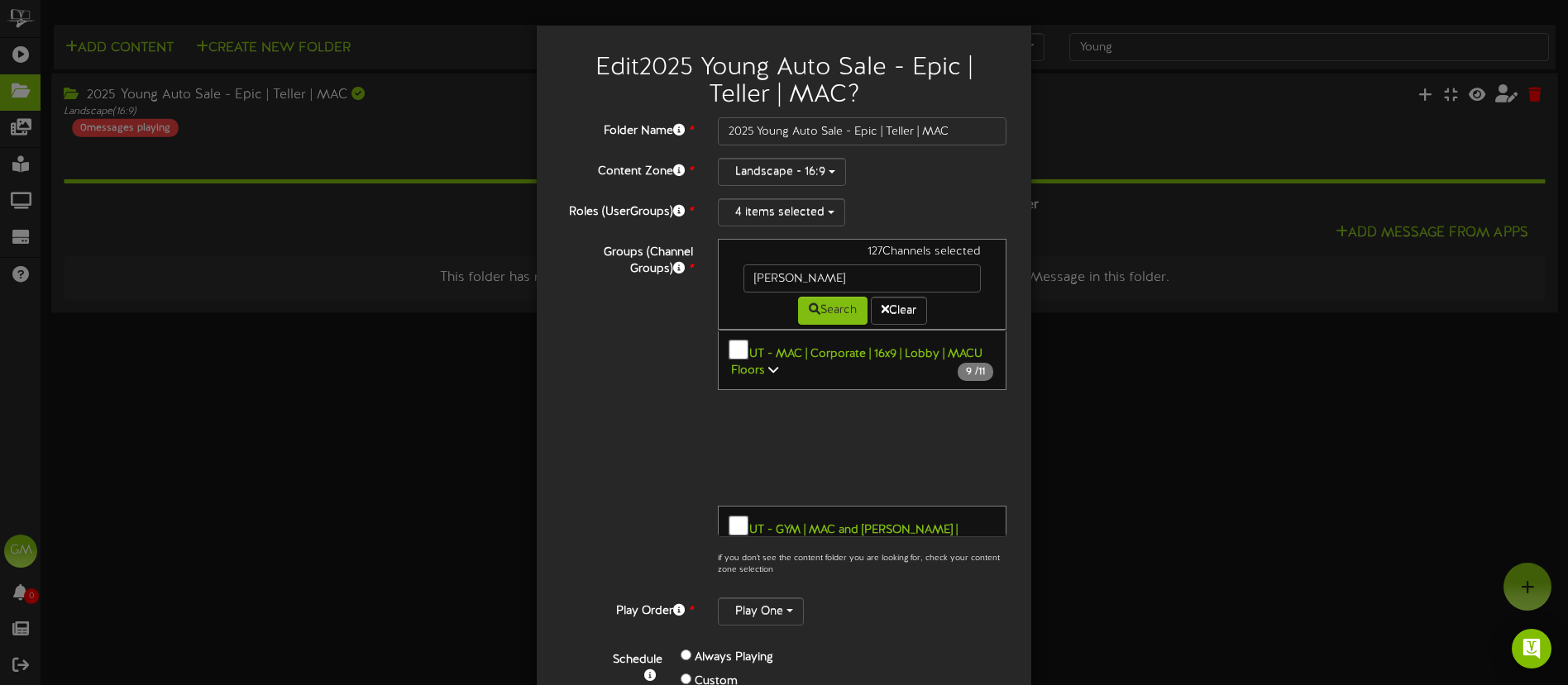
scroll to position [72, 0]
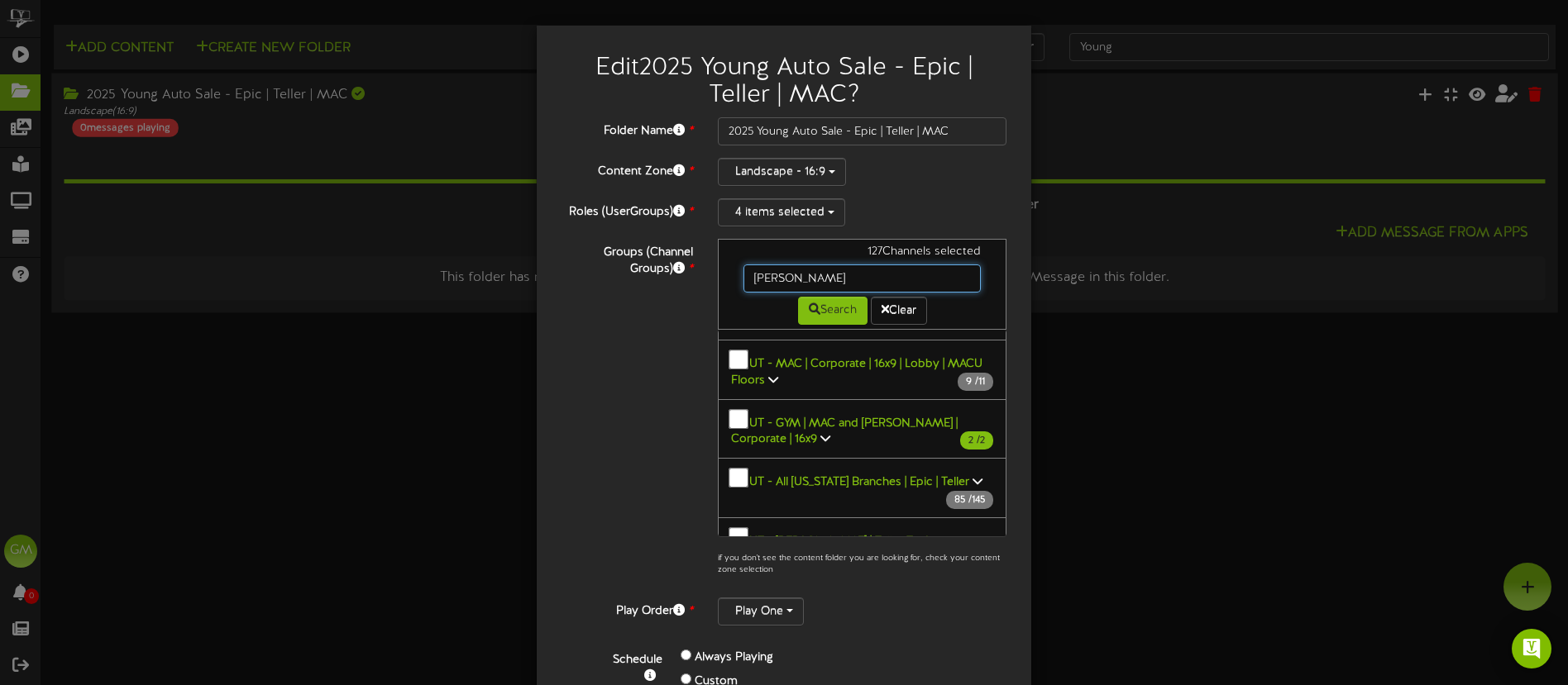
click at [801, 275] on input "[PERSON_NAME]" at bounding box center [862, 279] width 237 height 28
drag, startPoint x: 666, startPoint y: 451, endPoint x: 692, endPoint y: 440, distance: 28.2
click at [672, 448] on div "Groups (Channel Groups) * 127 Channels selected [PERSON_NAME] Search Clear" at bounding box center [784, 411] width 470 height 346
click at [821, 432] on icon at bounding box center [825, 437] width 10 height 11
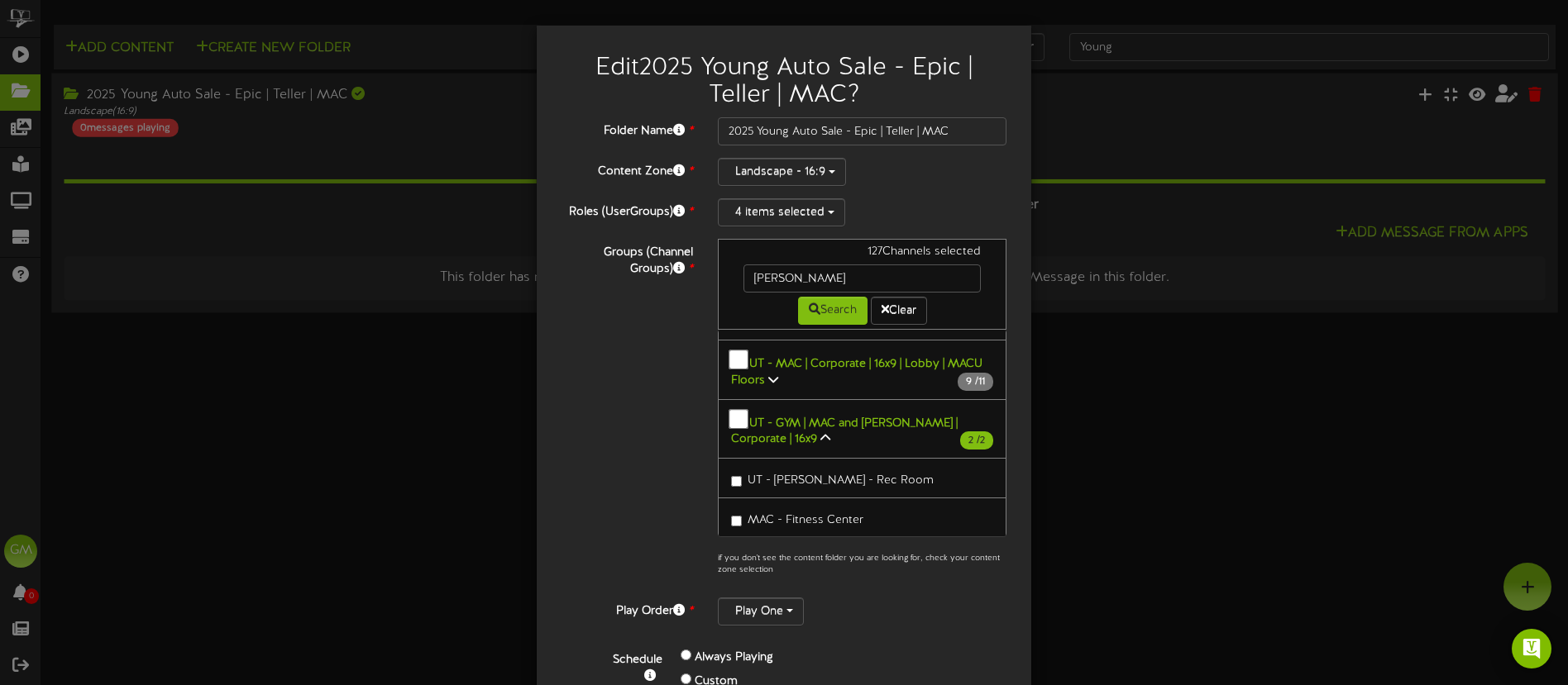
click at [821, 432] on icon at bounding box center [825, 437] width 10 height 11
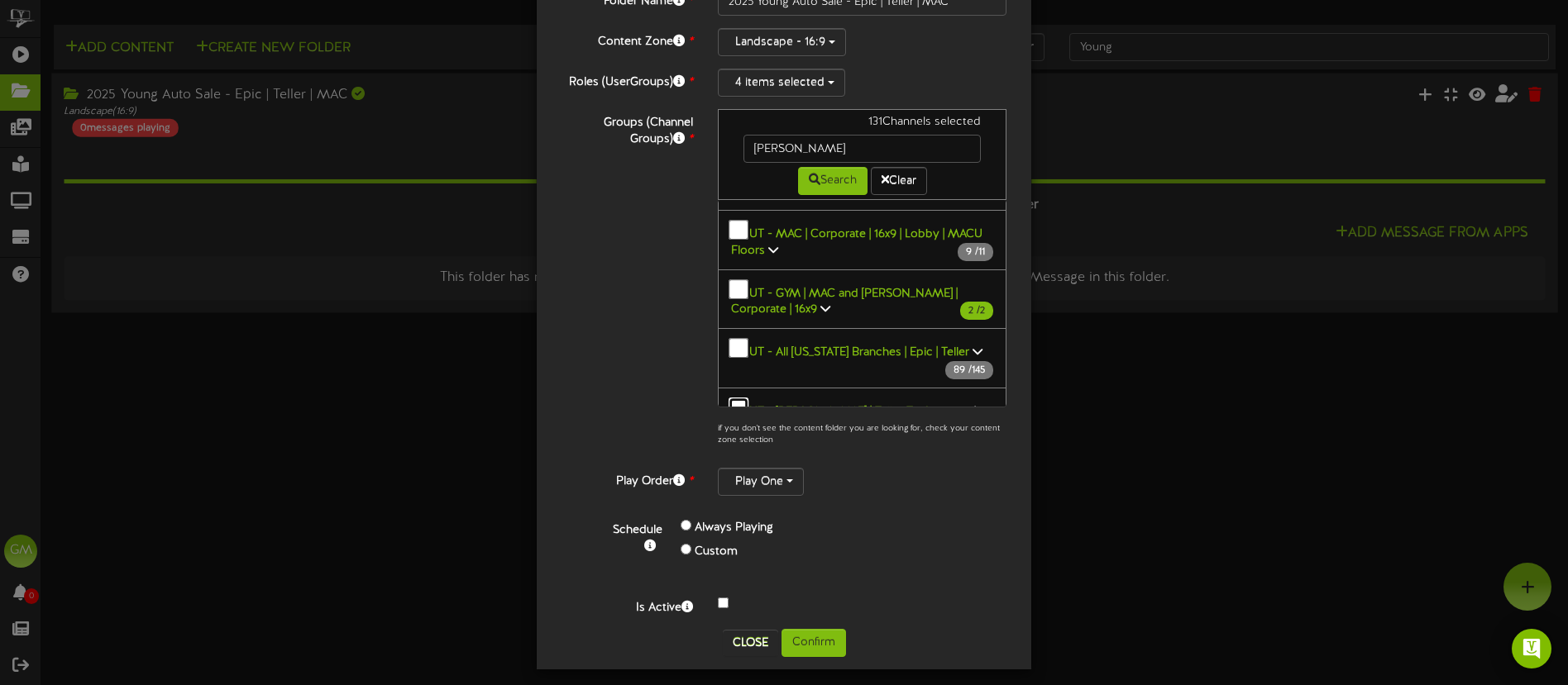
scroll to position [139, 0]
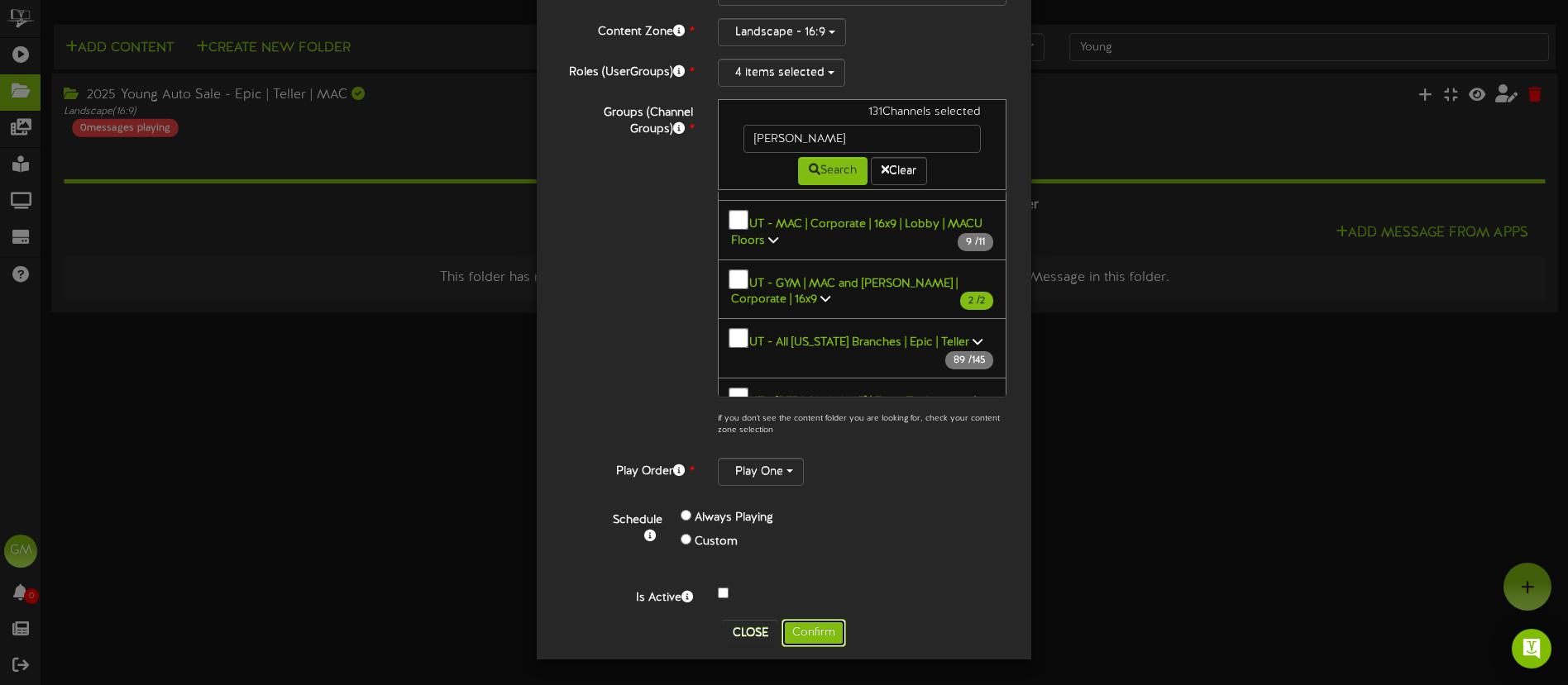
click at [820, 633] on button "Confirm" at bounding box center [814, 633] width 65 height 28
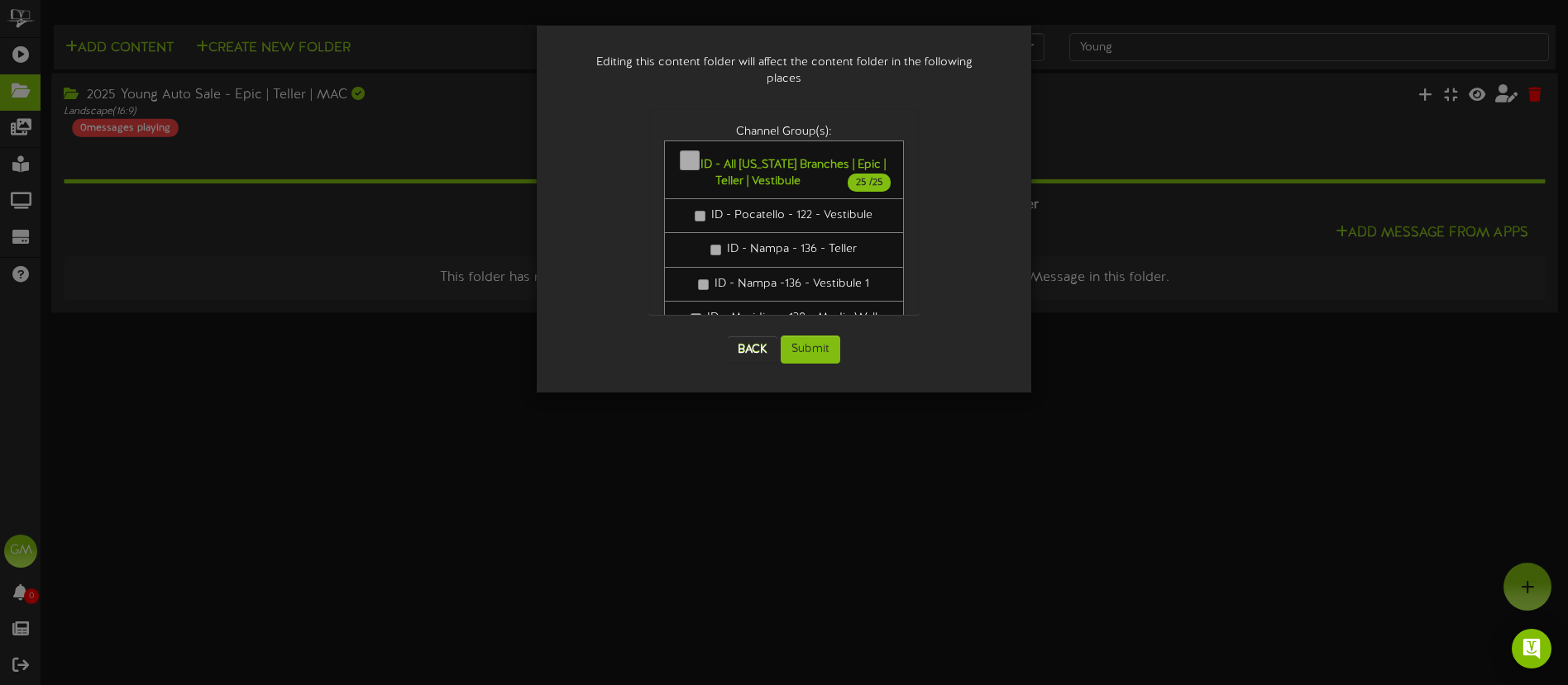
scroll to position [0, 0]
click at [821, 336] on button "Submit" at bounding box center [810, 349] width 59 height 28
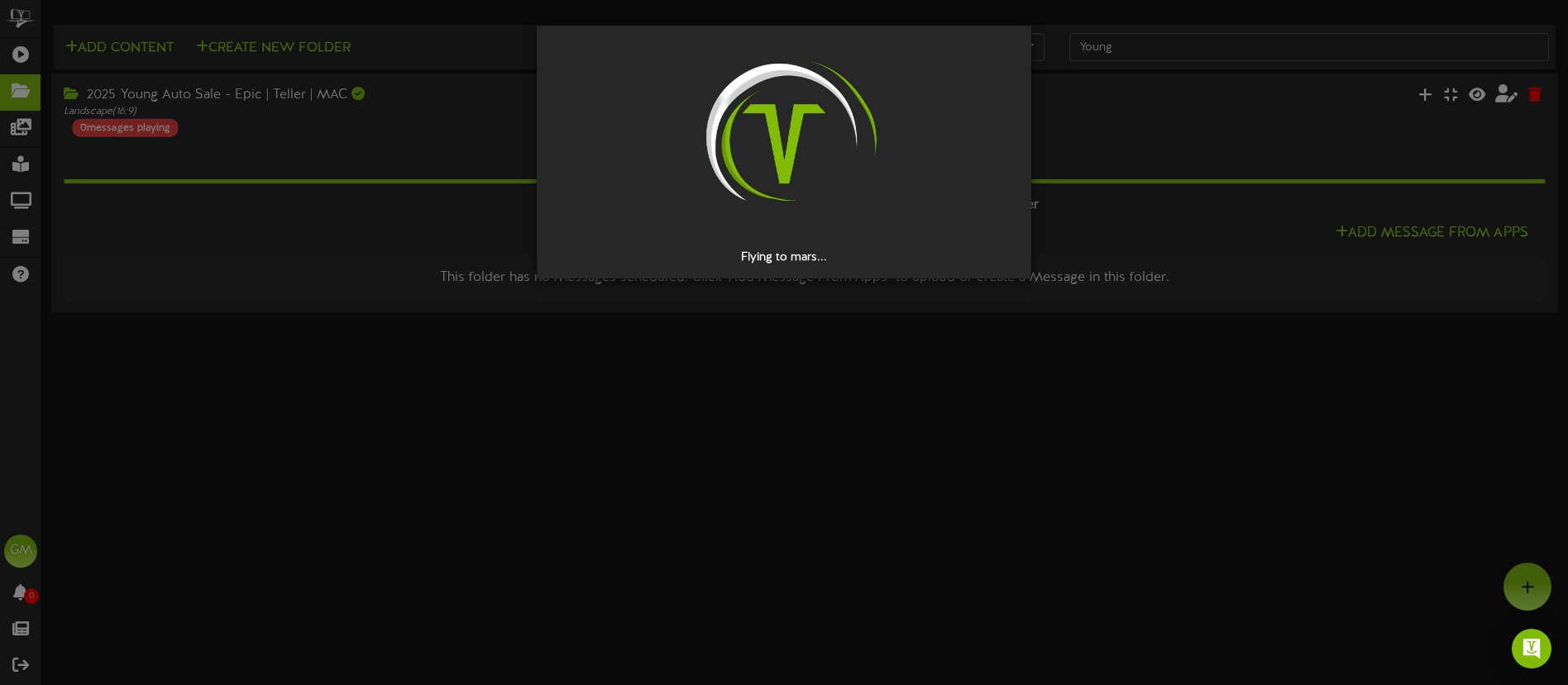
click at [764, 416] on div "Flying to mars..." at bounding box center [784, 342] width 1568 height 685
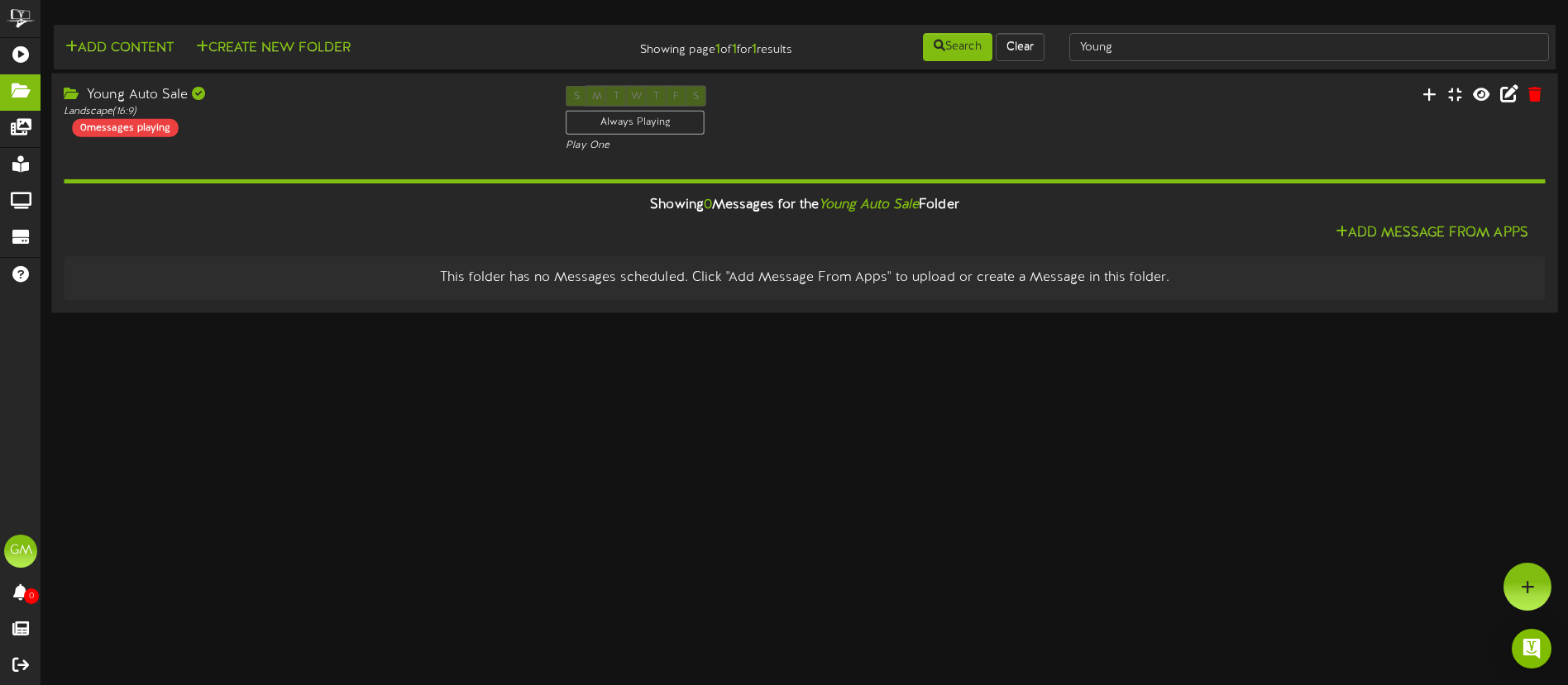
click at [885, 130] on div "S M T W T F S Always Playing Play One" at bounding box center [805, 120] width 502 height 68
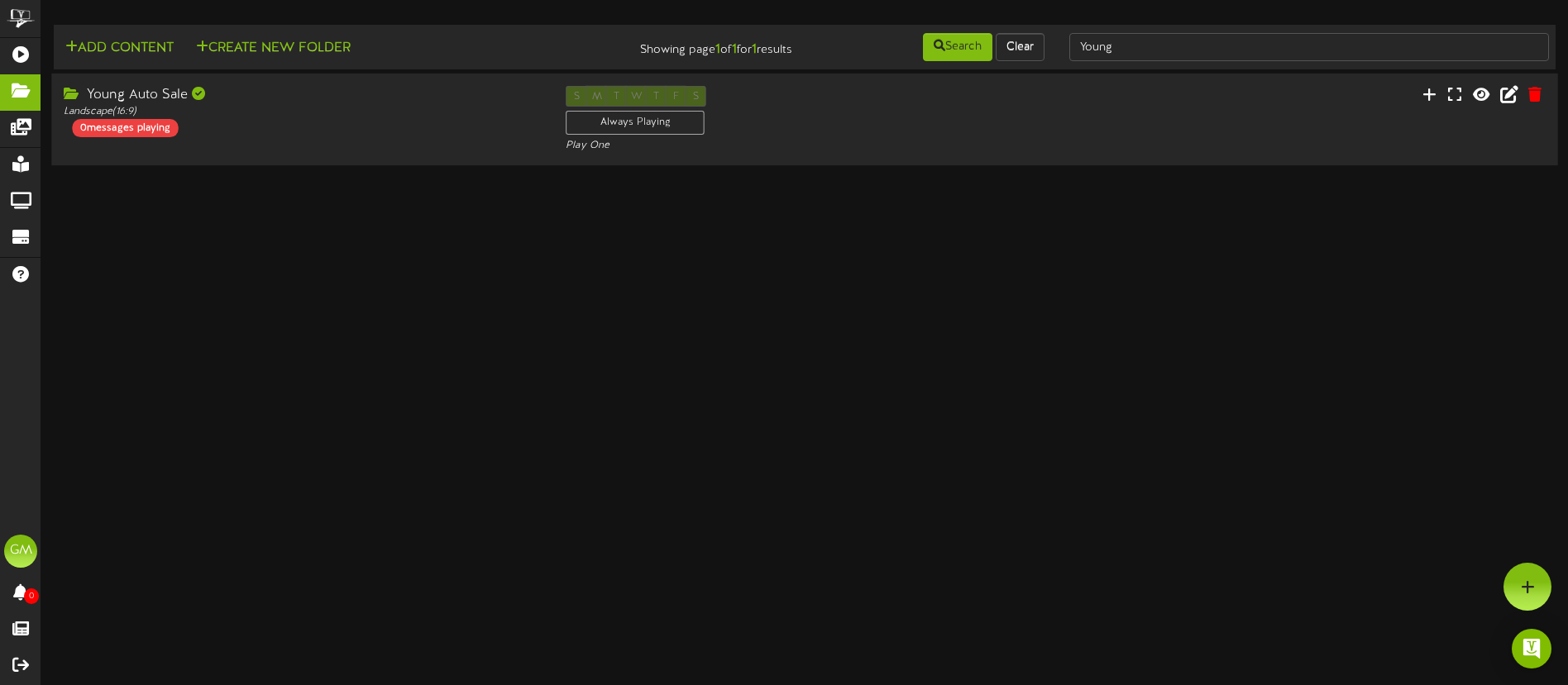
click at [898, 132] on div "S M T W T F S Always Playing Play One" at bounding box center [805, 120] width 502 height 68
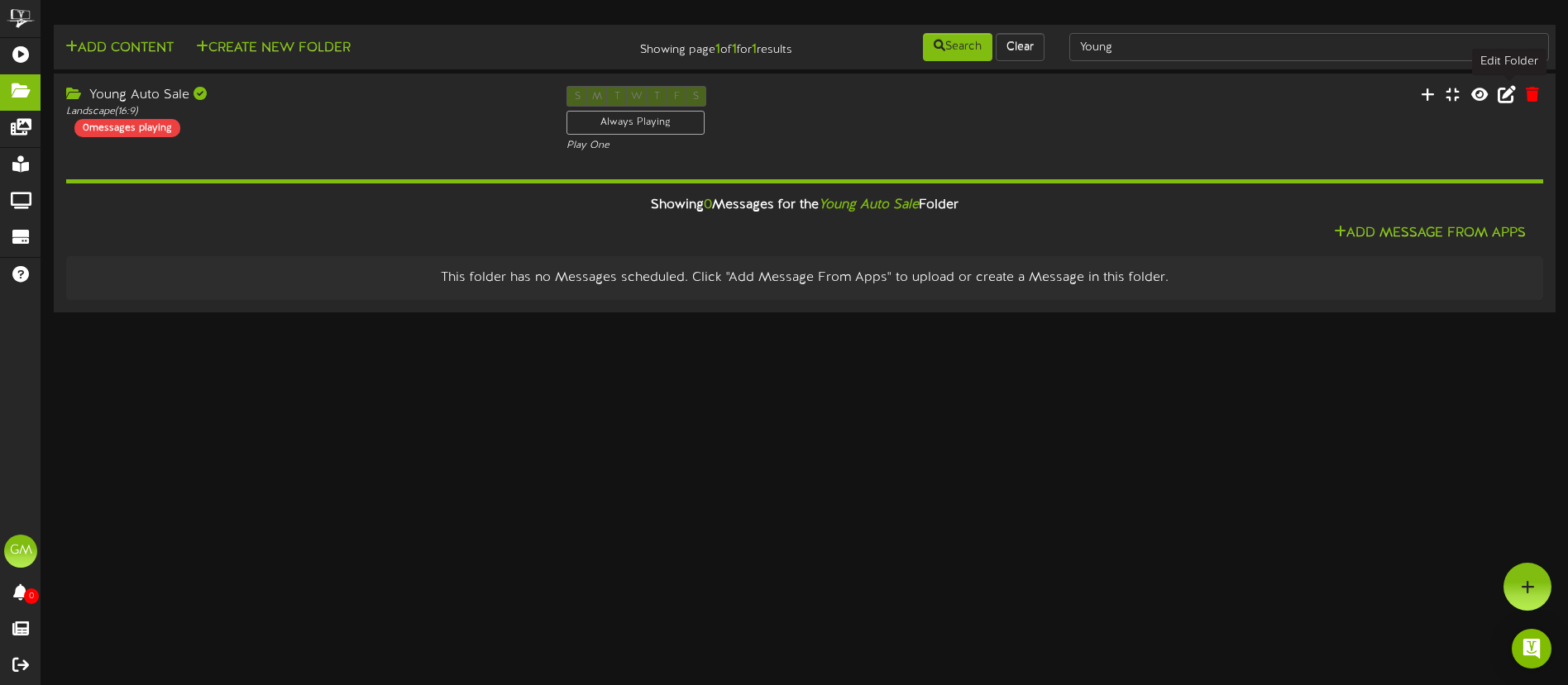
click at [1512, 98] on icon at bounding box center [1507, 94] width 18 height 18
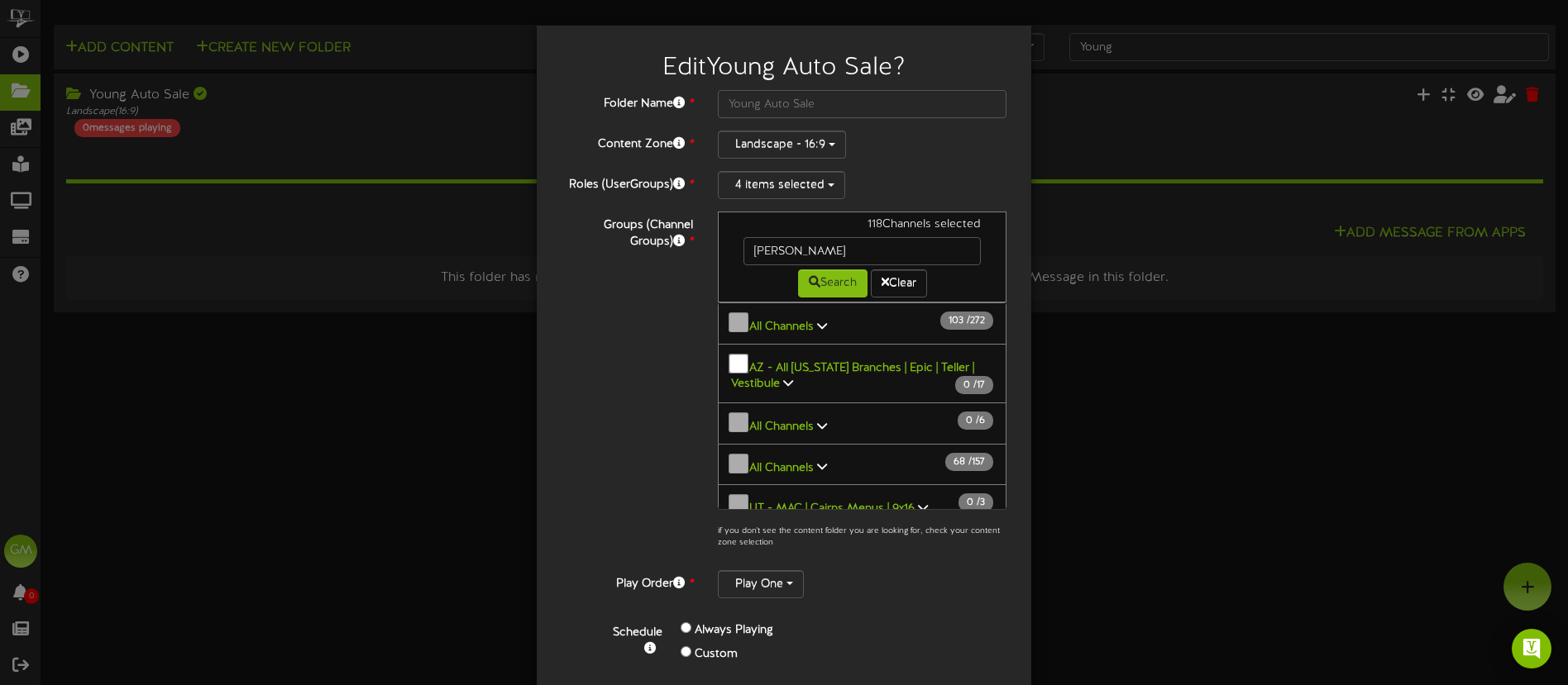
scroll to position [112, 0]
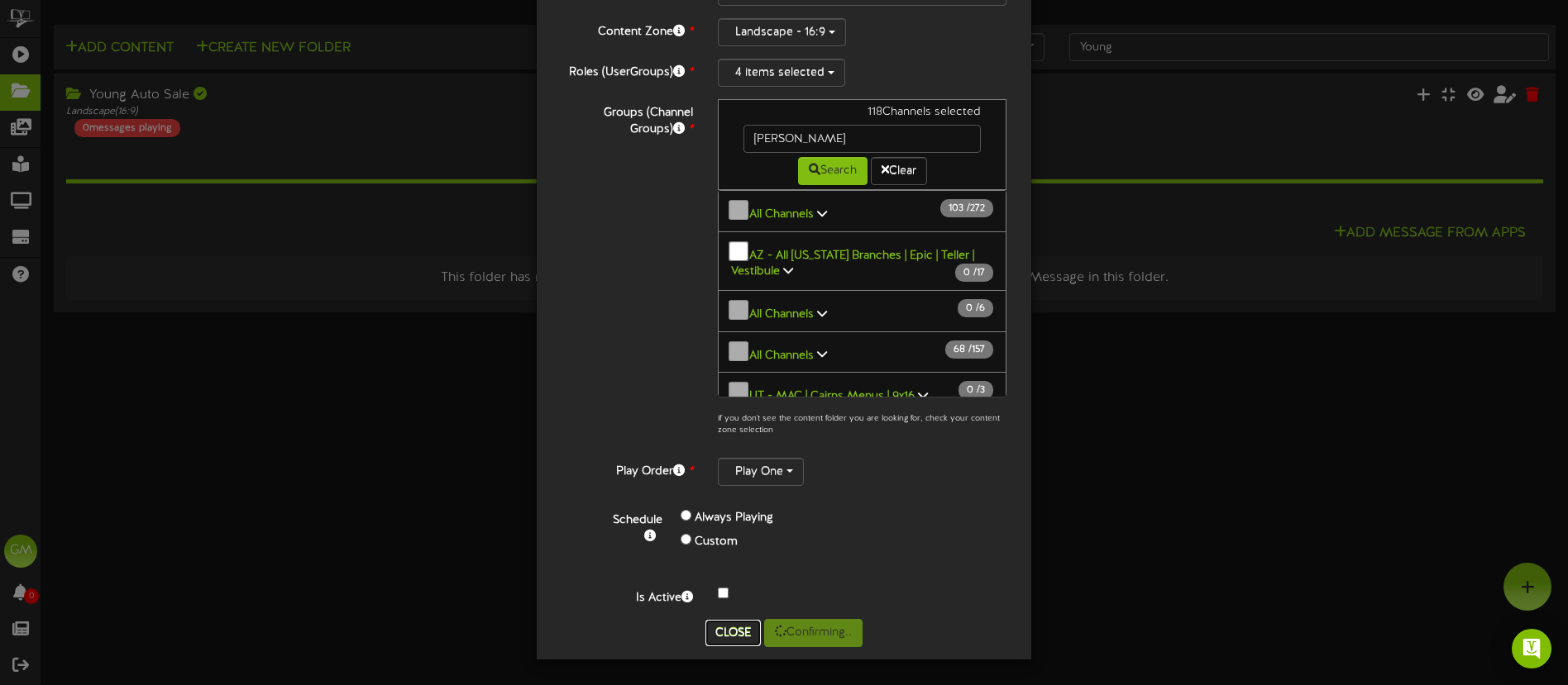
drag, startPoint x: 740, startPoint y: 635, endPoint x: 624, endPoint y: 581, distance: 128.0
click at [735, 634] on button "Close" at bounding box center [733, 633] width 56 height 26
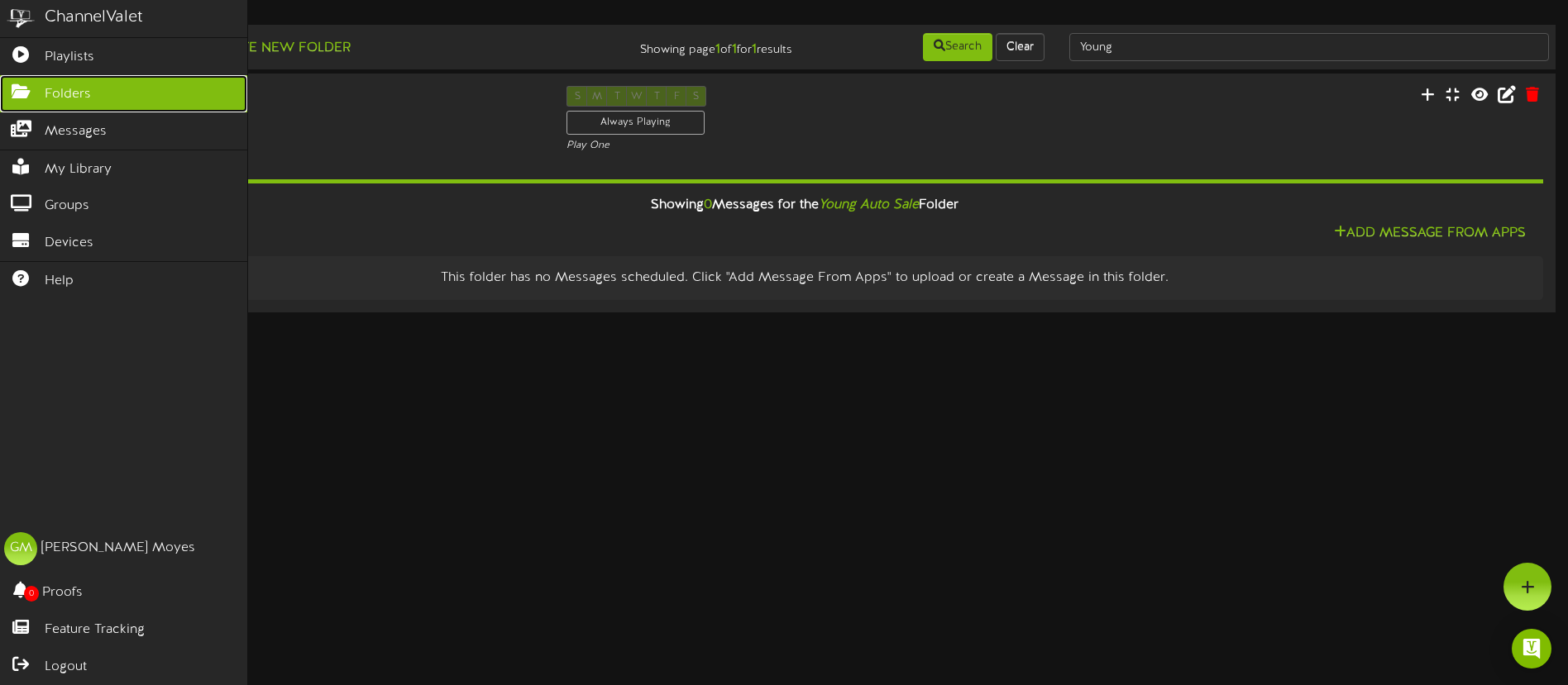
click at [40, 92] on link "Folders" at bounding box center [124, 93] width 248 height 37
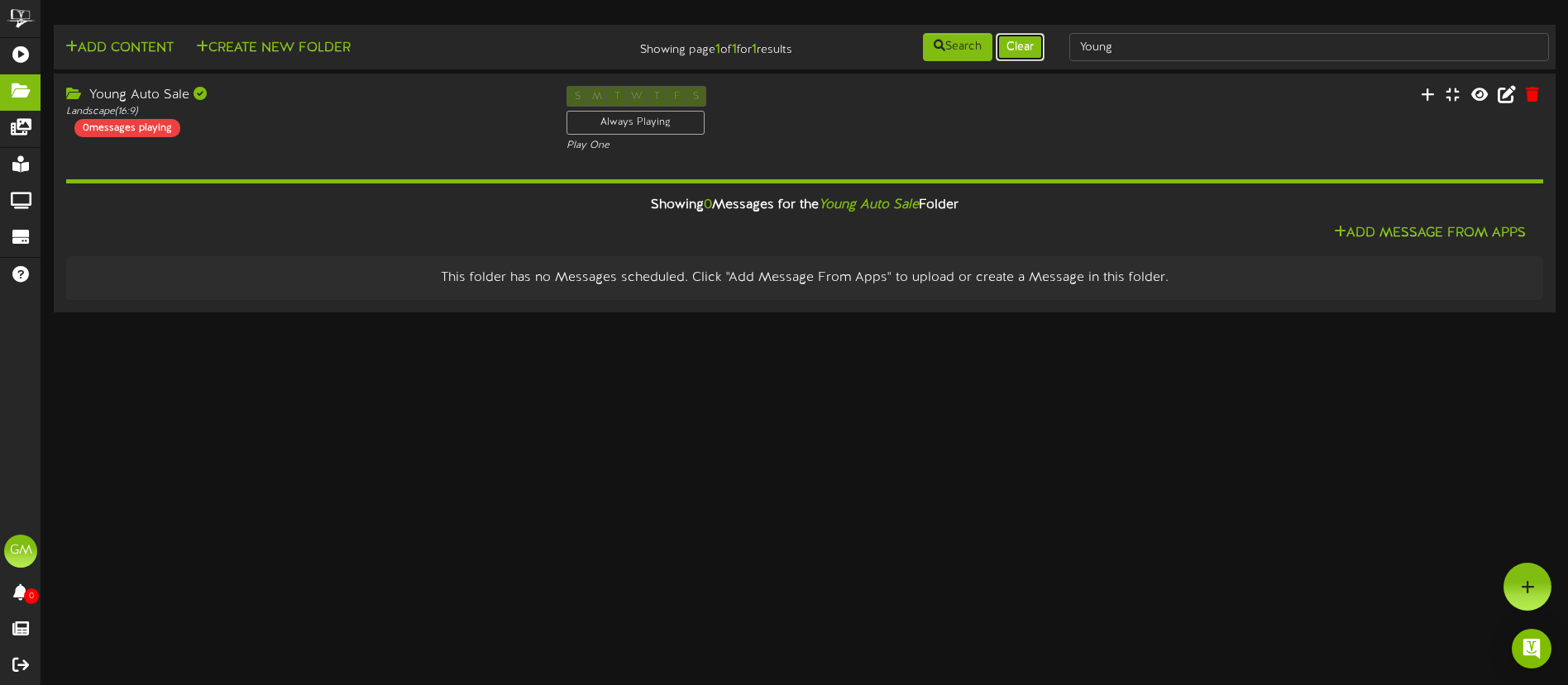
click at [1006, 46] on button "Clear" at bounding box center [1020, 47] width 49 height 28
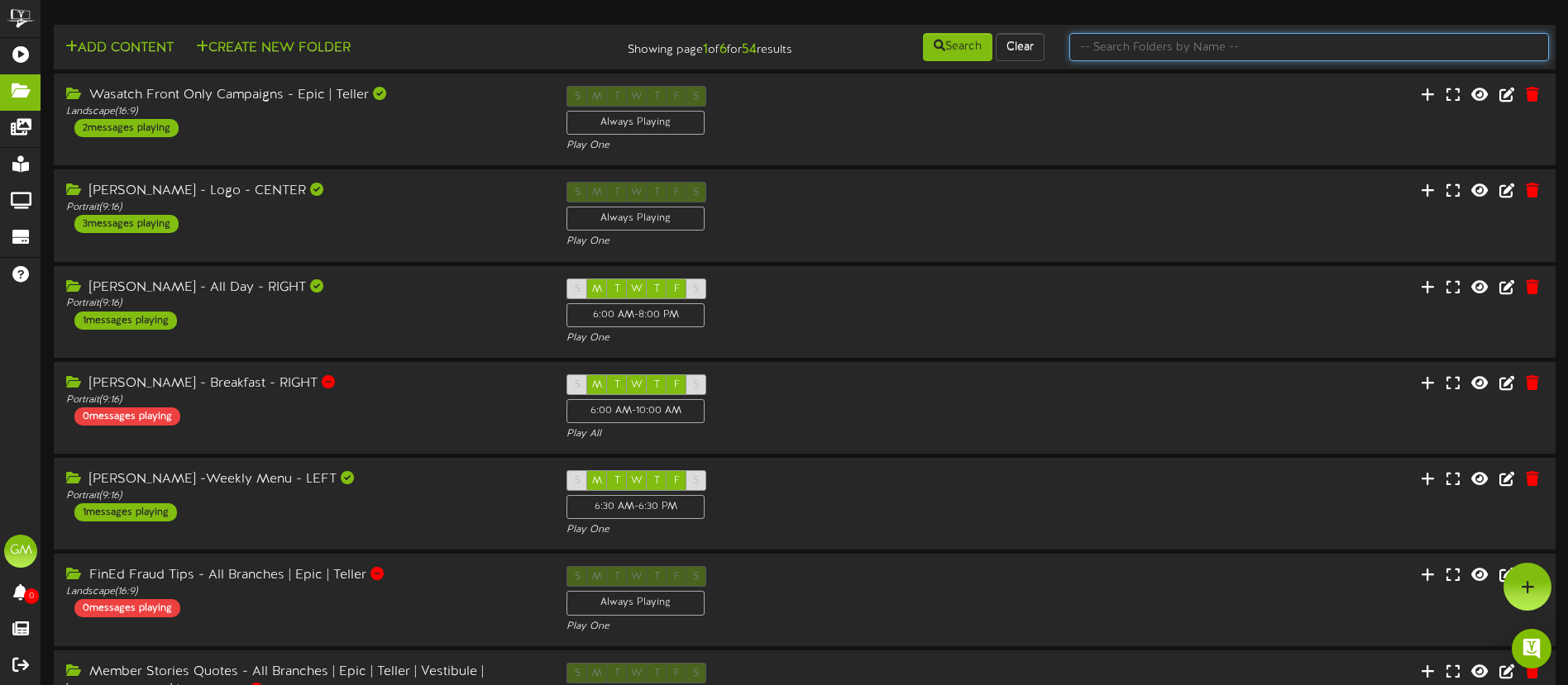
click at [1150, 44] on input "text" at bounding box center [1309, 47] width 480 height 28
type input "Membrer"
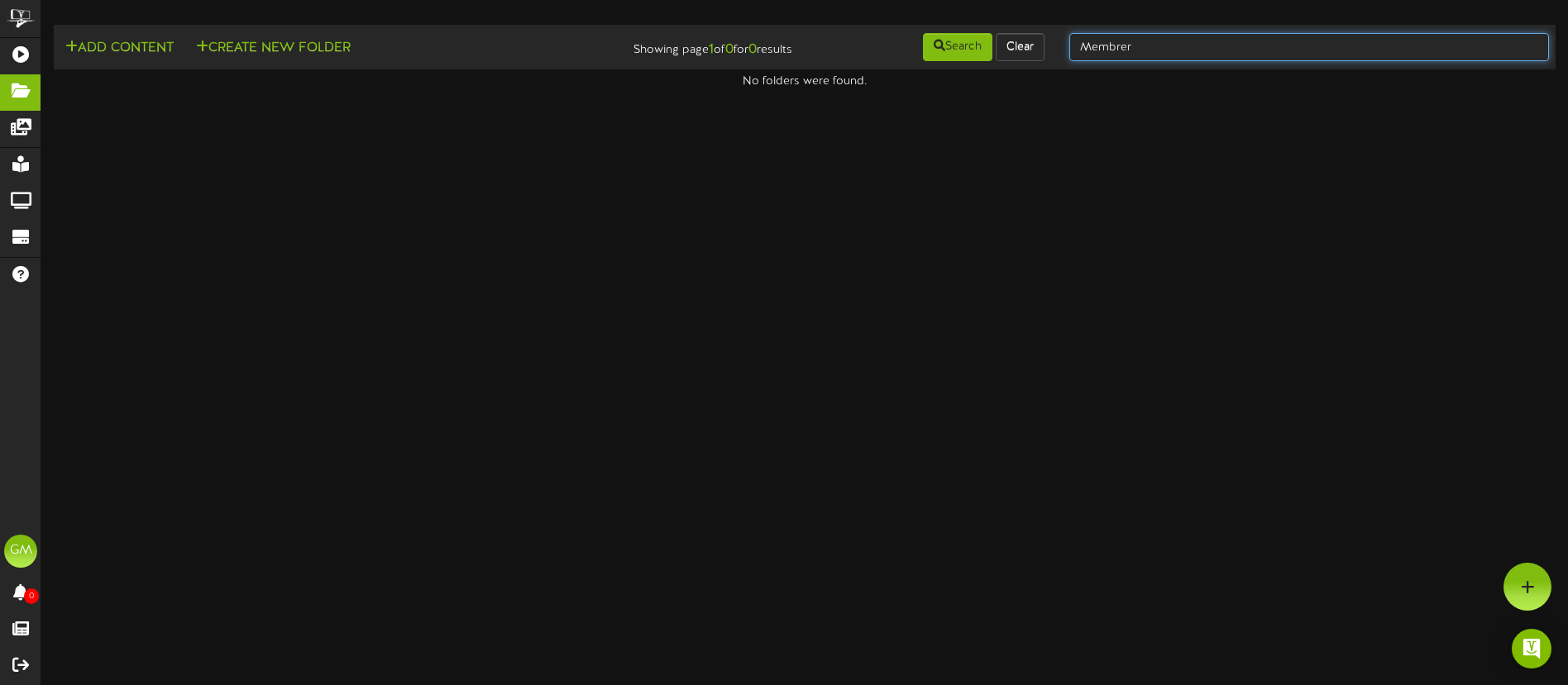
click at [1147, 47] on input "Membrer" at bounding box center [1309, 47] width 480 height 28
type input "Member"
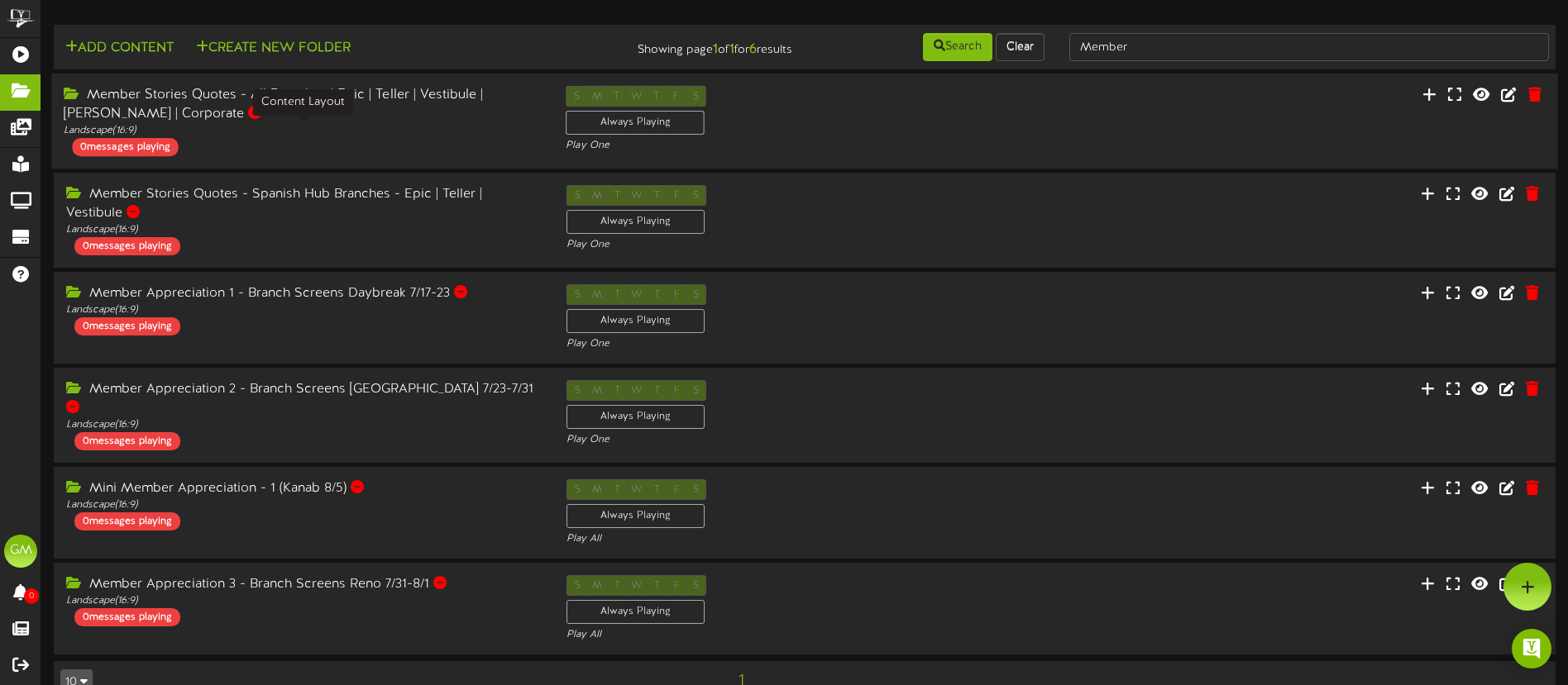
click at [427, 131] on div "Landscape ( 16:9 )" at bounding box center [302, 131] width 477 height 14
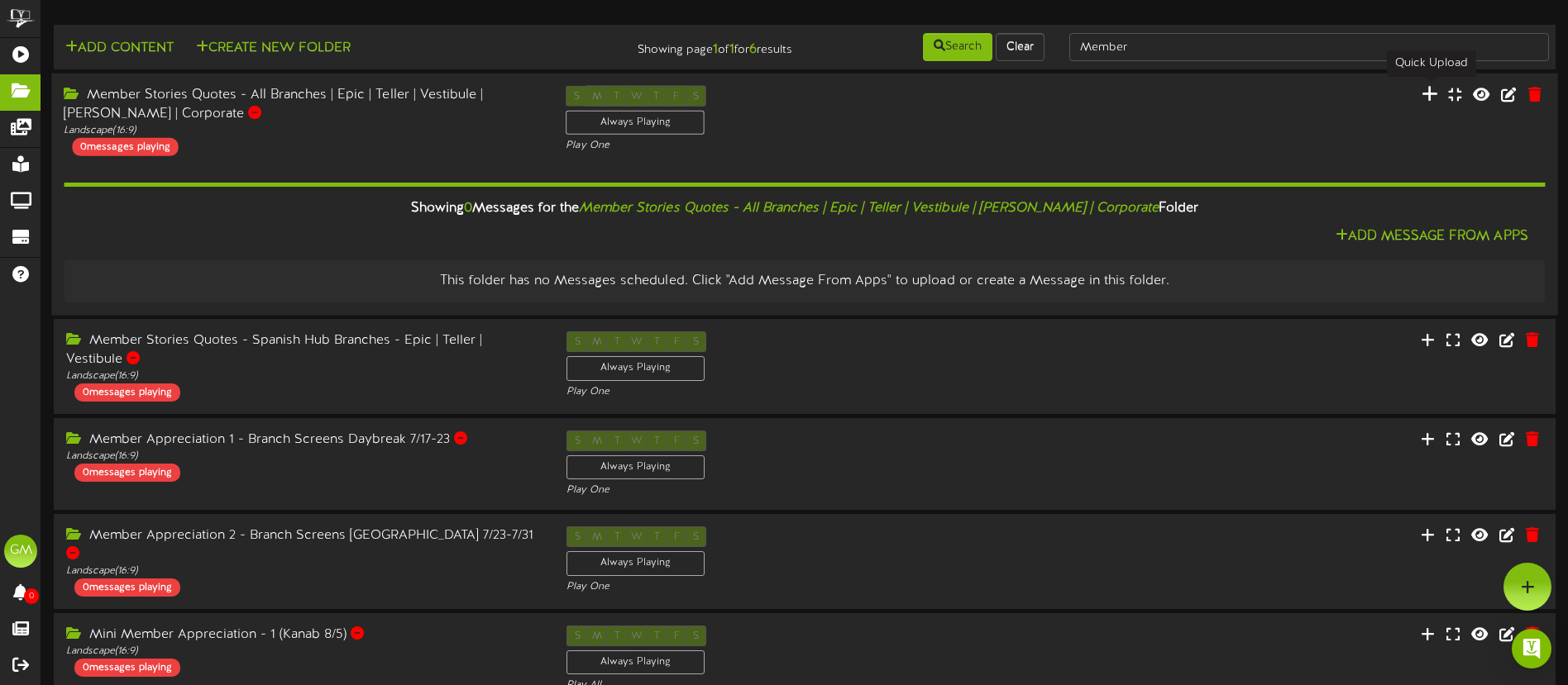
click at [1433, 98] on icon at bounding box center [1428, 93] width 17 height 18
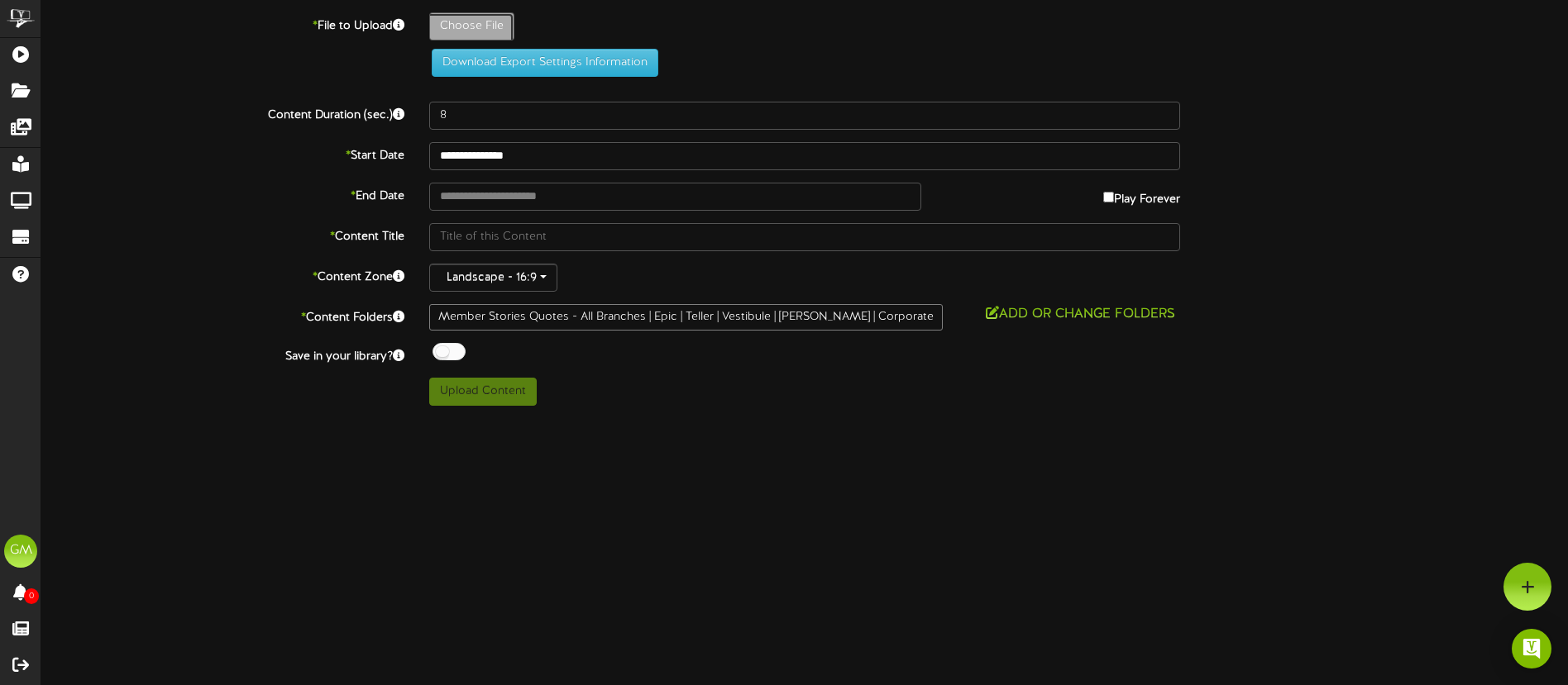
type input "**********"
type input "MattZollinger-EpicWall-v2"
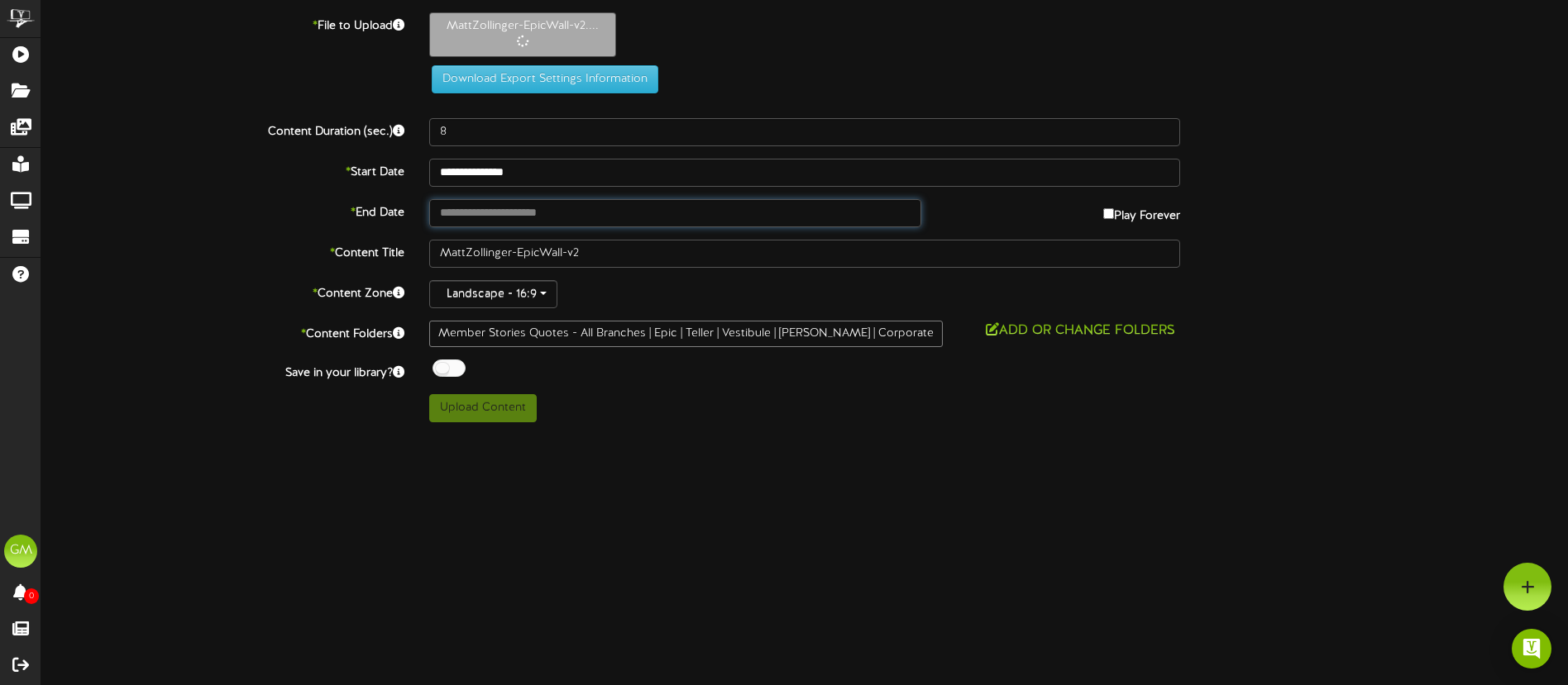
click at [543, 211] on input "text" at bounding box center [675, 214] width 492 height 28
type input "**********"
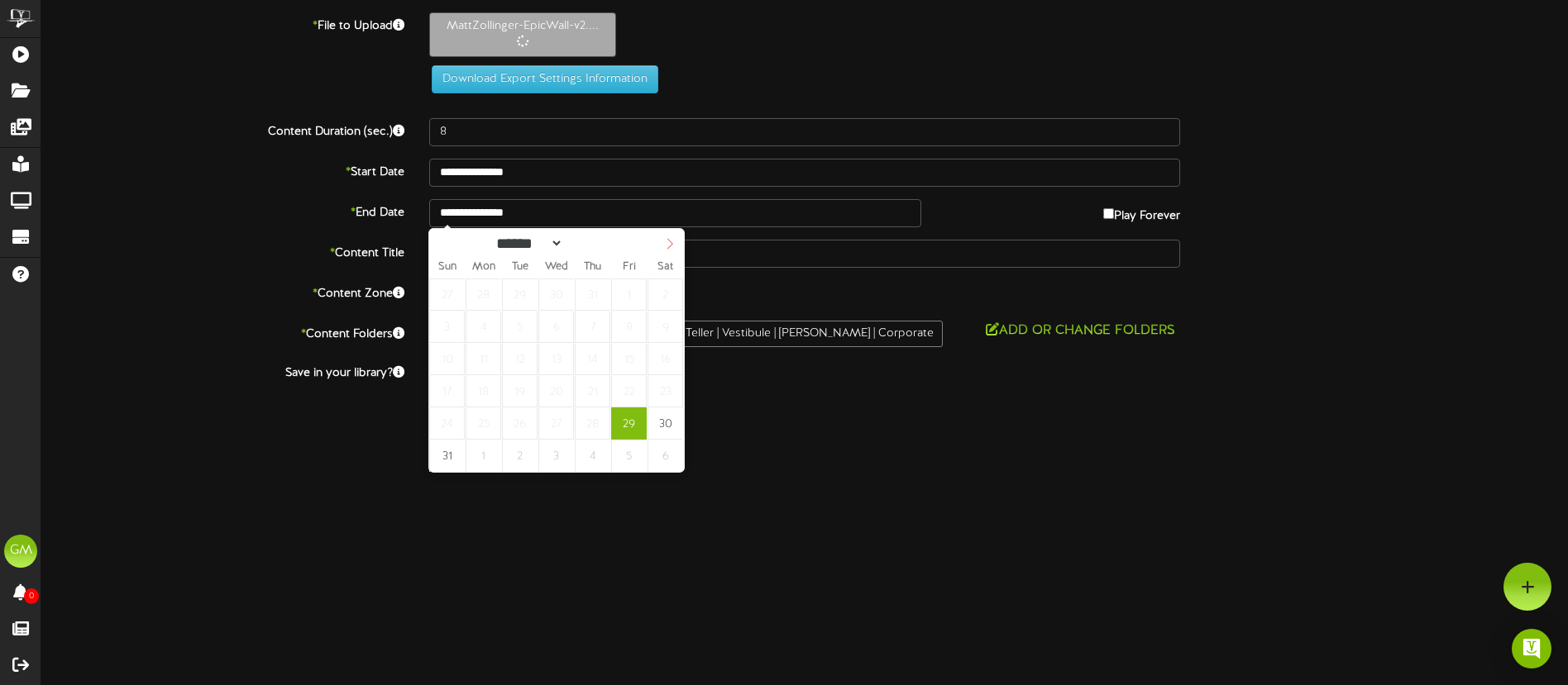
click at [670, 244] on icon at bounding box center [670, 243] width 11 height 11
select select "*"
click at [670, 244] on icon at bounding box center [670, 243] width 11 height 11
type input "**********"
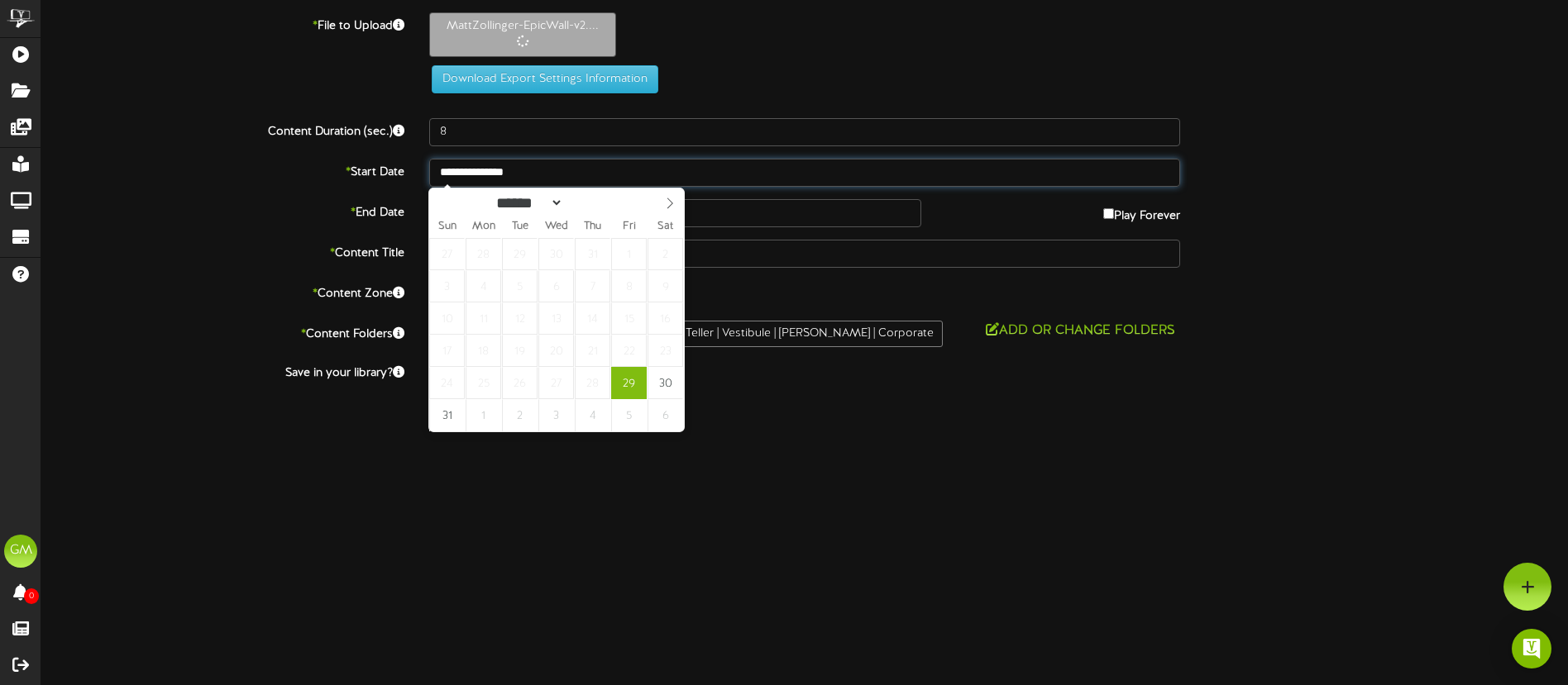
click at [554, 166] on input "**********" at bounding box center [804, 173] width 751 height 28
select select "*"
click at [662, 204] on span at bounding box center [670, 202] width 28 height 28
type input "**********"
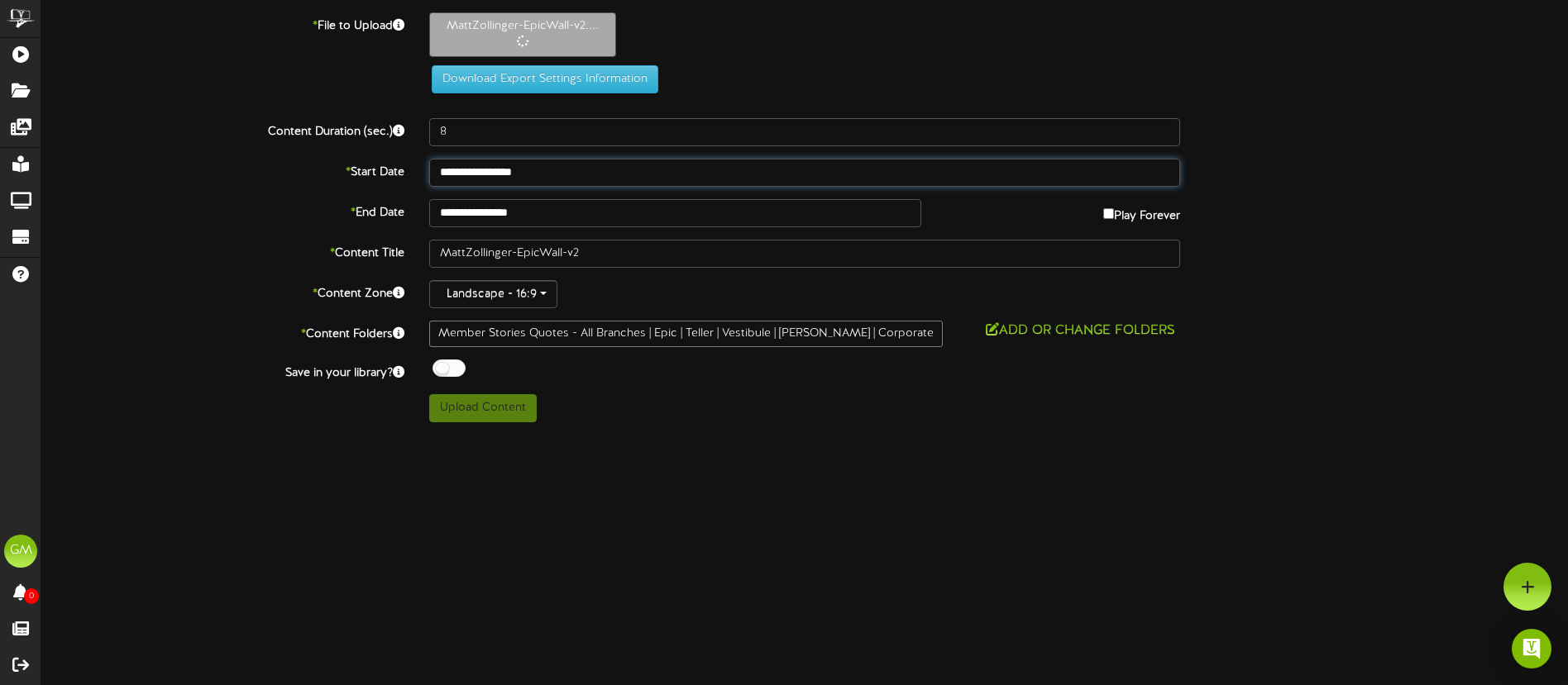
click at [644, 173] on input "**********" at bounding box center [804, 173] width 751 height 28
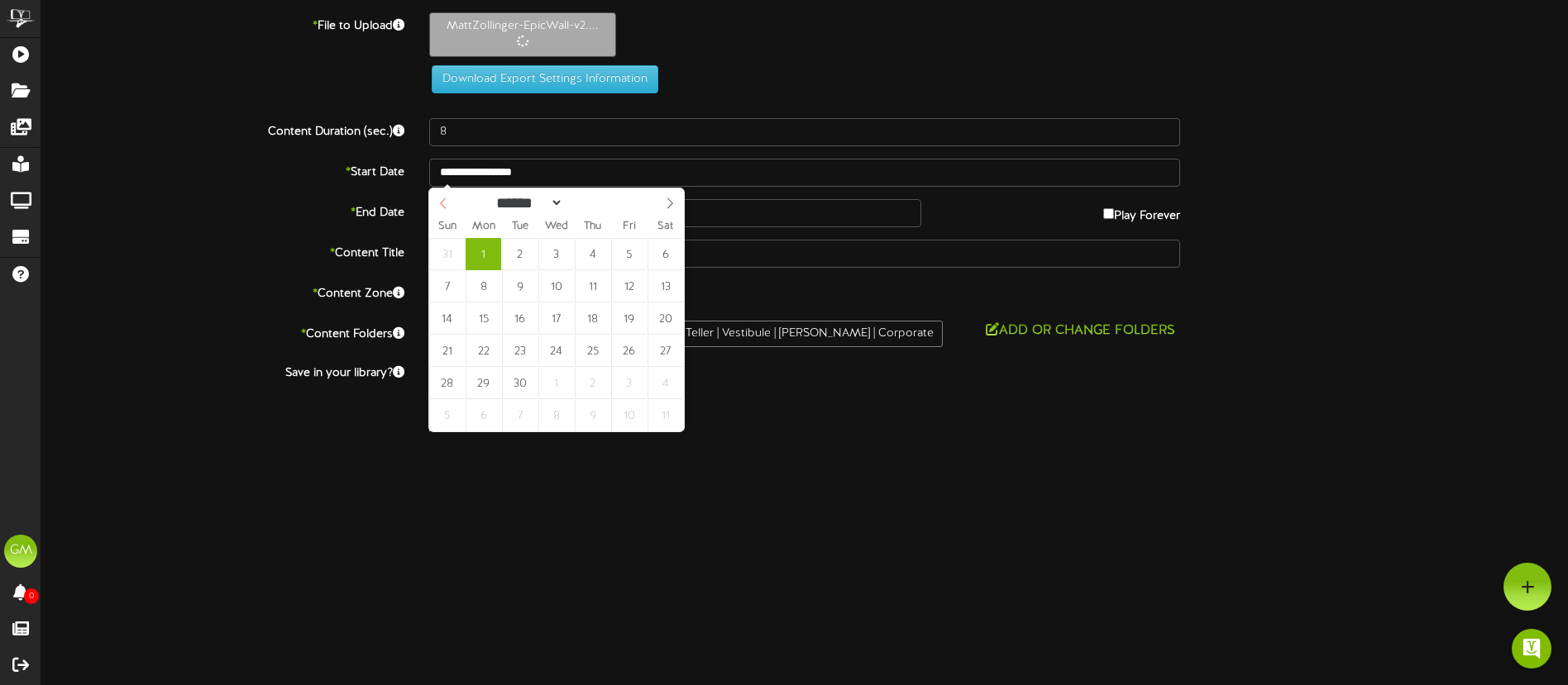
select select "*"
click at [450, 203] on div "****** ********* ******* ******** ******** ****" at bounding box center [556, 201] width 255 height 26
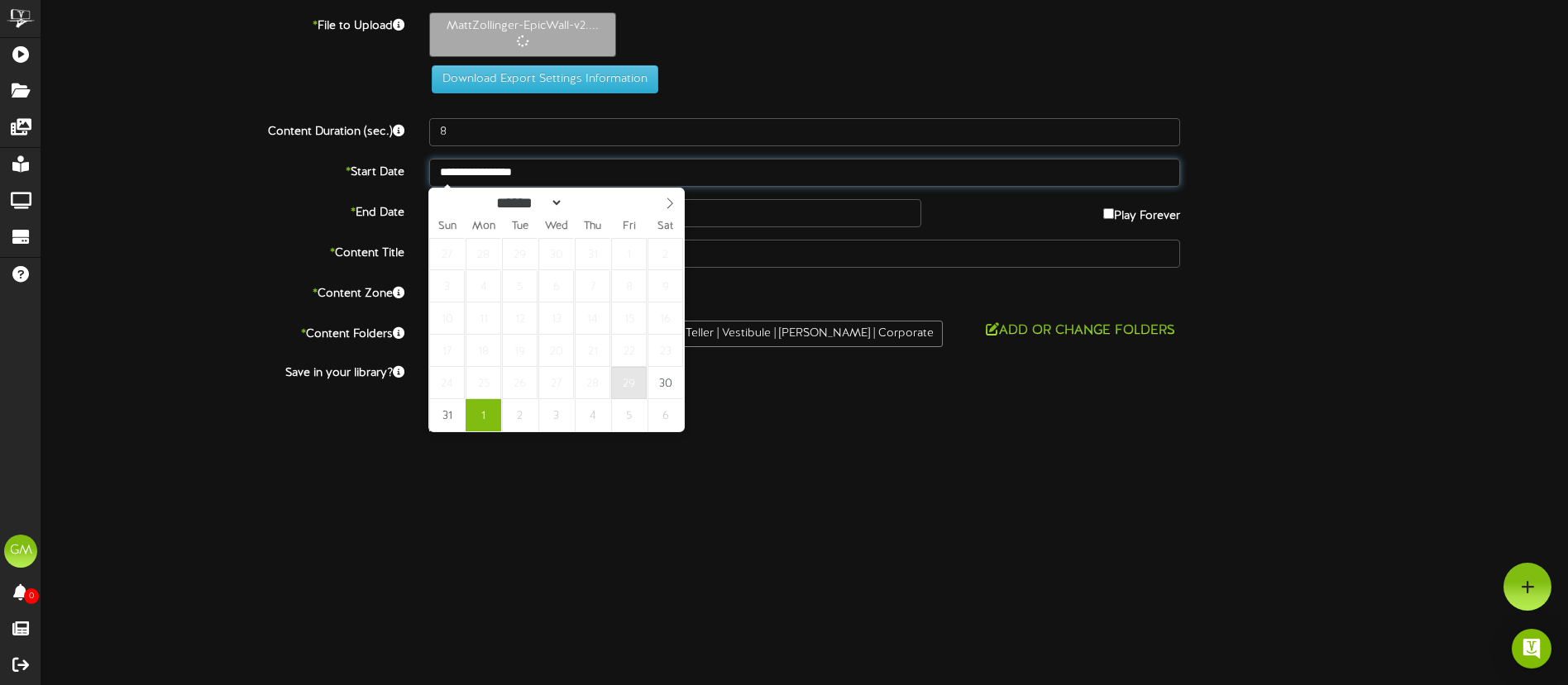
type input "**********"
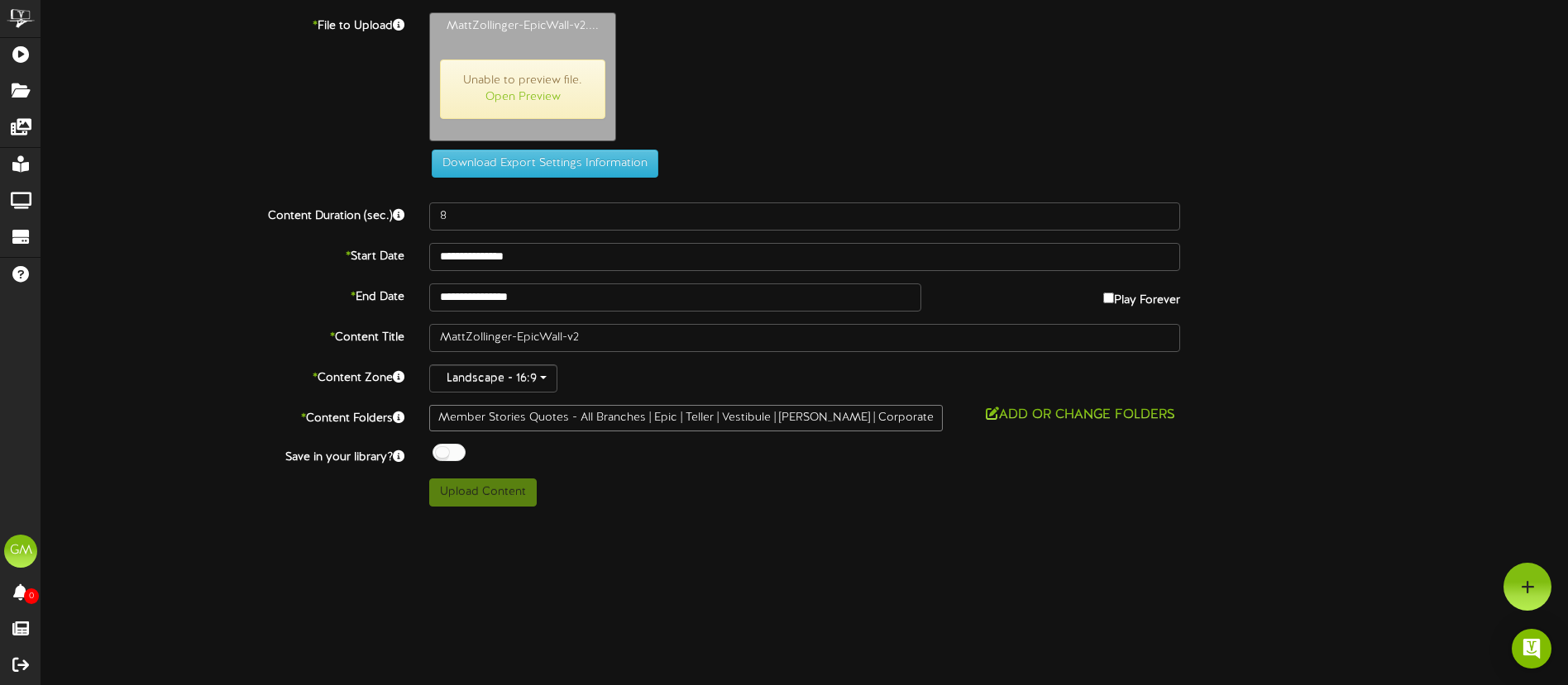
drag, startPoint x: 634, startPoint y: 521, endPoint x: 624, endPoint y: 518, distance: 10.4
click at [634, 519] on html "ChannelValet Playlists Folders Messages My Library Groups Devices Help [PERSON_…" at bounding box center [784, 260] width 1568 height 519
click at [488, 505] on div "ChannelValet Playlists Folders Messages My Library Groups Devices Help [PERSON_…" at bounding box center [784, 260] width 1568 height 519
click at [402, 519] on html "ChannelValet Playlists Folders Messages My Library Groups Devices Help [PERSON_…" at bounding box center [784, 260] width 1568 height 519
